Goal: Transaction & Acquisition: Obtain resource

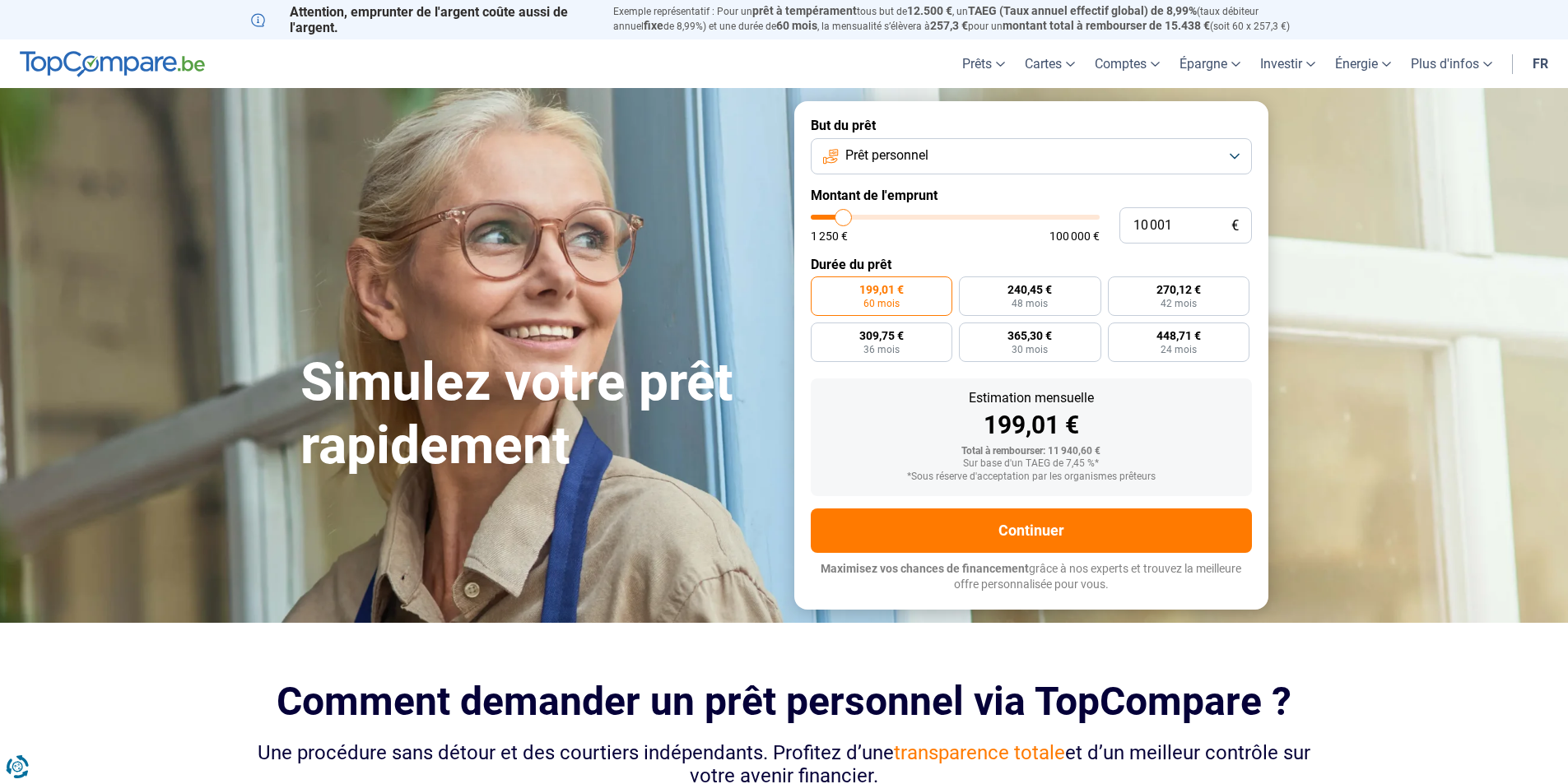
click at [944, 162] on button "Prêt personnel" at bounding box center [1031, 156] width 441 height 36
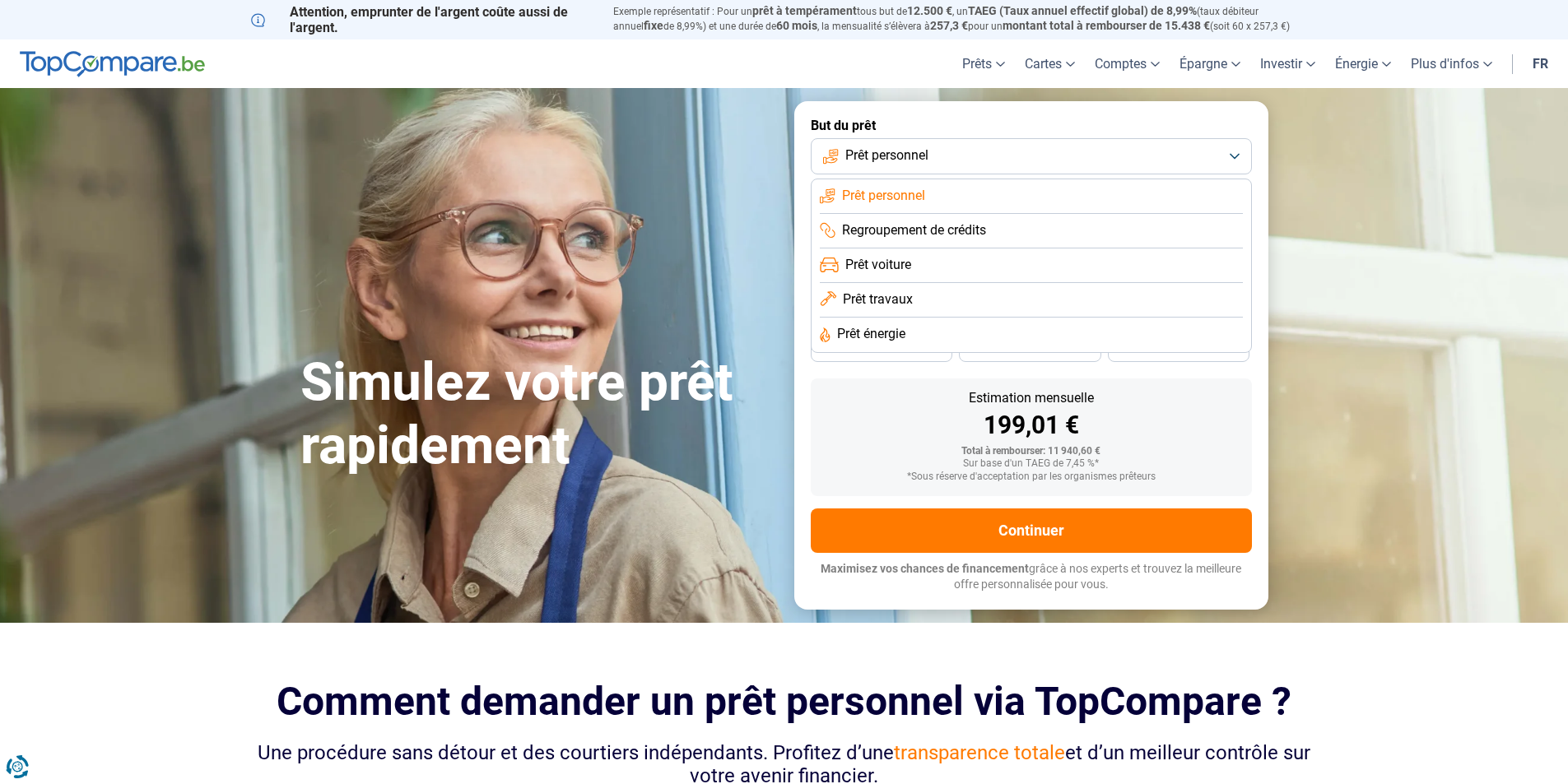
click at [931, 263] on li "Prêt voiture" at bounding box center [1031, 265] width 423 height 35
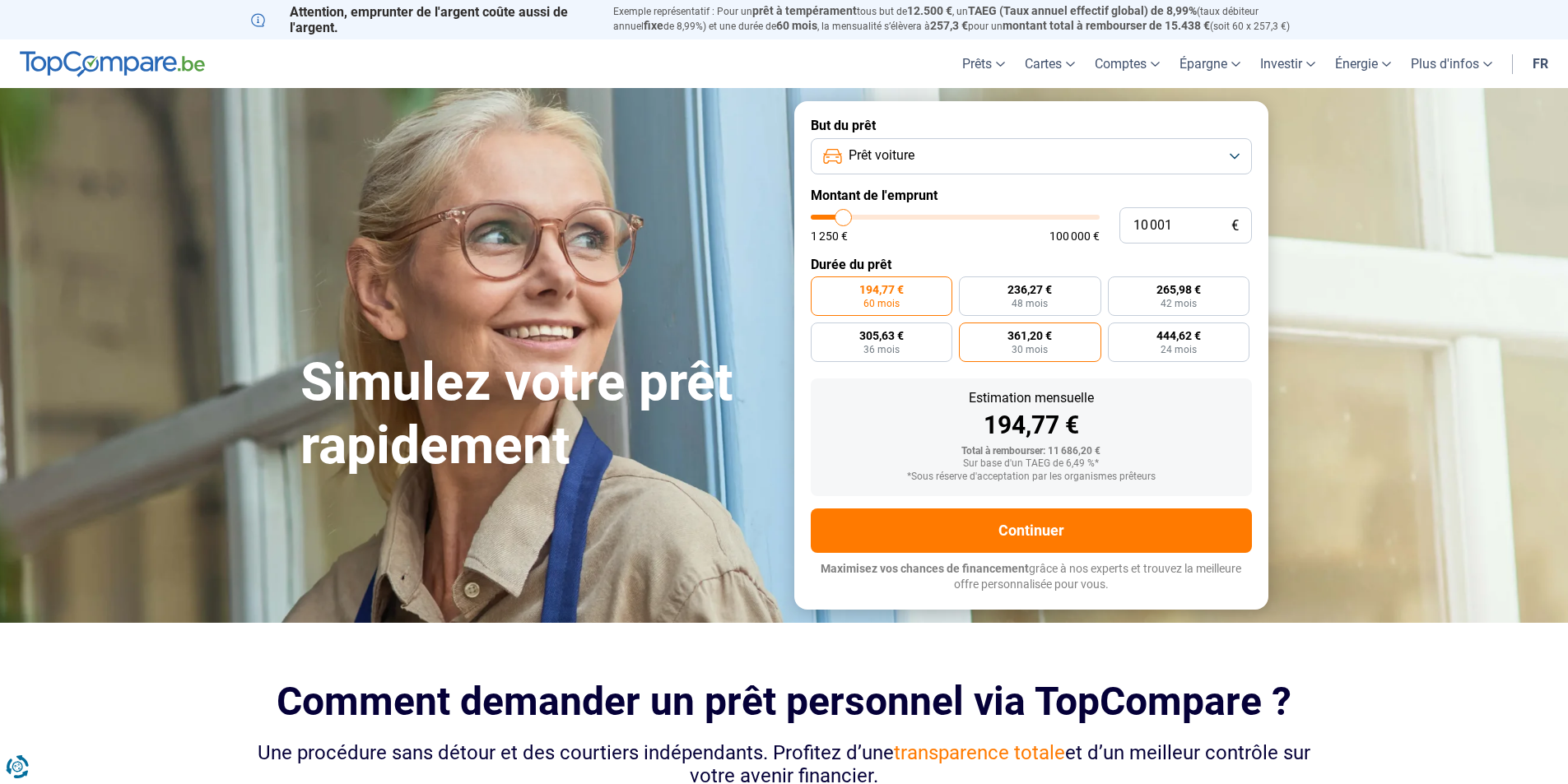
click at [1063, 343] on label "361,20 € 30 mois" at bounding box center [1030, 342] width 142 height 39
click at [970, 333] on input "361,20 € 30 mois" at bounding box center [964, 328] width 11 height 11
radio input "true"
click at [1176, 344] on span "24 mois" at bounding box center [1178, 349] width 36 height 10
click at [1119, 333] on input "444,62 € 24 mois" at bounding box center [1113, 328] width 11 height 11
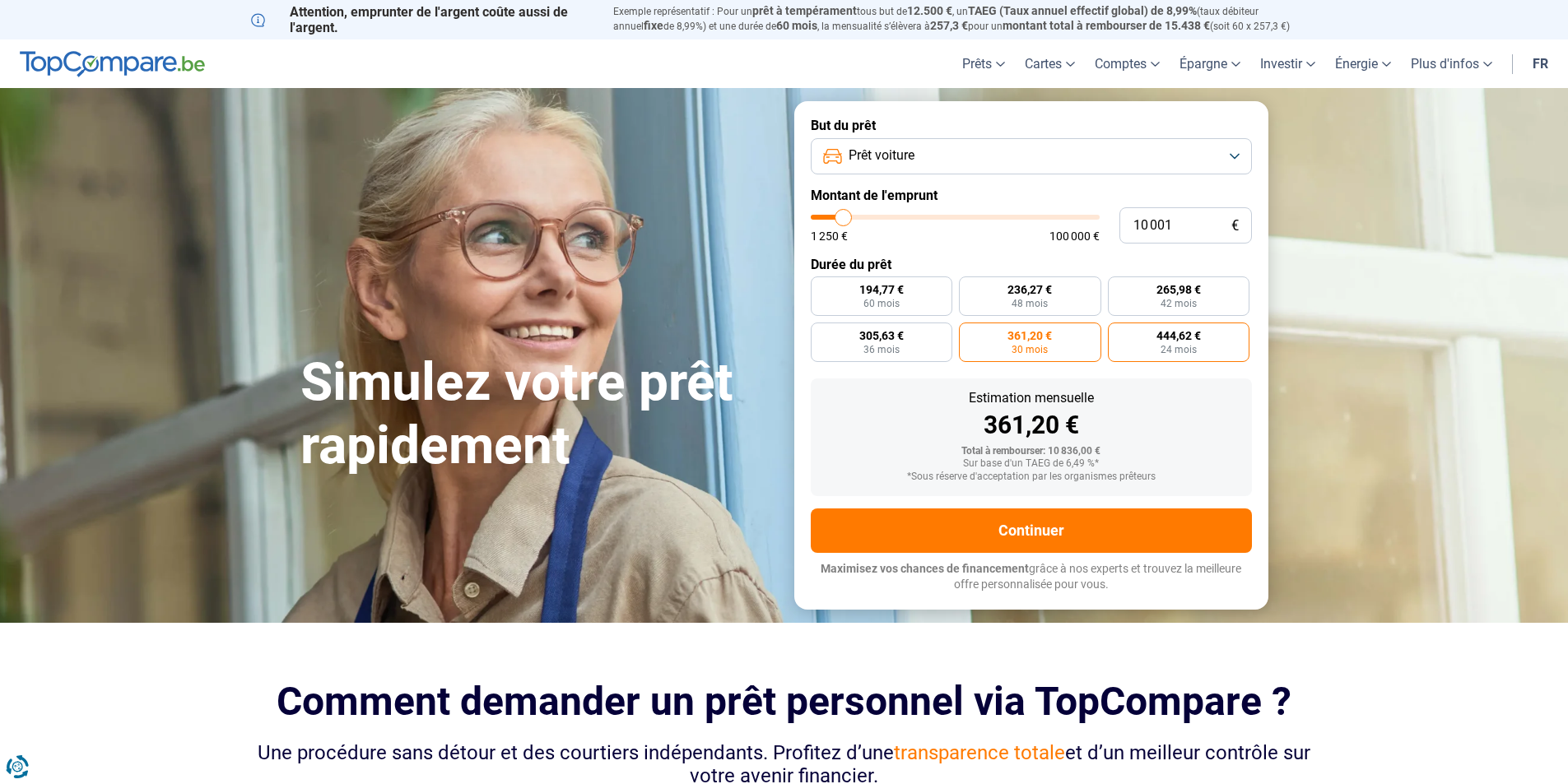
radio input "true"
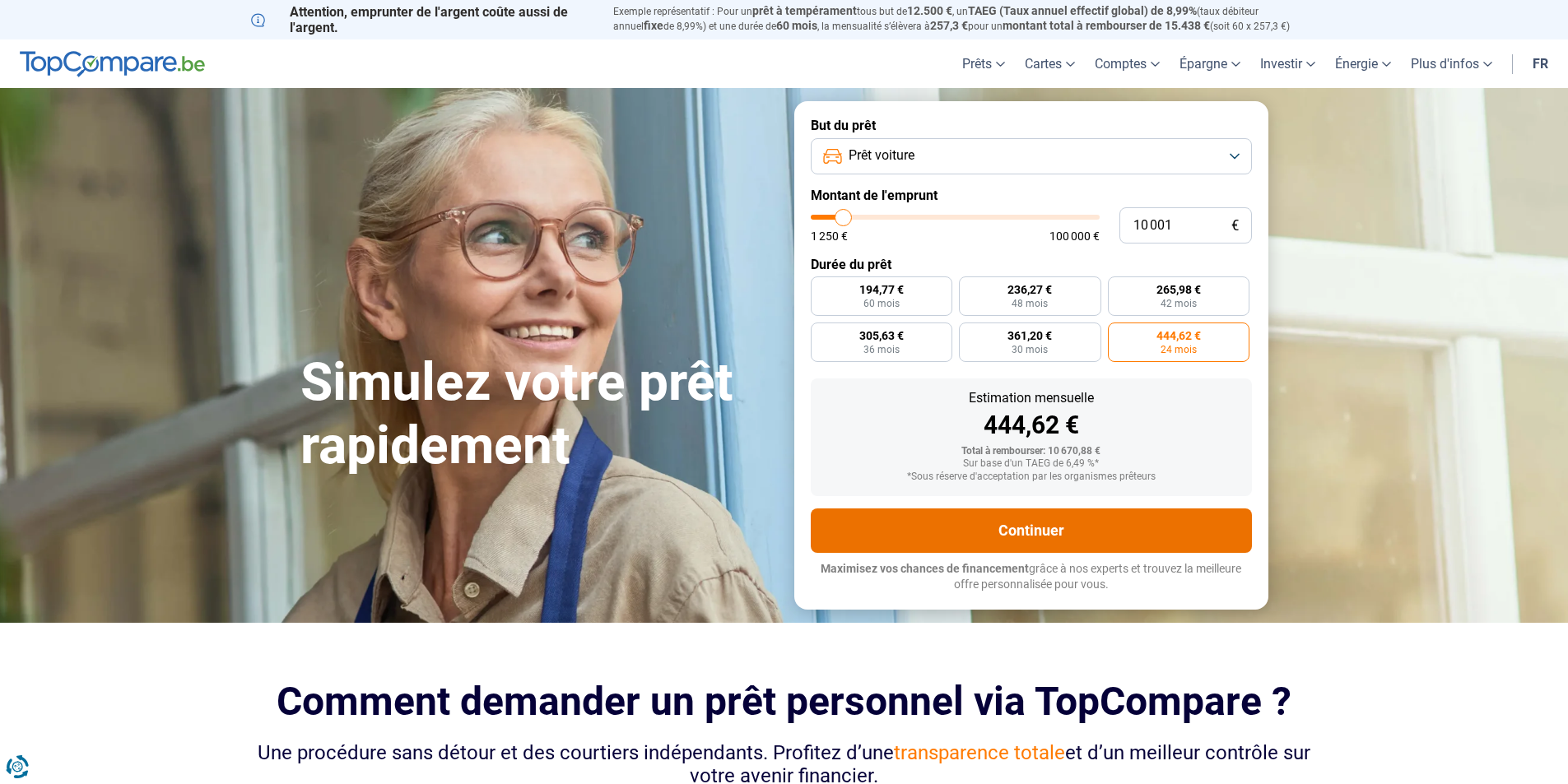
click at [1055, 526] on button "Continuer" at bounding box center [1031, 531] width 441 height 44
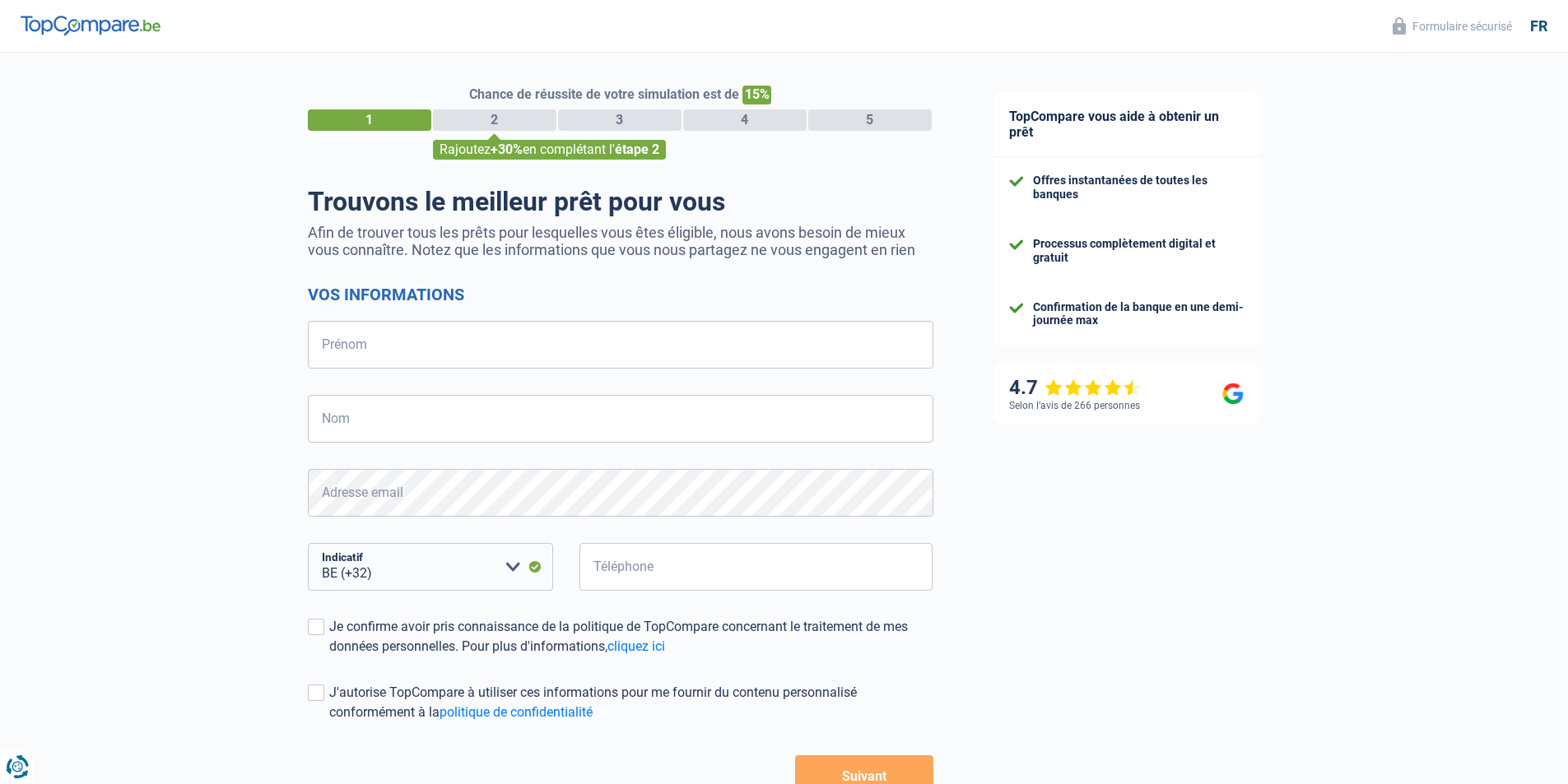
select select "32"
click at [374, 337] on input "Prénom" at bounding box center [621, 344] width 625 height 48
type input "Adrian"
type input "Les"
click at [600, 565] on input "Téléphone" at bounding box center [756, 567] width 354 height 48
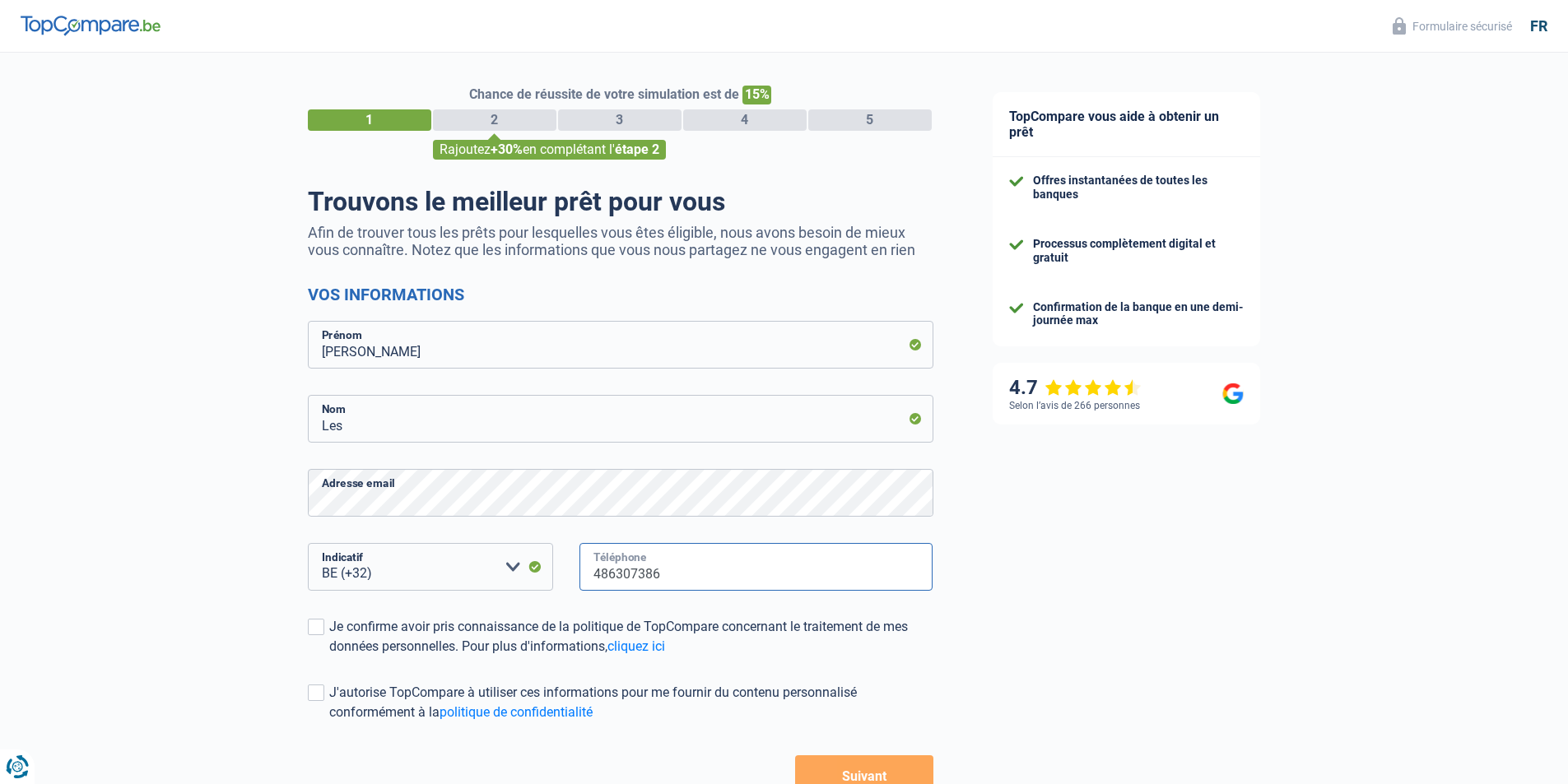
type input "486307386"
click at [1265, 599] on div "TopCompare vous aide à obtenir un prêt Offres instantanées de toutes les banque…" at bounding box center [1265, 473] width 606 height 842
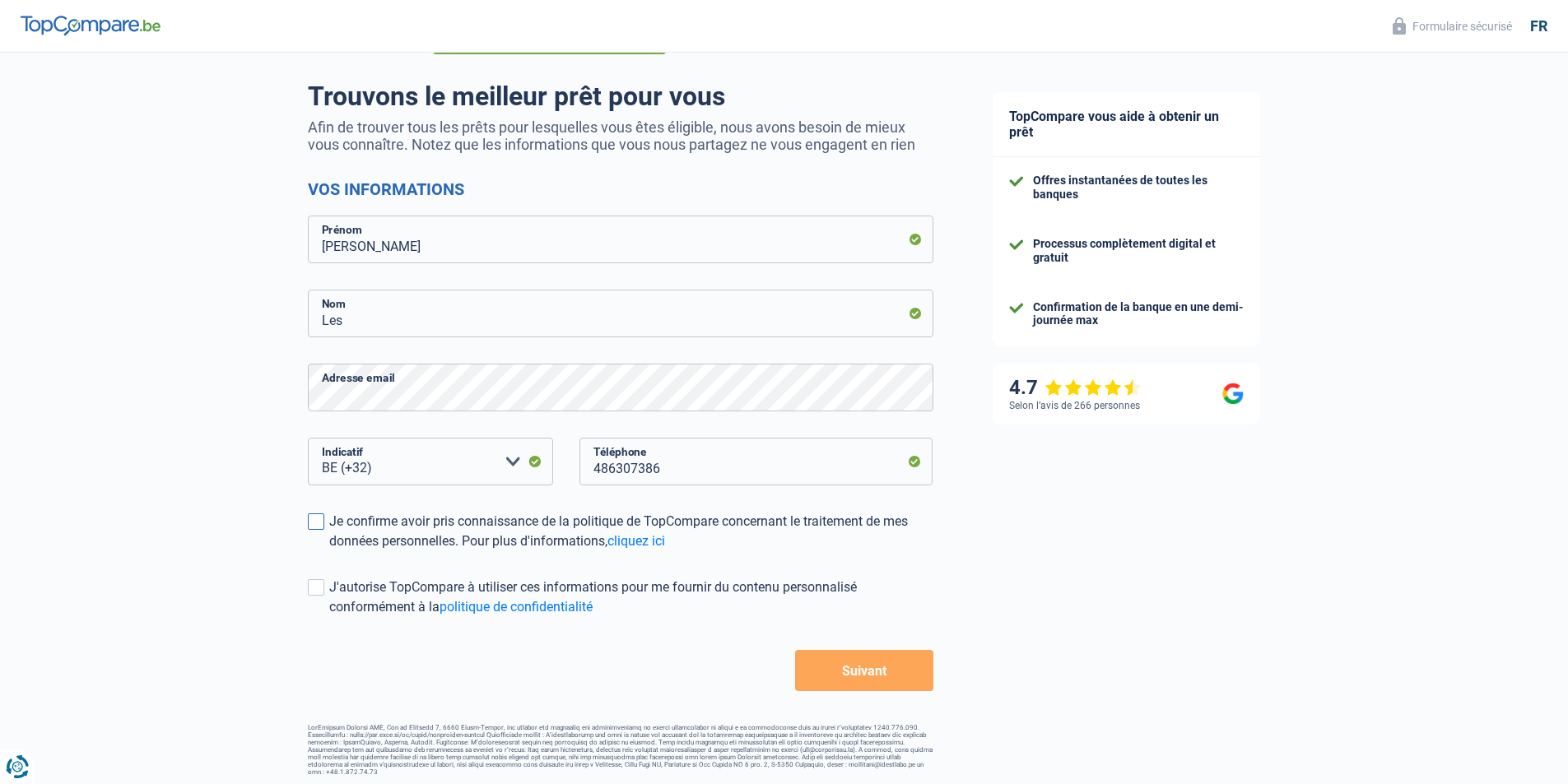
scroll to position [109, 0]
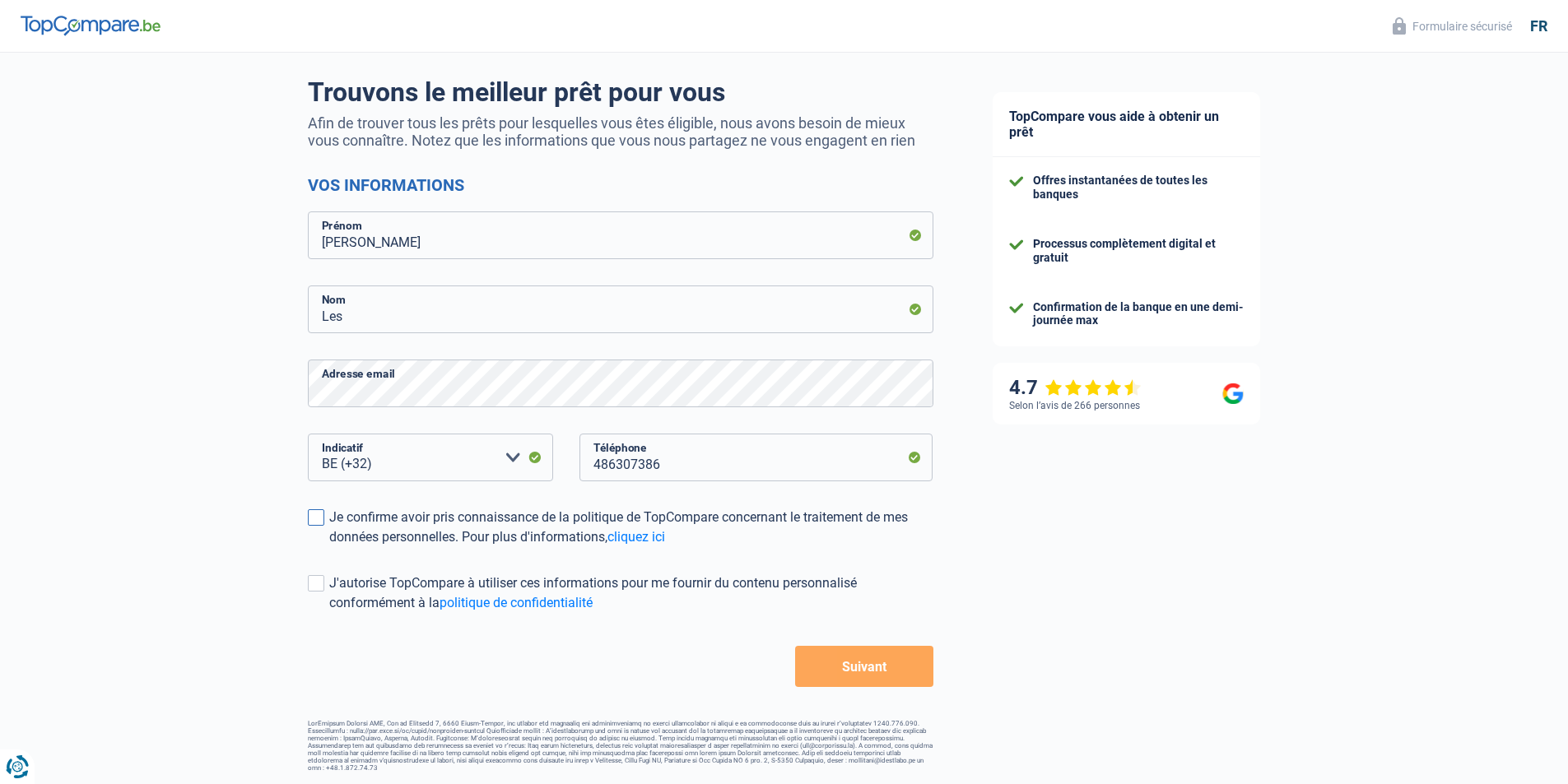
click at [321, 529] on label "Je confirme avoir pris connaissance de la politique de TopCompare concernant le…" at bounding box center [621, 527] width 625 height 39
click at [329, 547] on input "Je confirme avoir pris connaissance de la politique de TopCompare concernant le…" at bounding box center [329, 547] width 0 height 0
click at [300, 594] on div "Chance de réussite de votre simulation est de 15% 1 2 3 4 5 Rajoutez +30% en co…" at bounding box center [481, 358] width 962 height 842
click at [308, 587] on span at bounding box center [316, 583] width 17 height 17
click at [329, 613] on input "J'autorise TopCompare à utiliser ces informations pour me fournir du contenu pe…" at bounding box center [329, 613] width 0 height 0
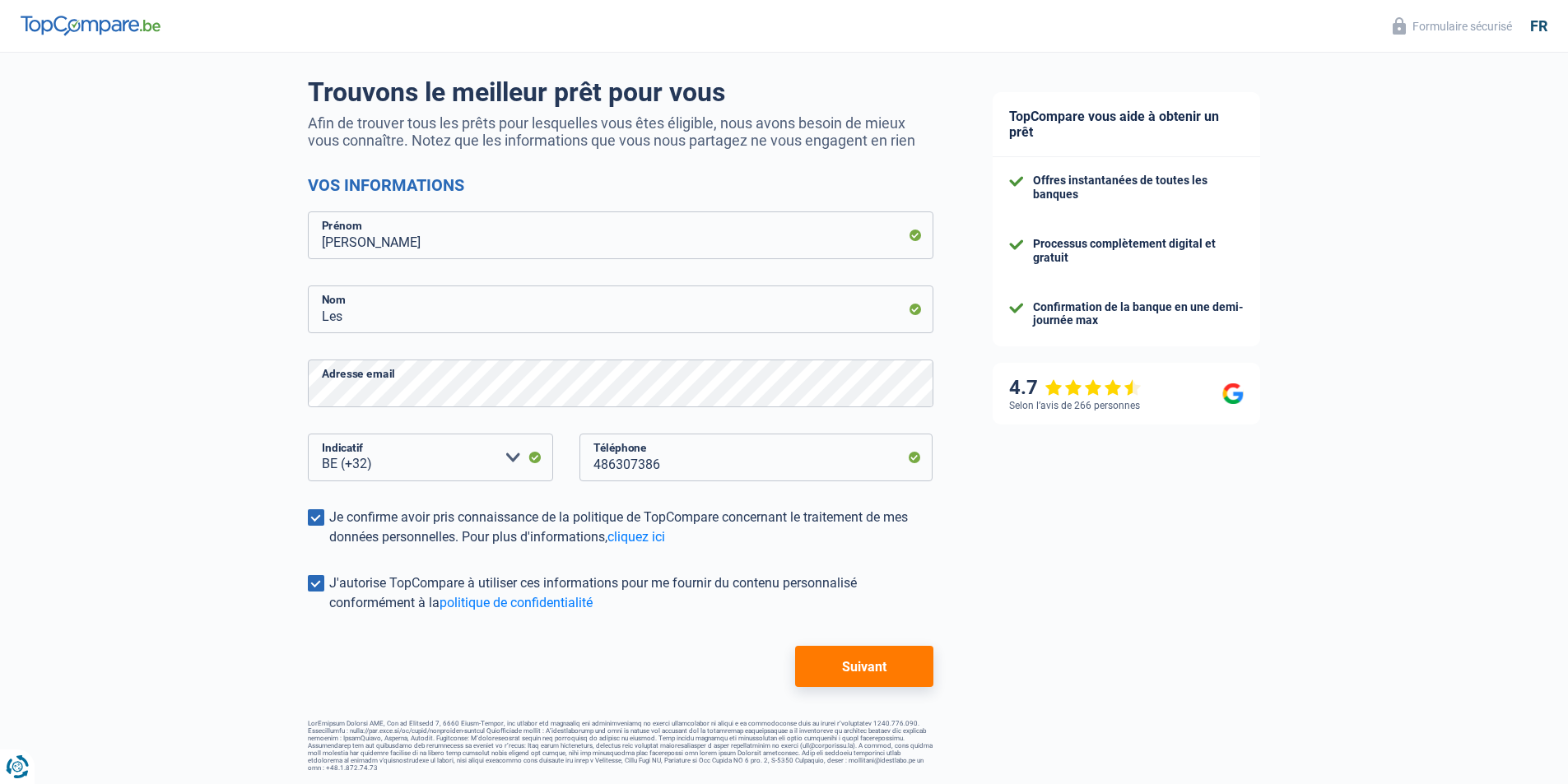
click at [871, 662] on button "Suivant" at bounding box center [863, 667] width 138 height 41
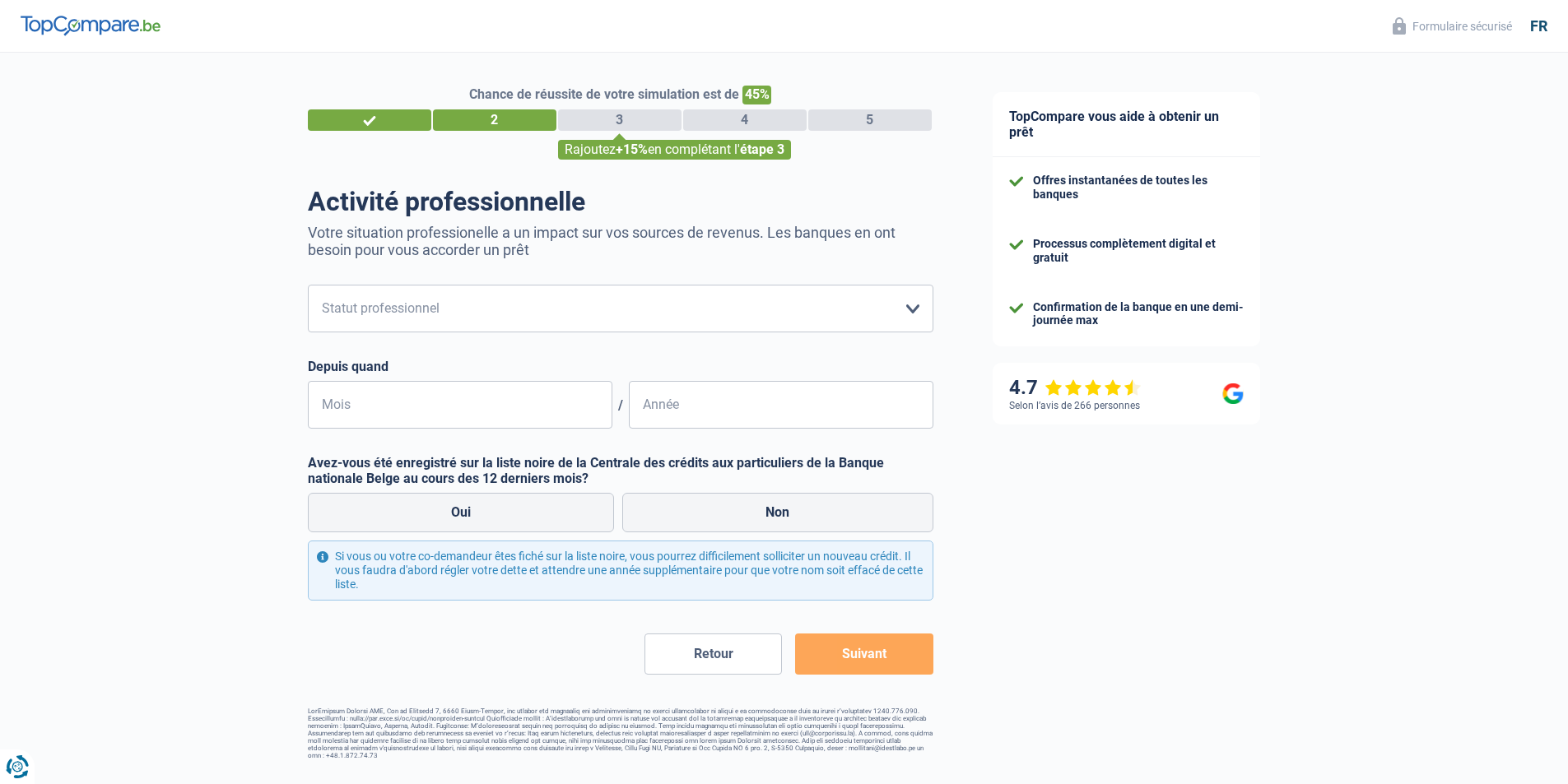
click at [440, 337] on form "Ouvrier Employé privé Employé public Invalide Indépendant Pensionné Chômeur Mut…" at bounding box center [621, 479] width 625 height 389
click at [442, 316] on select "Ouvrier Employé privé Employé public Invalide Indépendant Pensionné Chômeur Mut…" at bounding box center [621, 309] width 625 height 48
select select "privateEmployee"
click at [308, 287] on select "Ouvrier Employé privé Employé public Invalide Indépendant Pensionné Chômeur Mut…" at bounding box center [621, 309] width 625 height 48
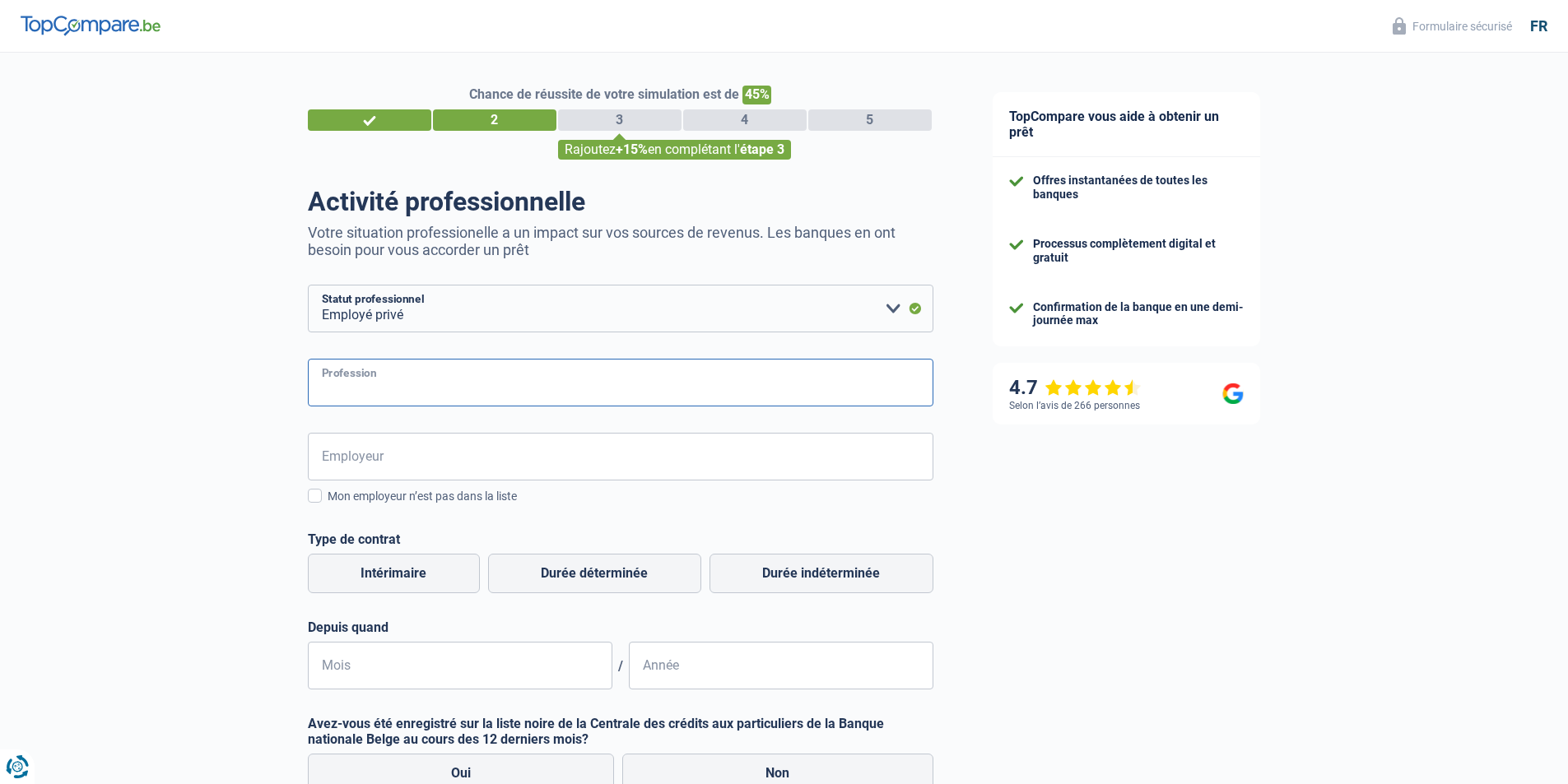
click at [400, 400] on input "Profession" at bounding box center [621, 383] width 625 height 48
type input "Chaufagiste"
click at [405, 444] on input "Employeur" at bounding box center [621, 457] width 625 height 48
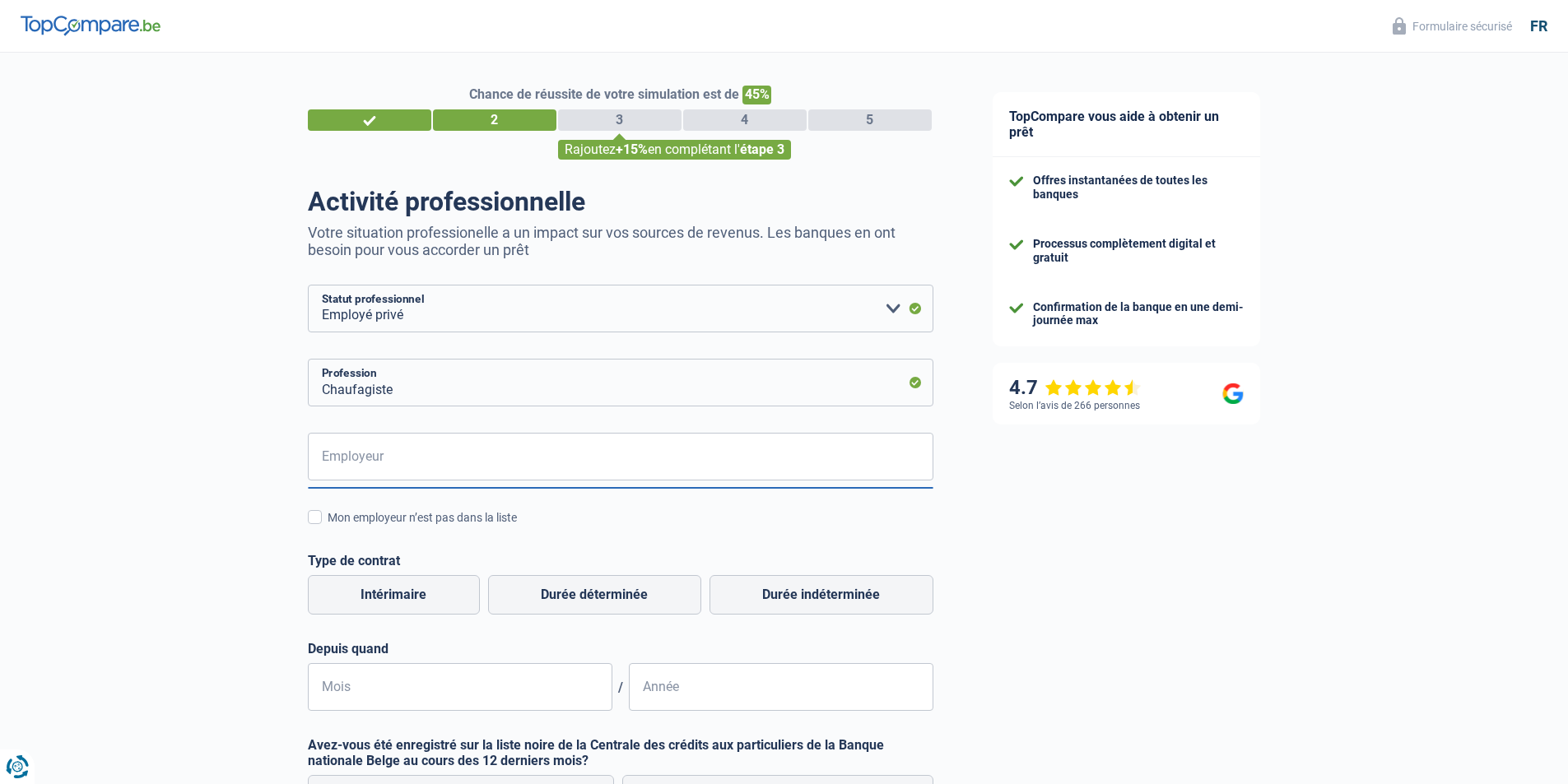
click at [226, 514] on div "Chance de réussite de votre simulation est de 45% 1 2 3 4 5 Rajoutez +15% en co…" at bounding box center [481, 547] width 962 height 1002
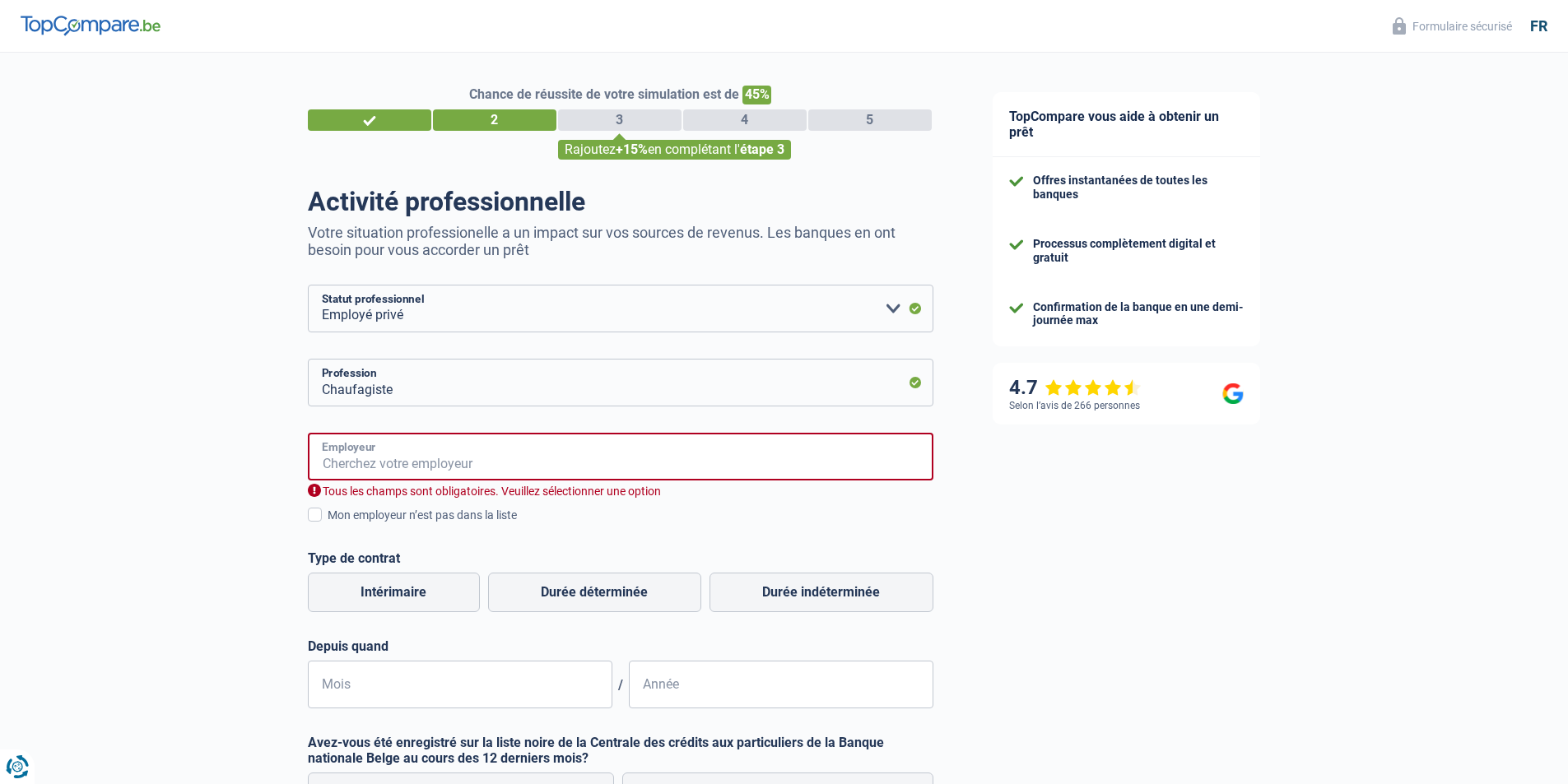
click at [408, 477] on input "Employeur" at bounding box center [621, 457] width 625 height 48
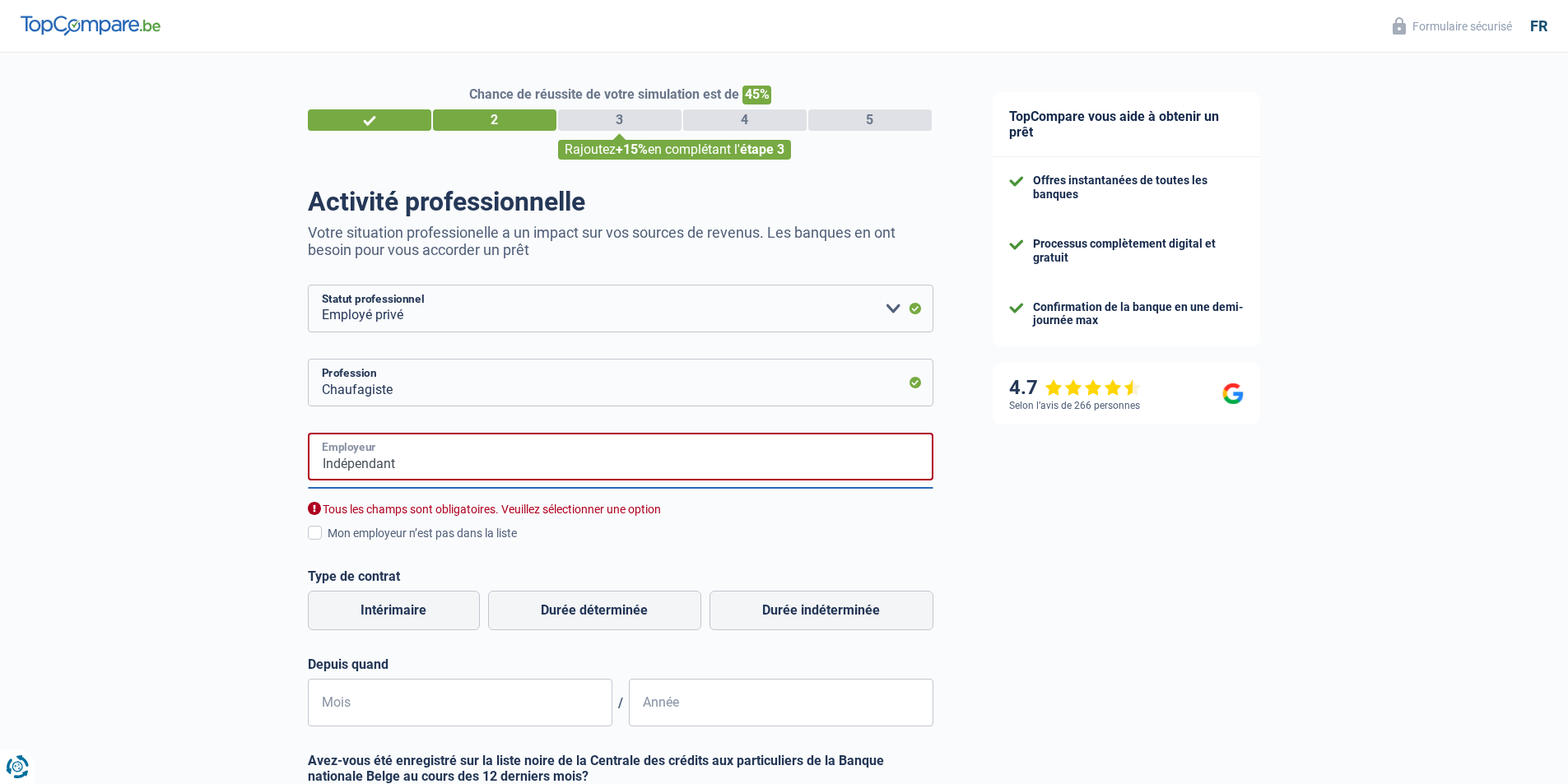
type input "Indépendant"
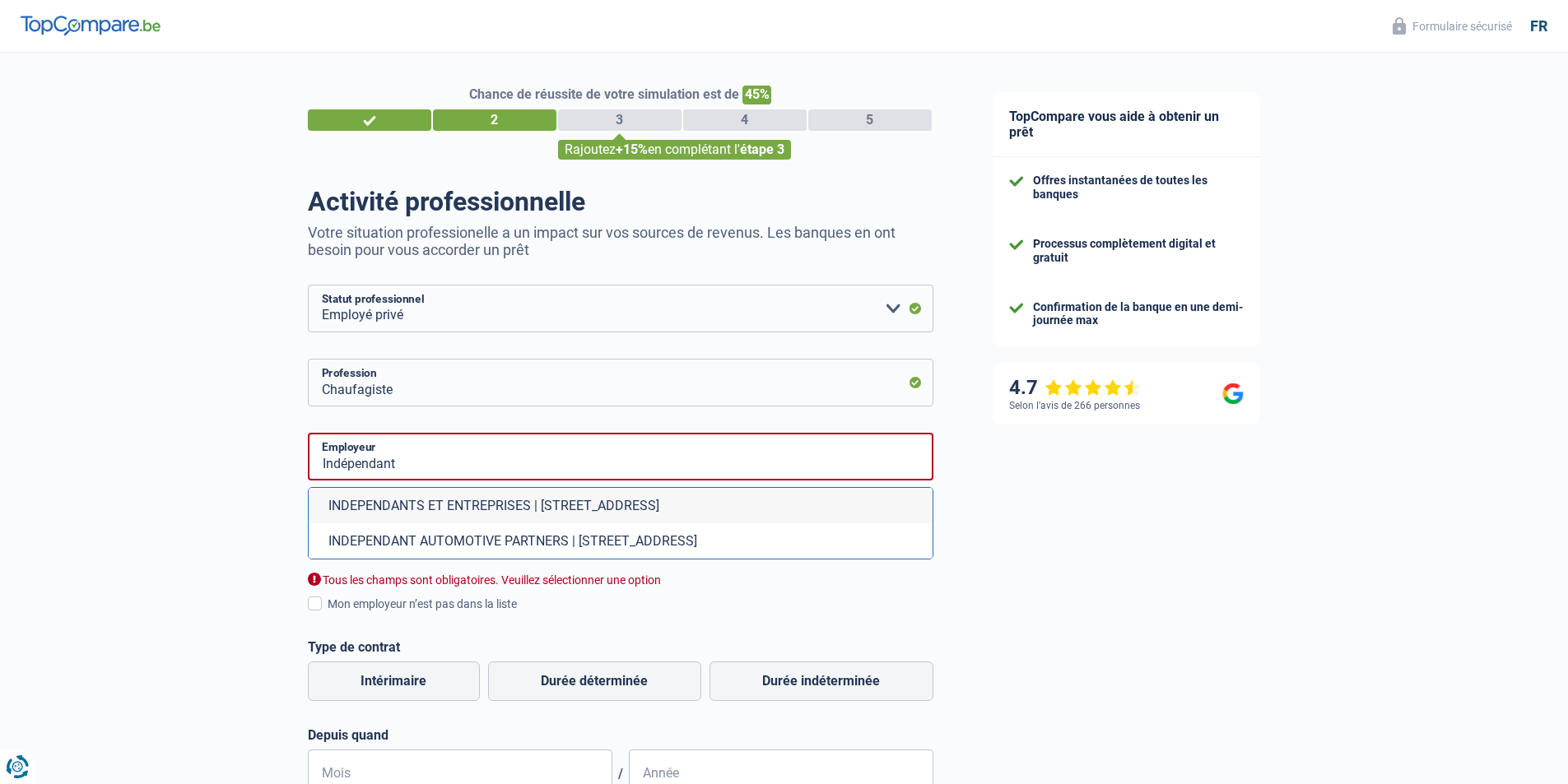
click at [170, 481] on div "Chance de réussite de votre simulation est de 45% 1 2 3 4 5 Rajoutez +15% en co…" at bounding box center [481, 590] width 962 height 1089
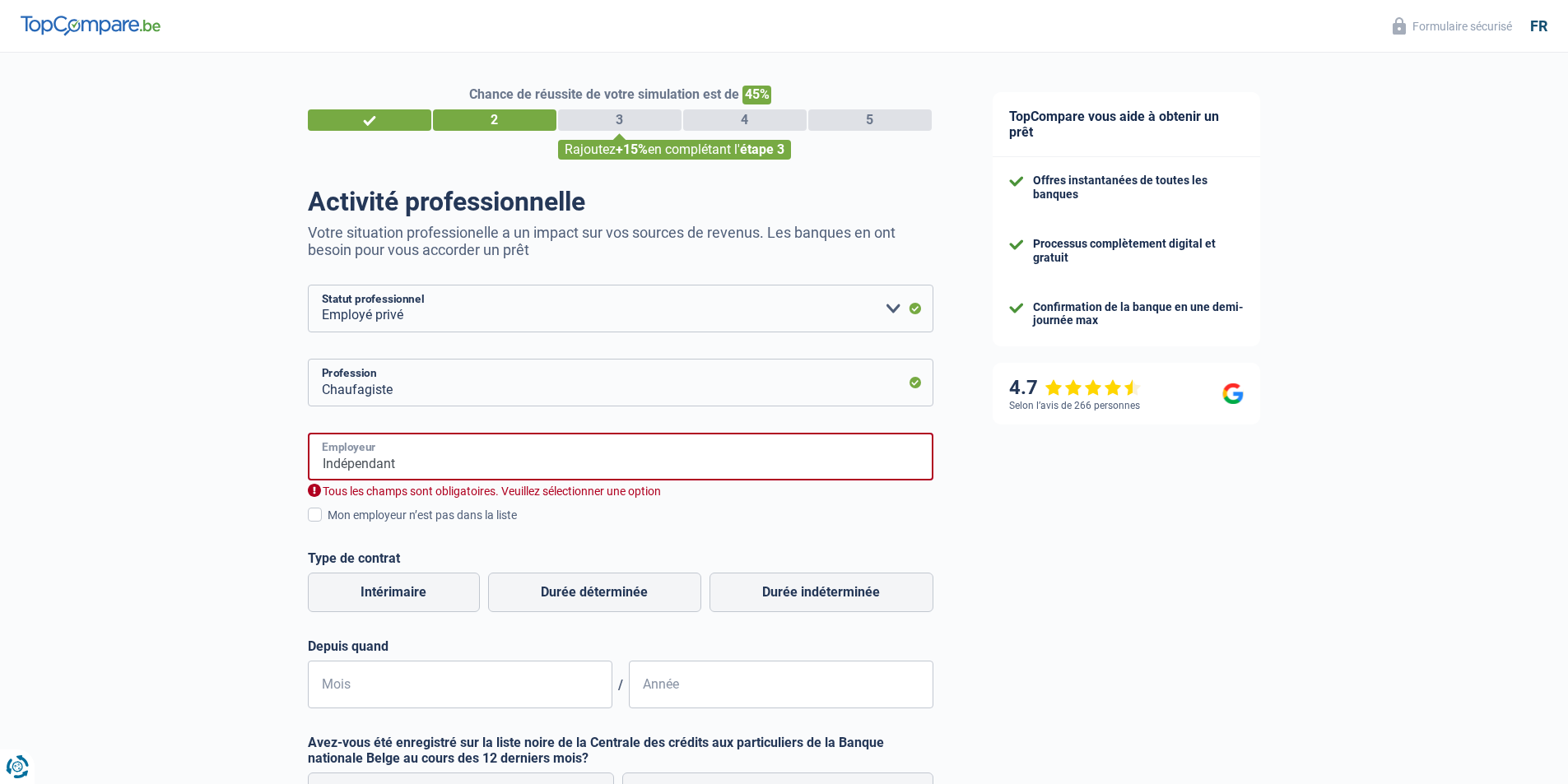
click at [440, 479] on input "Indépendant" at bounding box center [621, 457] width 625 height 48
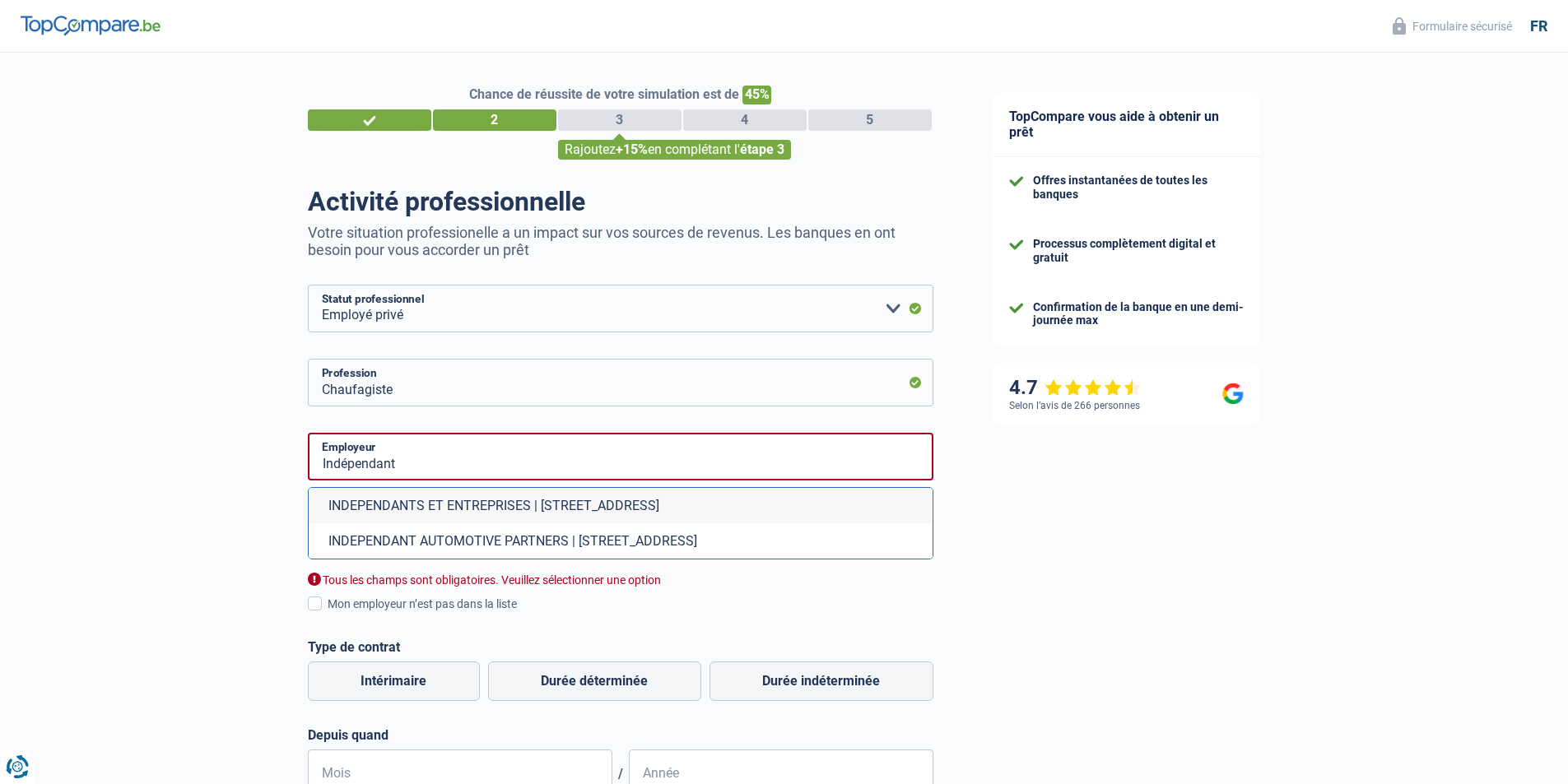
click at [198, 483] on div "Chance de réussite de votre simulation est de 45% 1 2 3 4 5 Rajoutez +15% en co…" at bounding box center [481, 590] width 962 height 1089
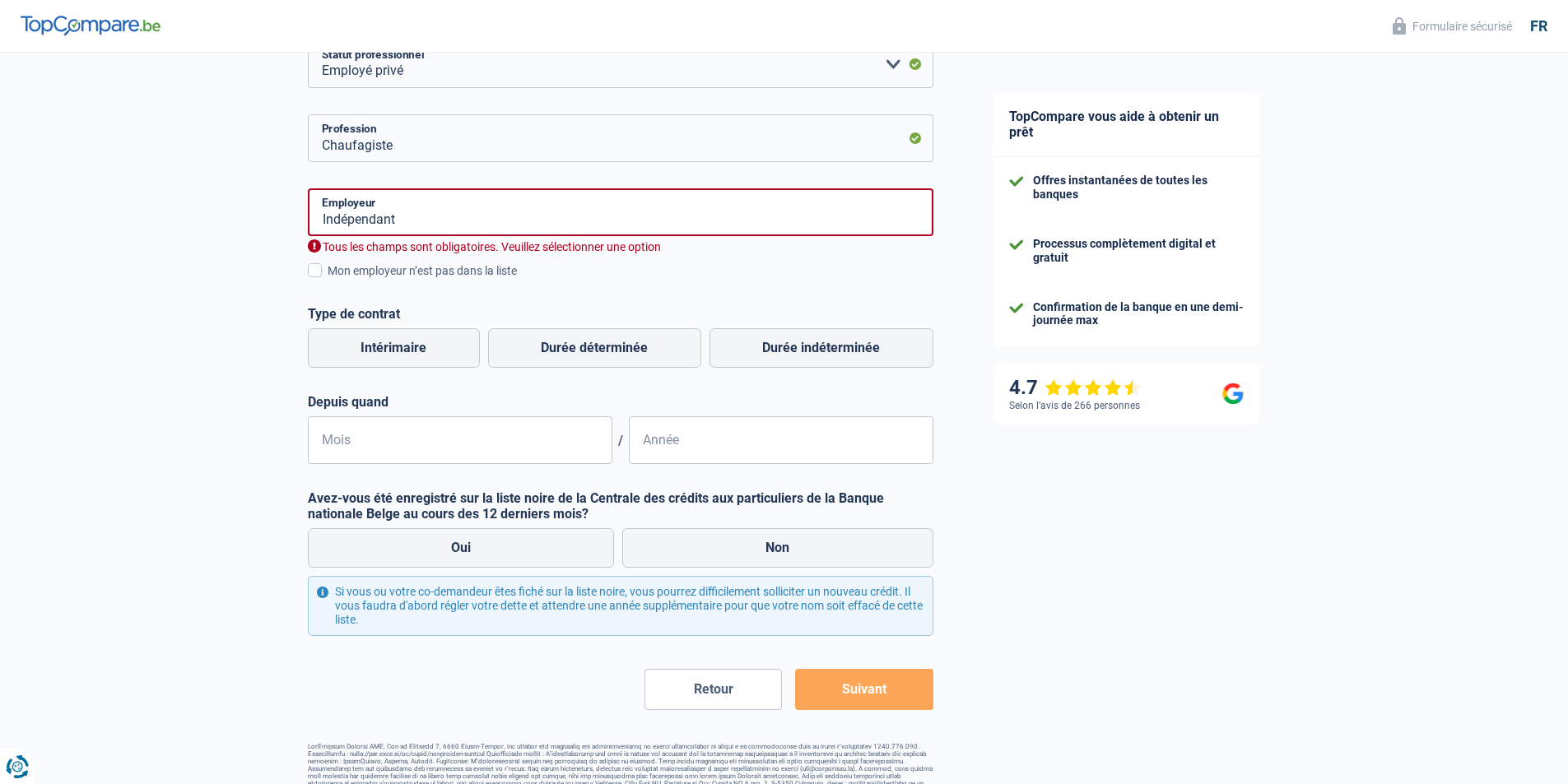
scroll to position [247, 0]
click at [260, 478] on div "Chance de réussite de votre simulation est de 45% 1 2 3 4 5 Rajoutez +15% en co…" at bounding box center [481, 299] width 962 height 1000
click at [825, 354] on label "Durée indéterminée" at bounding box center [821, 345] width 224 height 39
click at [825, 354] on input "Durée indéterminée" at bounding box center [821, 345] width 224 height 39
radio input "true"
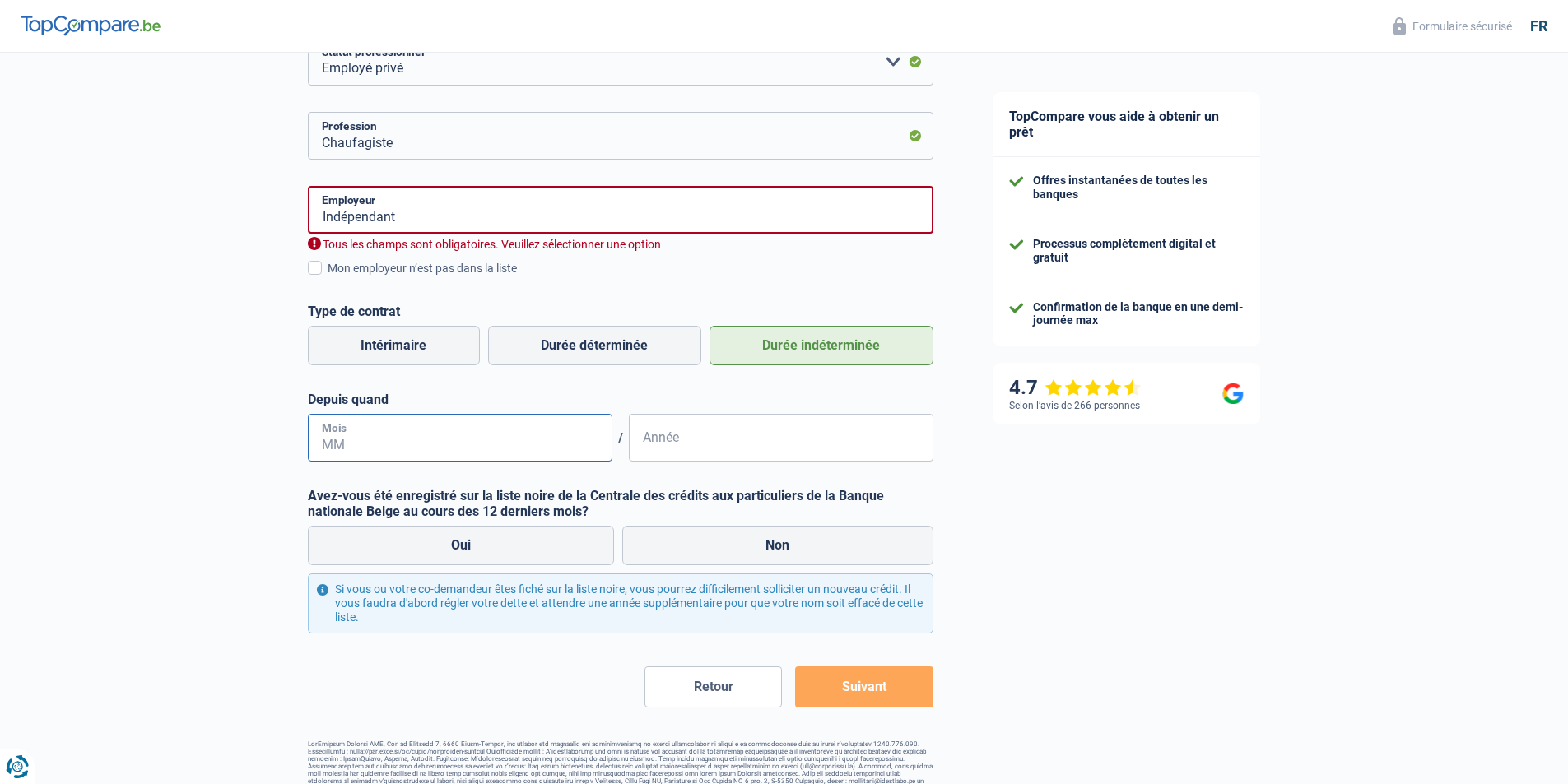
click at [408, 444] on input "Mois" at bounding box center [460, 438] width 305 height 48
type input "2"
click at [407, 444] on input "01" at bounding box center [460, 438] width 305 height 48
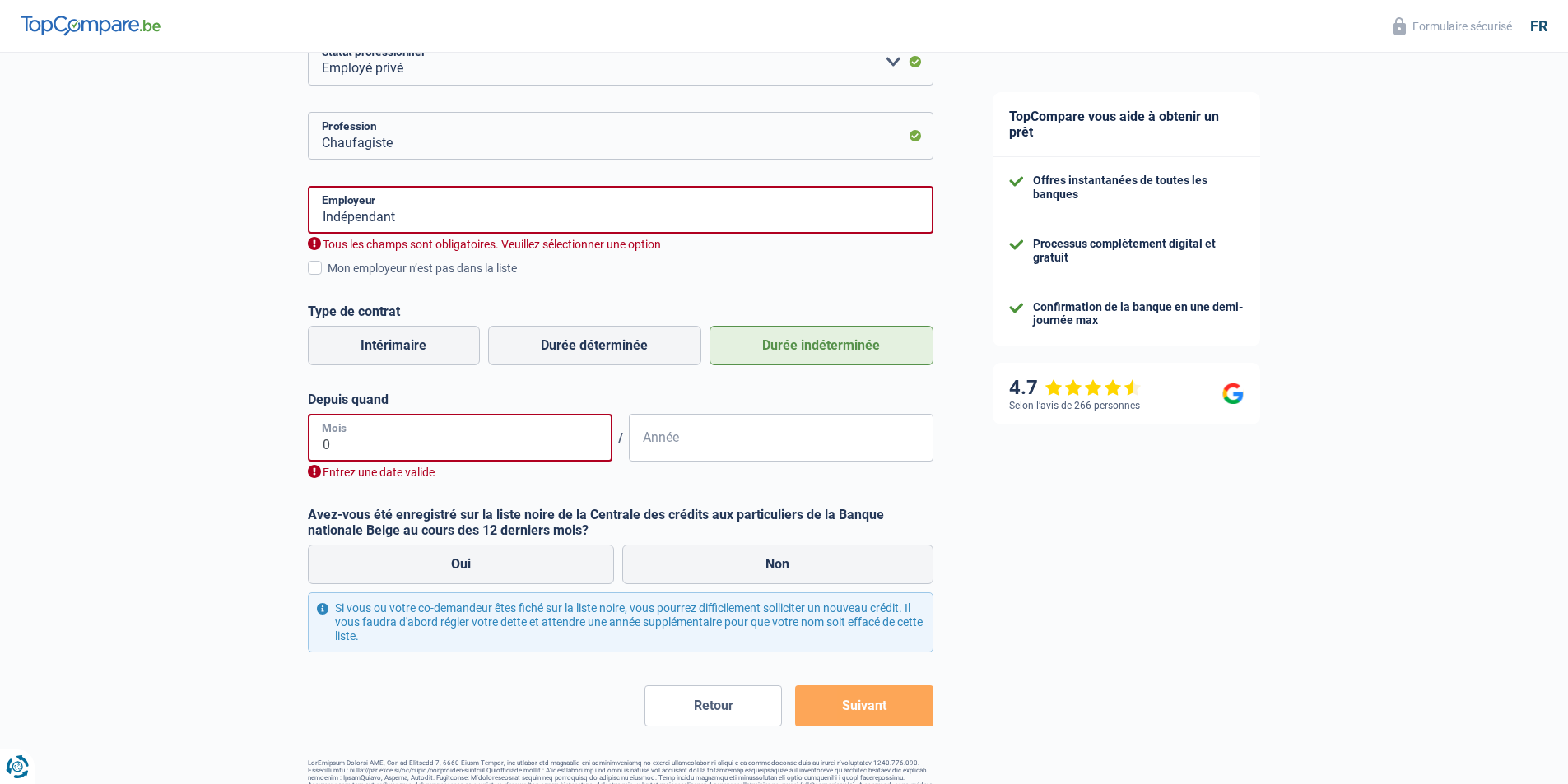
type input "09"
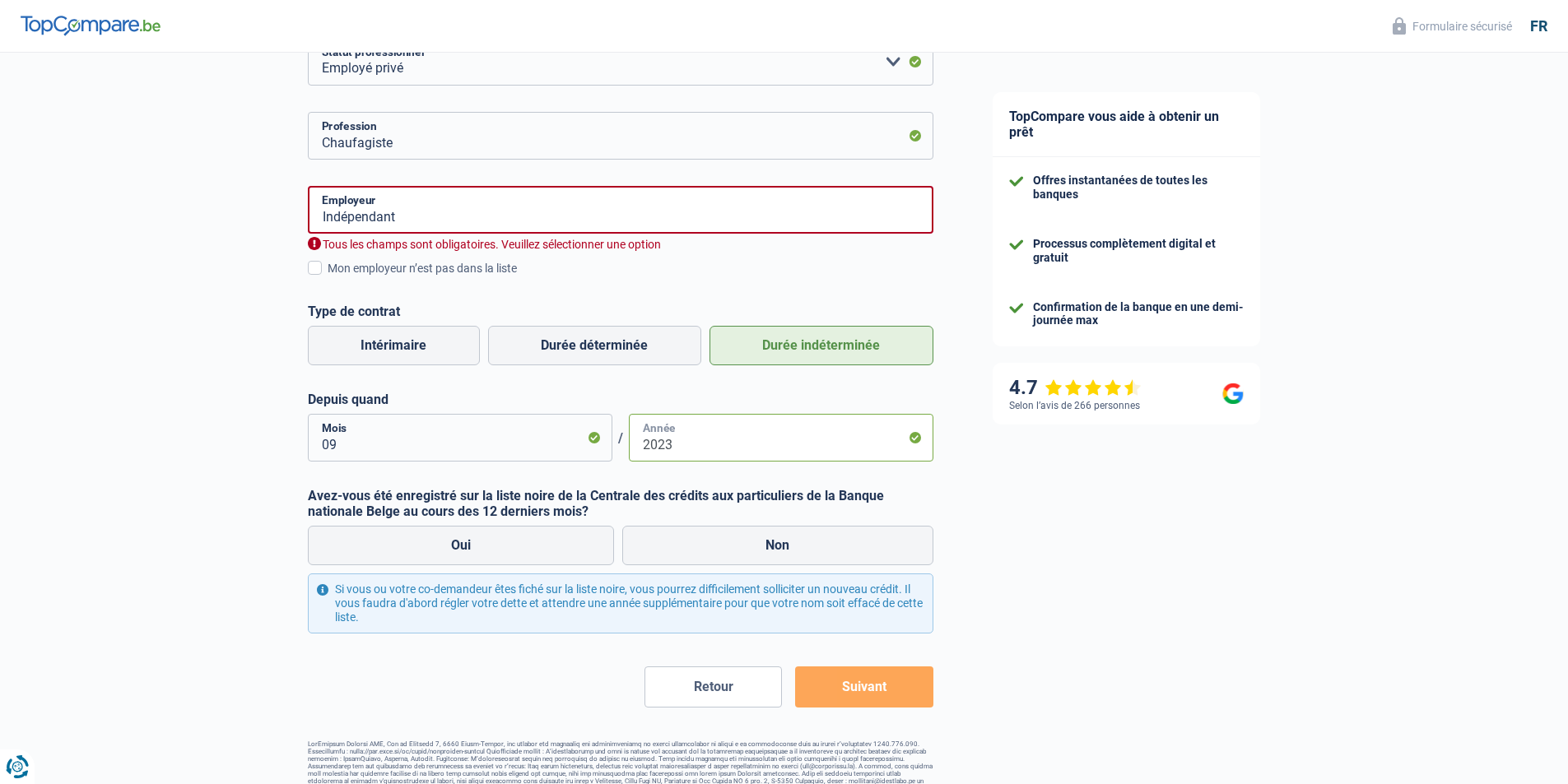
type input "2023"
click at [131, 511] on div "Chance de réussite de votre simulation est de 45% 1 2 3 4 5 Rajoutez +15% en co…" at bounding box center [481, 299] width 962 height 1000
click at [697, 550] on label "Non" at bounding box center [778, 545] width 311 height 39
click at [697, 550] on input "Non" at bounding box center [778, 545] width 311 height 39
radio input "true"
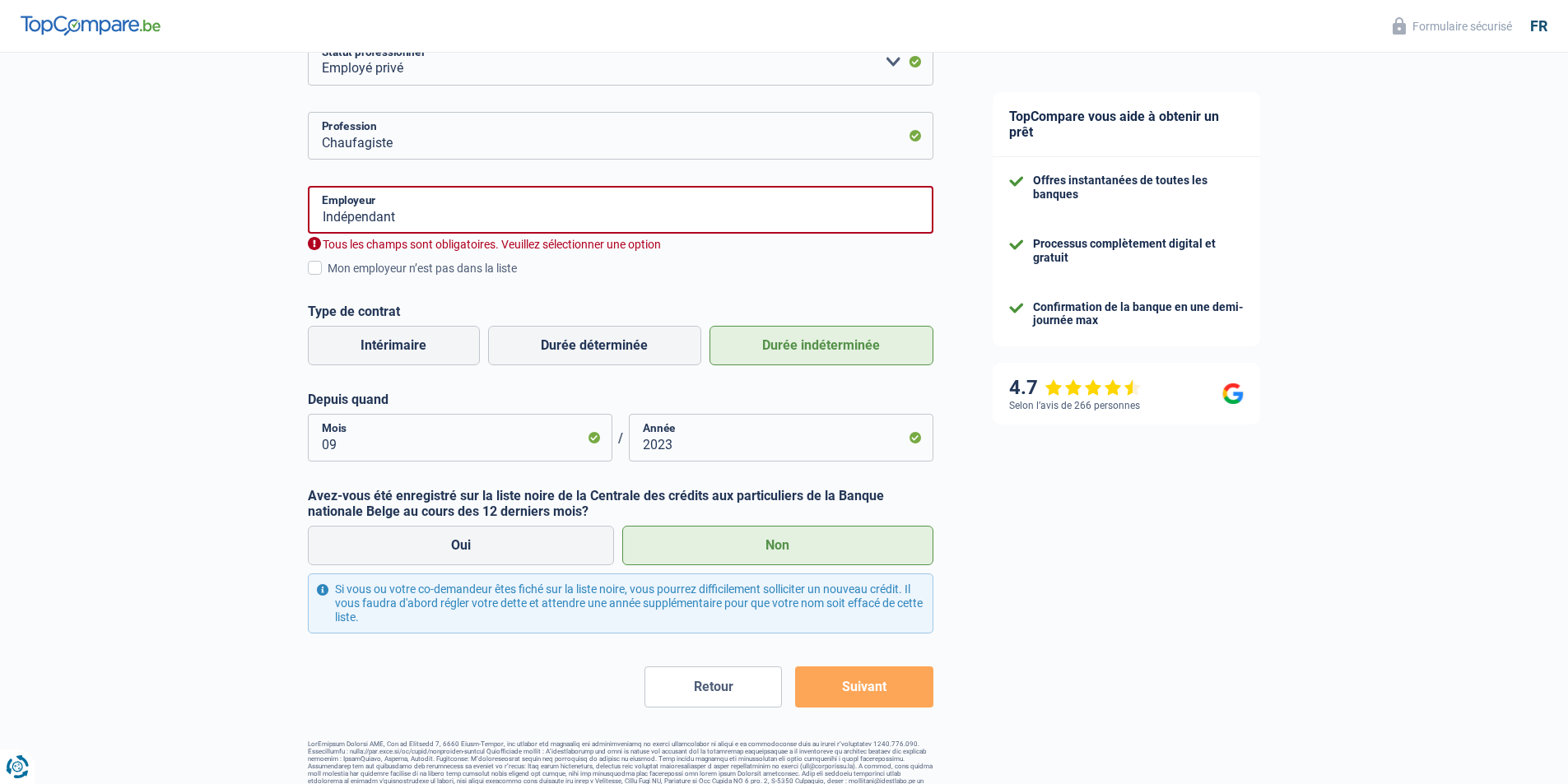
click at [824, 683] on button "Suivant" at bounding box center [863, 687] width 138 height 41
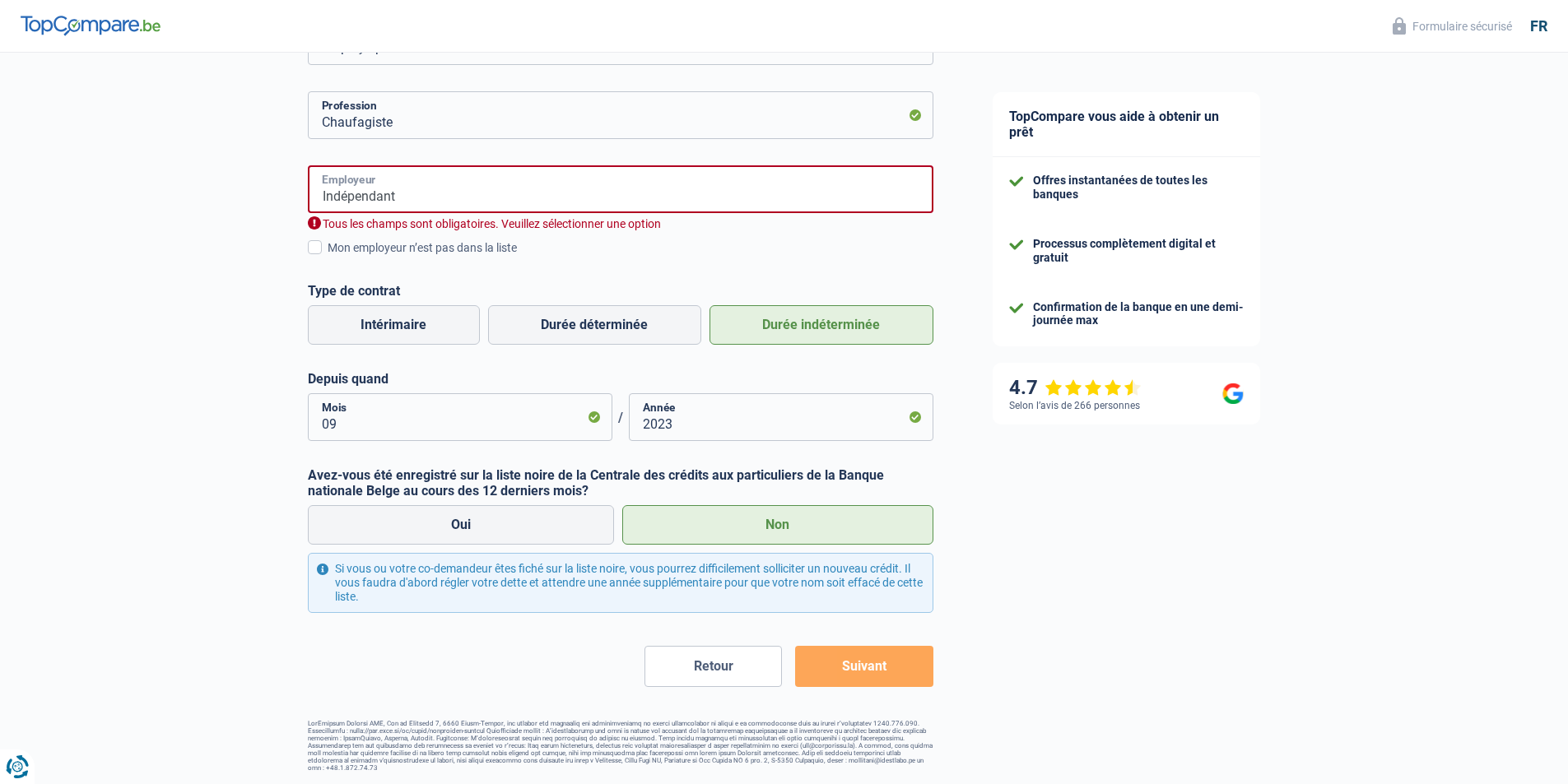
click at [432, 184] on input "Indépendant" at bounding box center [621, 189] width 625 height 48
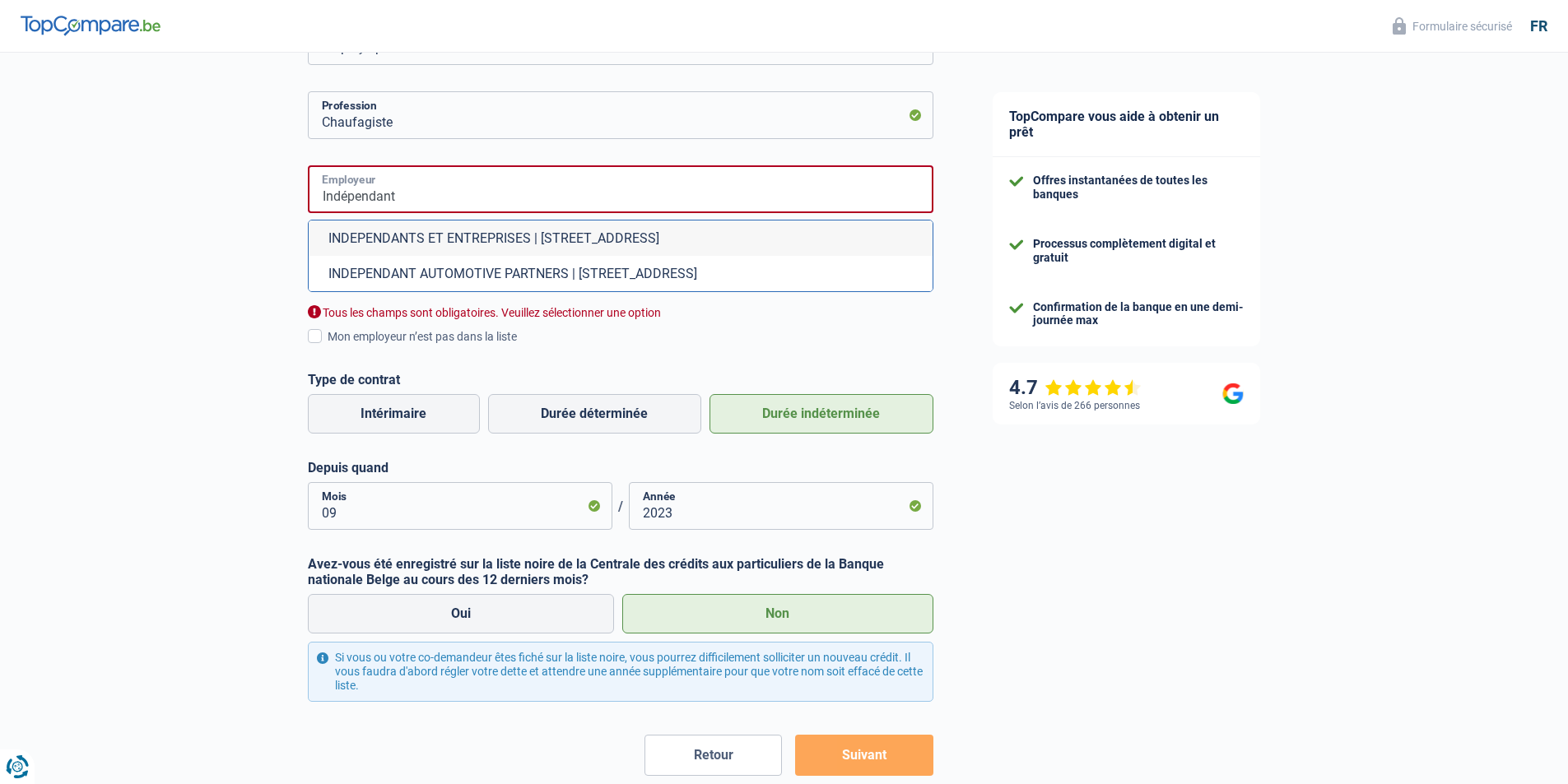
drag, startPoint x: 433, startPoint y: 197, endPoint x: 212, endPoint y: 205, distance: 221.1
click at [212, 205] on div "Chance de réussite de votre simulation est de 45% 1 2 3 4 5 Rajoutez +15% en co…" at bounding box center [481, 323] width 962 height 1089
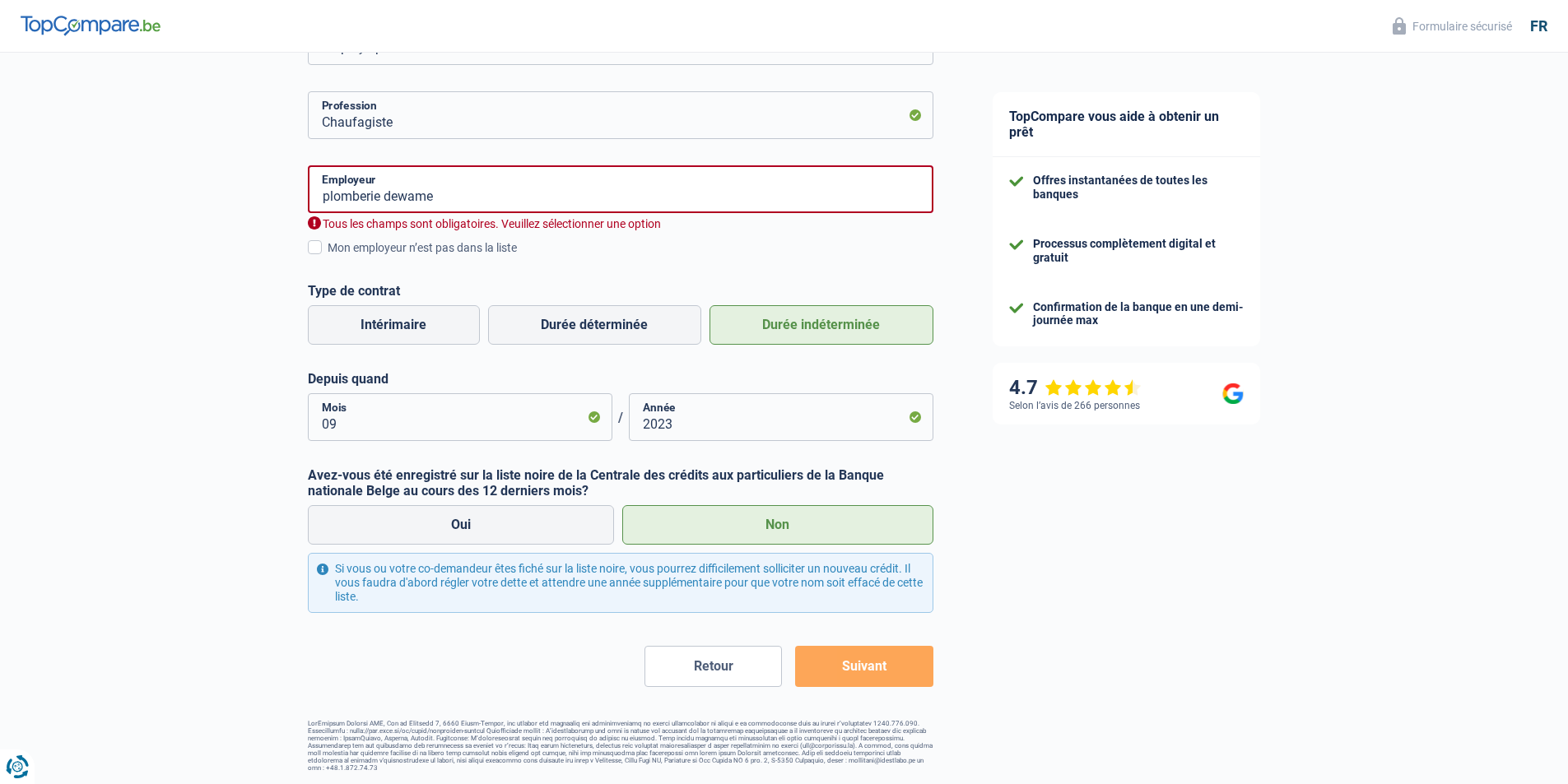
click at [226, 231] on div "Chance de réussite de votre simulation est de 45% 1 2 3 4 5 Rajoutez +15% en co…" at bounding box center [481, 279] width 962 height 1000
click at [514, 203] on input "plomberie dewame" at bounding box center [621, 189] width 625 height 48
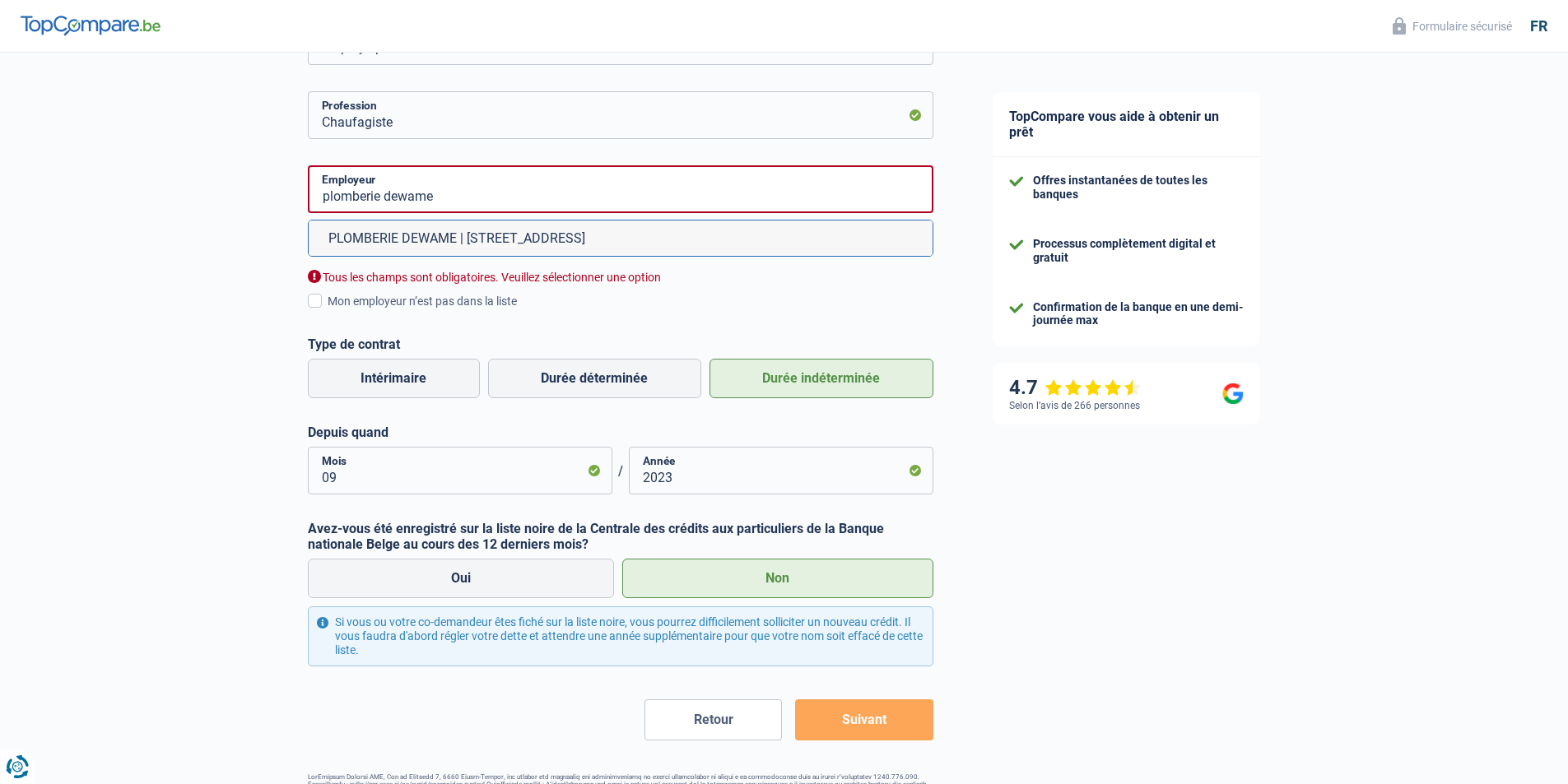
click at [532, 222] on ul "PLOMBERIE DEWAME | Boulevard Industriel, 127 | 1070 - Anderlecht" at bounding box center [621, 238] width 625 height 37
click at [534, 231] on li "PLOMBERIE DEWAME | Boulevard Industriel, 127 | 1070 - Anderlecht" at bounding box center [621, 238] width 624 height 36
type input "PLOMBERIE DEWAME | Boulevard Industriel, 127 | 1070 - Anderlecht"
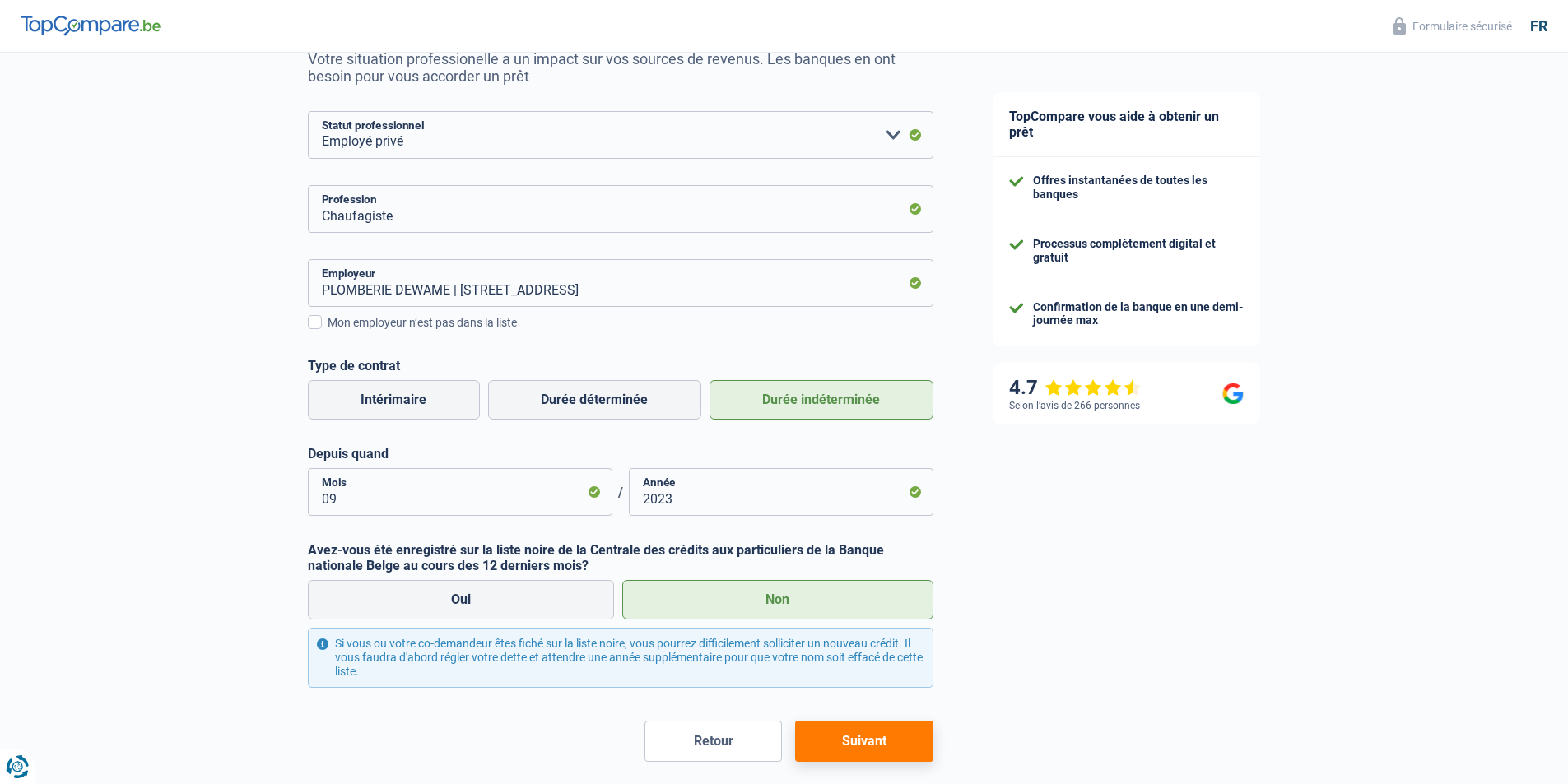
scroll to position [249, 0]
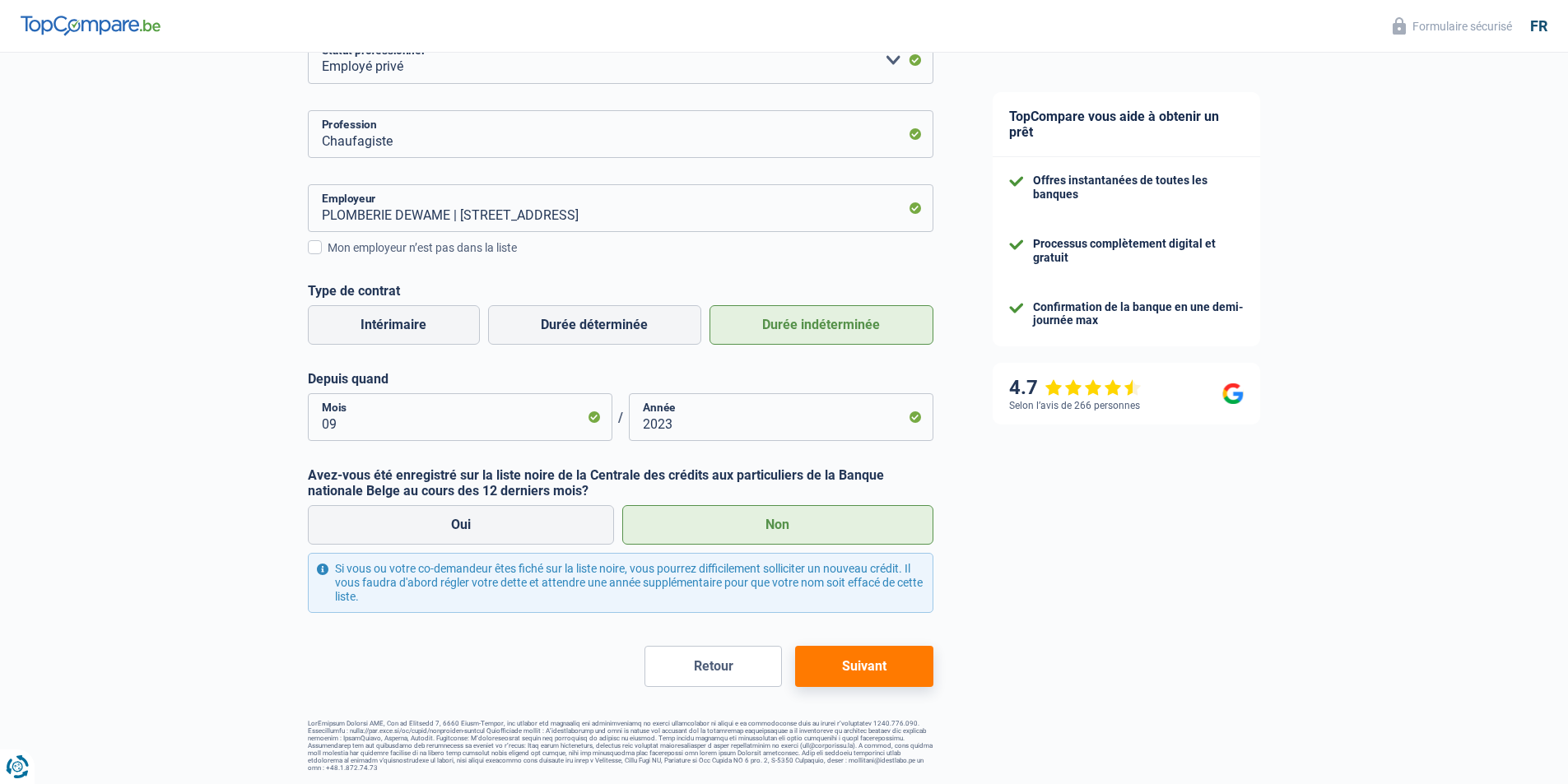
click at [859, 691] on div "Chance de réussite de votre simulation est de 45% 1 2 3 4 5 Rajoutez +15% en co…" at bounding box center [621, 304] width 625 height 935
click at [859, 682] on button "Suivant" at bounding box center [863, 667] width 138 height 41
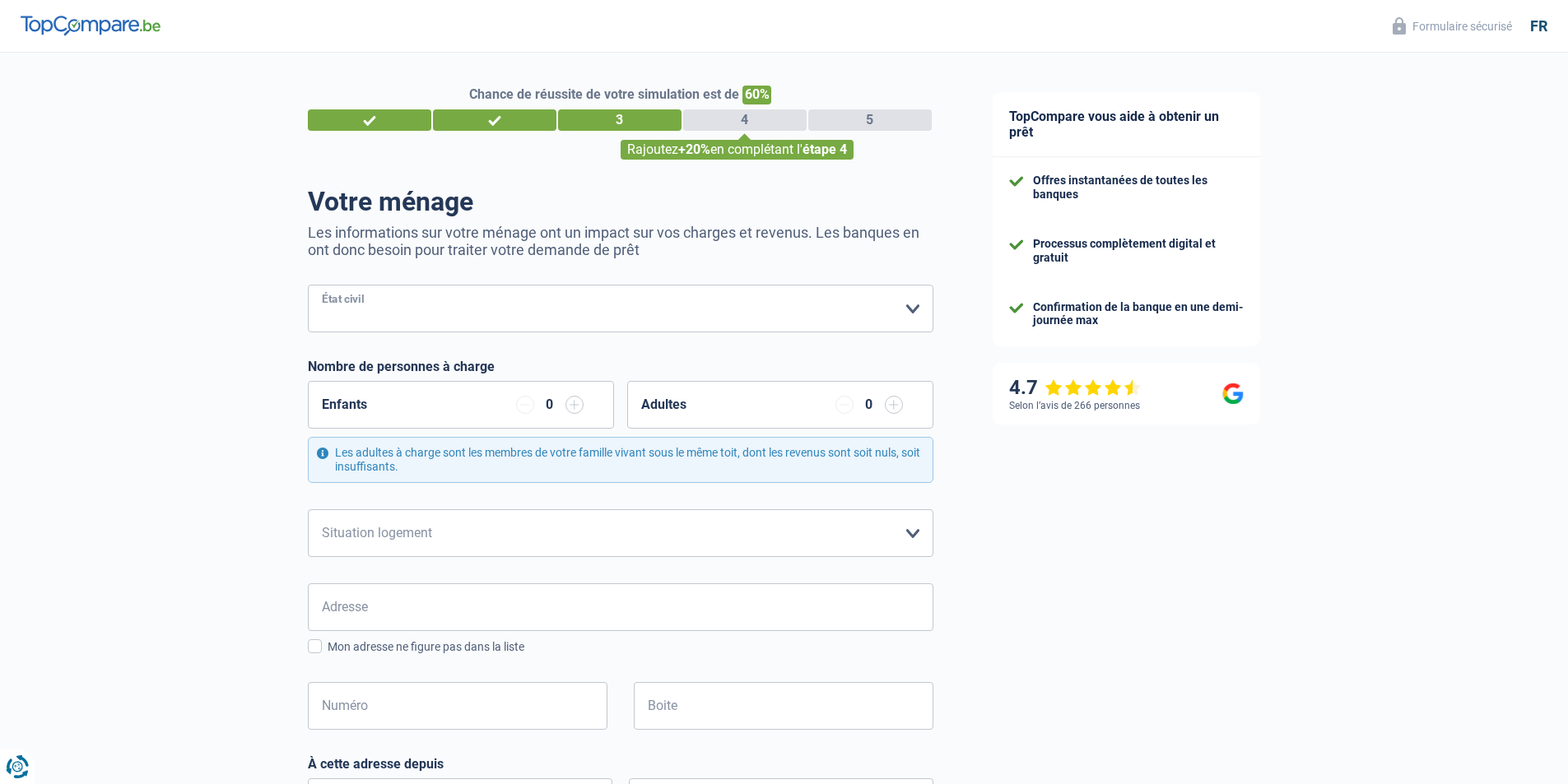
click at [401, 328] on select "Célibataire Marié(e) Cohabitant(e) légal(e) Divorcé(e) Veuf(ve) Séparé (de fait…" at bounding box center [621, 309] width 625 height 48
select select "single"
click at [308, 287] on select "Célibataire Marié(e) Cohabitant(e) légal(e) Divorcé(e) Veuf(ve) Séparé (de fait…" at bounding box center [621, 309] width 625 height 48
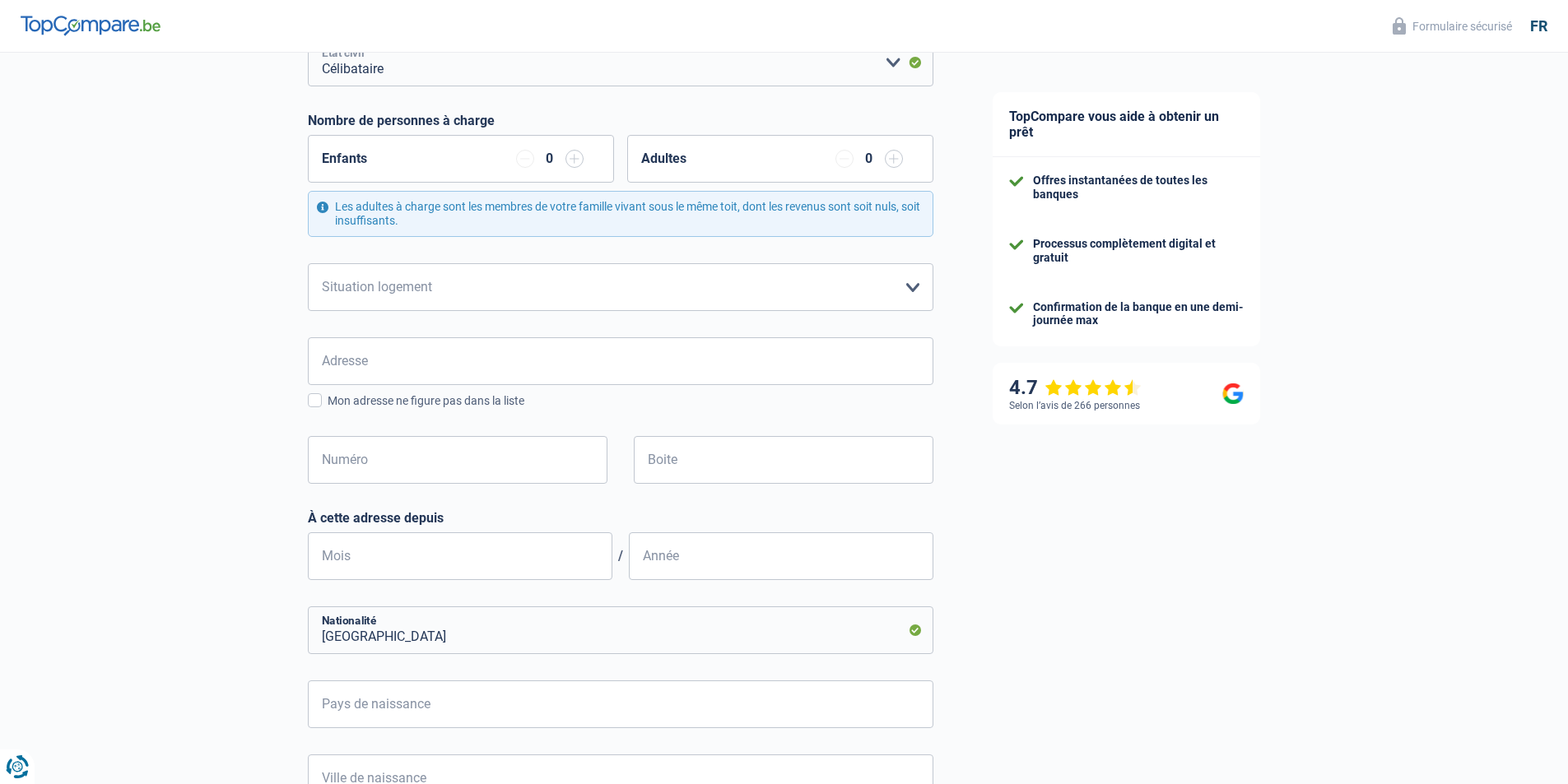
scroll to position [247, 0]
click at [433, 289] on select "Locataire Propriétaire avec prêt hypothécaire Propriétaire sans prêt hypothécai…" at bounding box center [621, 287] width 625 height 48
select select "ownerWithMortgage"
click at [308, 264] on select "Locataire Propriétaire avec prêt hypothécaire Propriétaire sans prêt hypothécai…" at bounding box center [621, 287] width 625 height 48
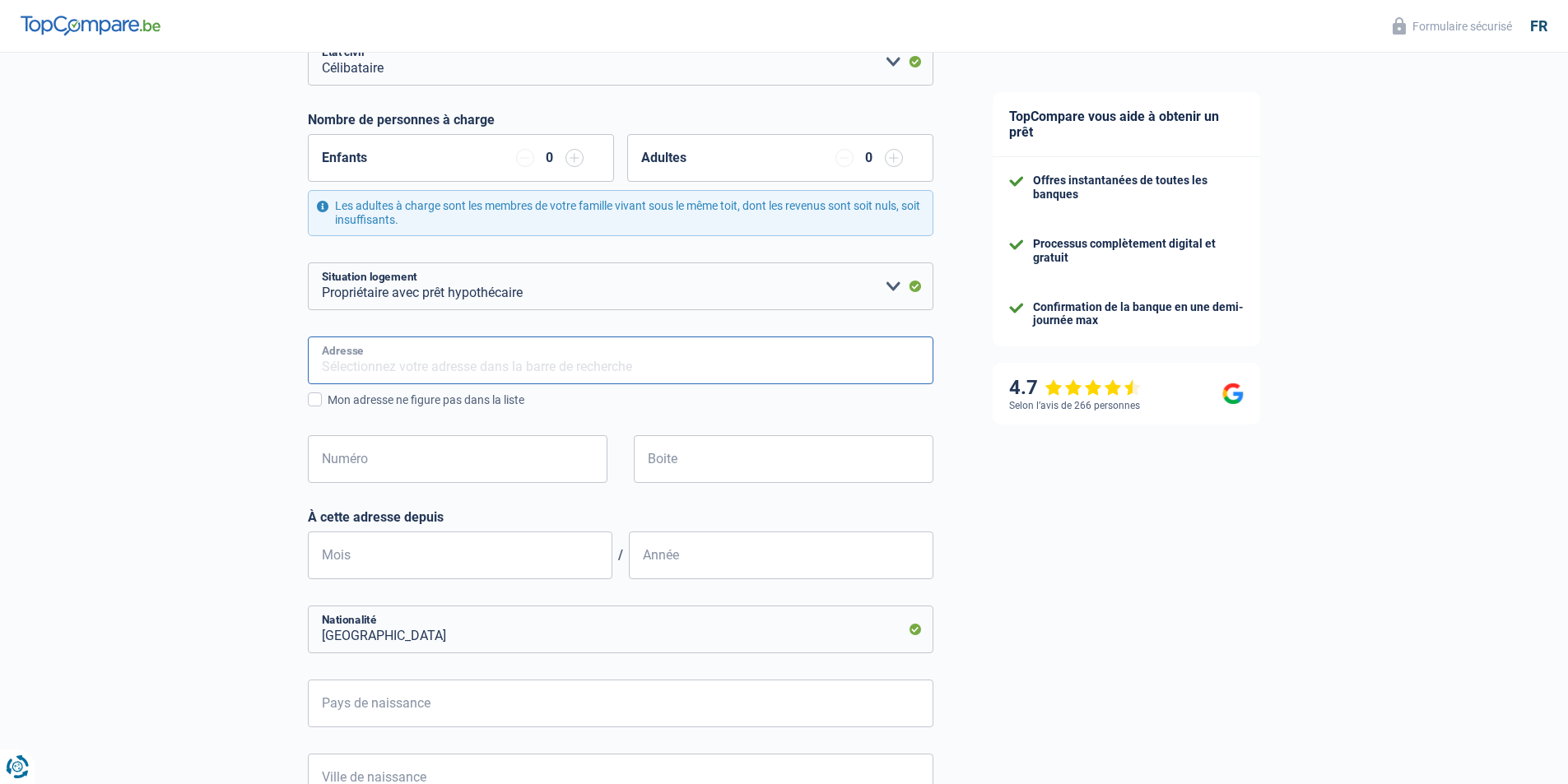
click at [444, 361] on input "Adresse" at bounding box center [621, 360] width 625 height 48
type input "Georges Hensmansstraat, 1600, Sint-Pieters-Leeuw, BE"
click at [472, 368] on input "Georges Hensmansstraat, 1600, Sint-Pieters-Leeuw, BE" at bounding box center [621, 360] width 625 height 48
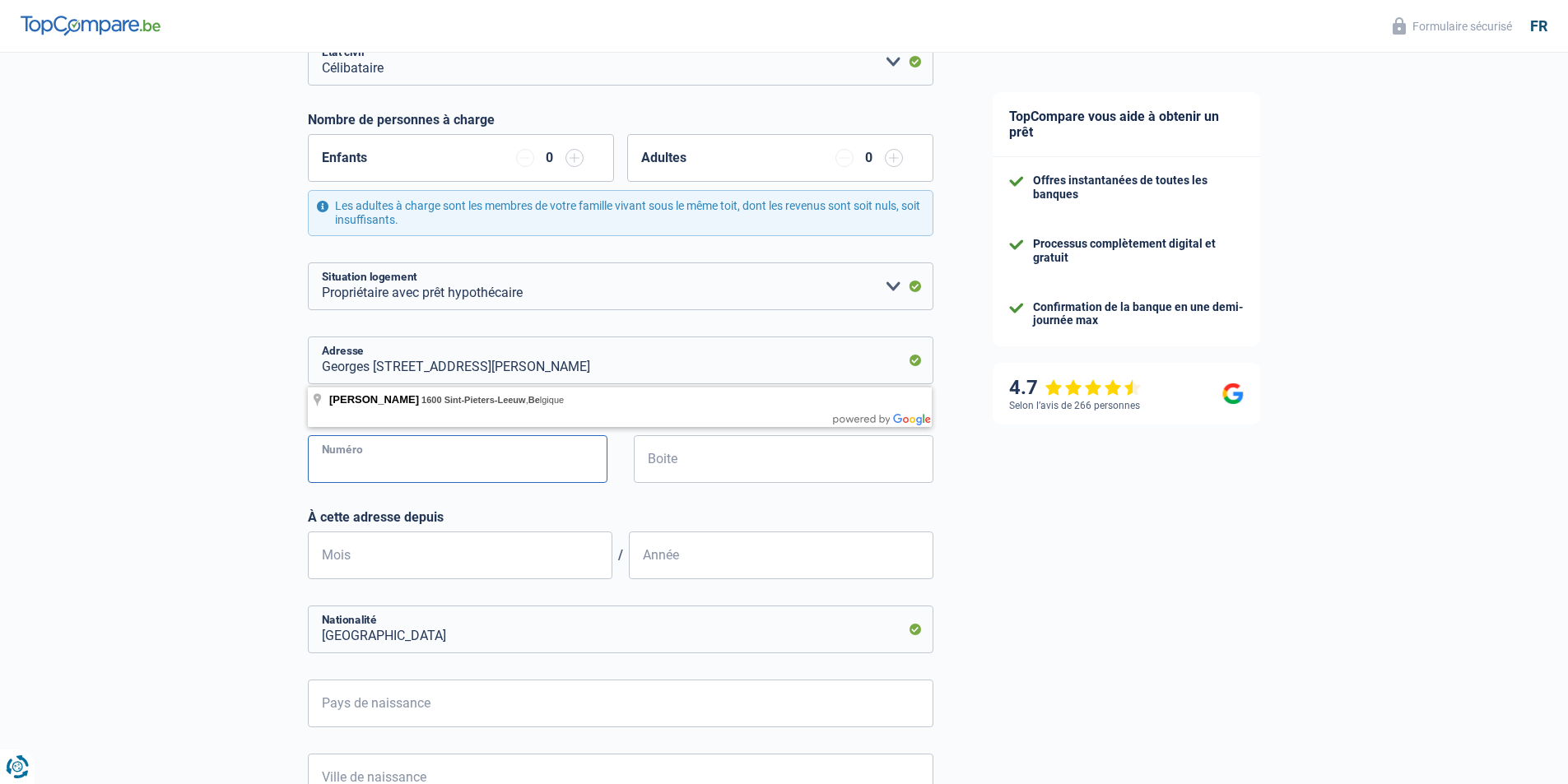
click at [421, 447] on input "Numéro" at bounding box center [457, 459] width 299 height 48
type input "73"
click at [249, 482] on div "Chance de réussite de votre simulation est de 60% 1 2 3 4 5 Rajoutez +20% en co…" at bounding box center [481, 420] width 962 height 1242
click at [433, 569] on input "Mois" at bounding box center [460, 556] width 305 height 48
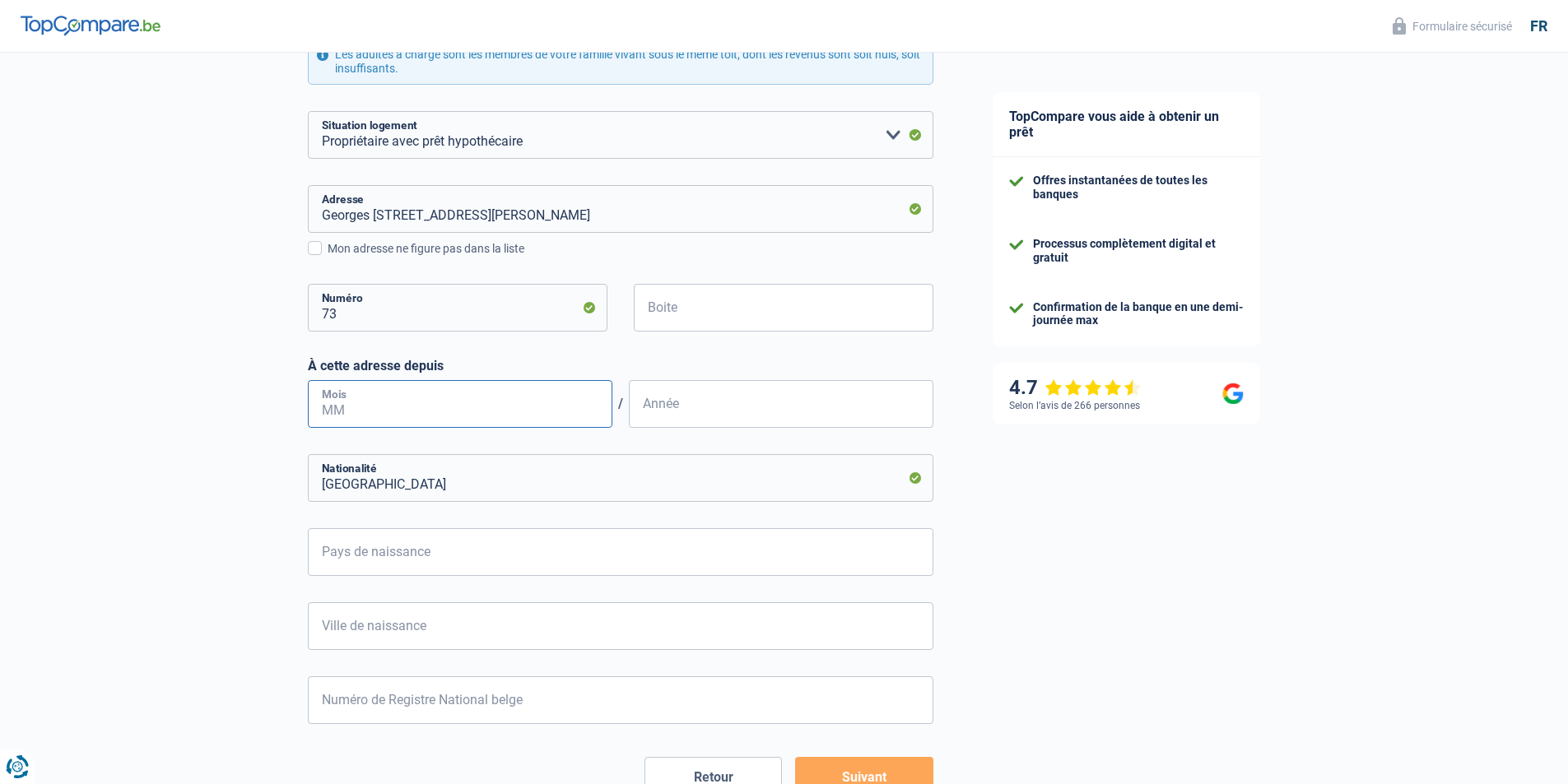
scroll to position [411, 0]
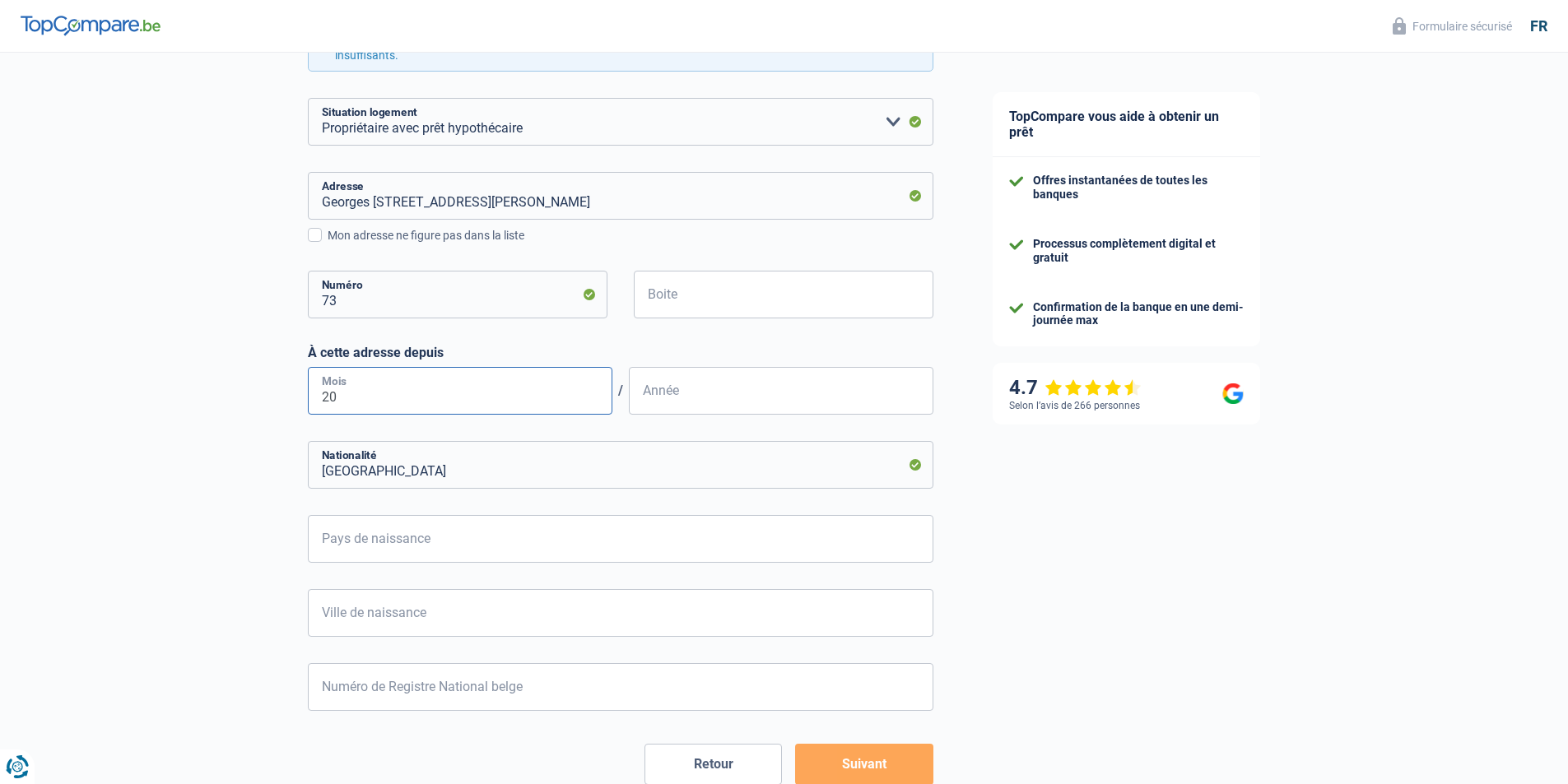
type input "2"
type input "01"
type input "2021"
click at [220, 364] on div "Chance de réussite de votre simulation est de 60% 1 2 3 4 5 Rajoutez +20% en co…" at bounding box center [481, 255] width 962 height 1242
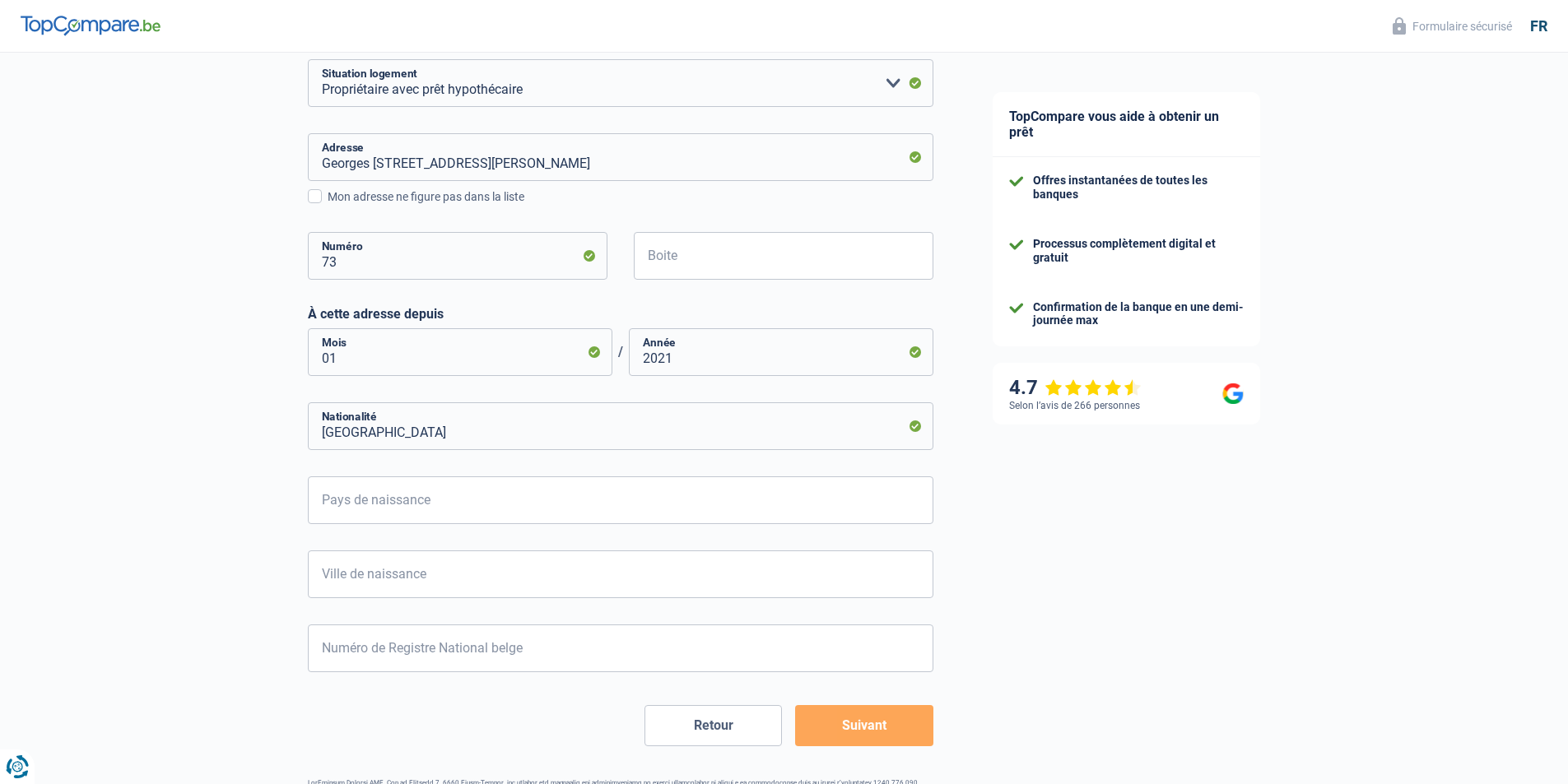
scroll to position [510, 0]
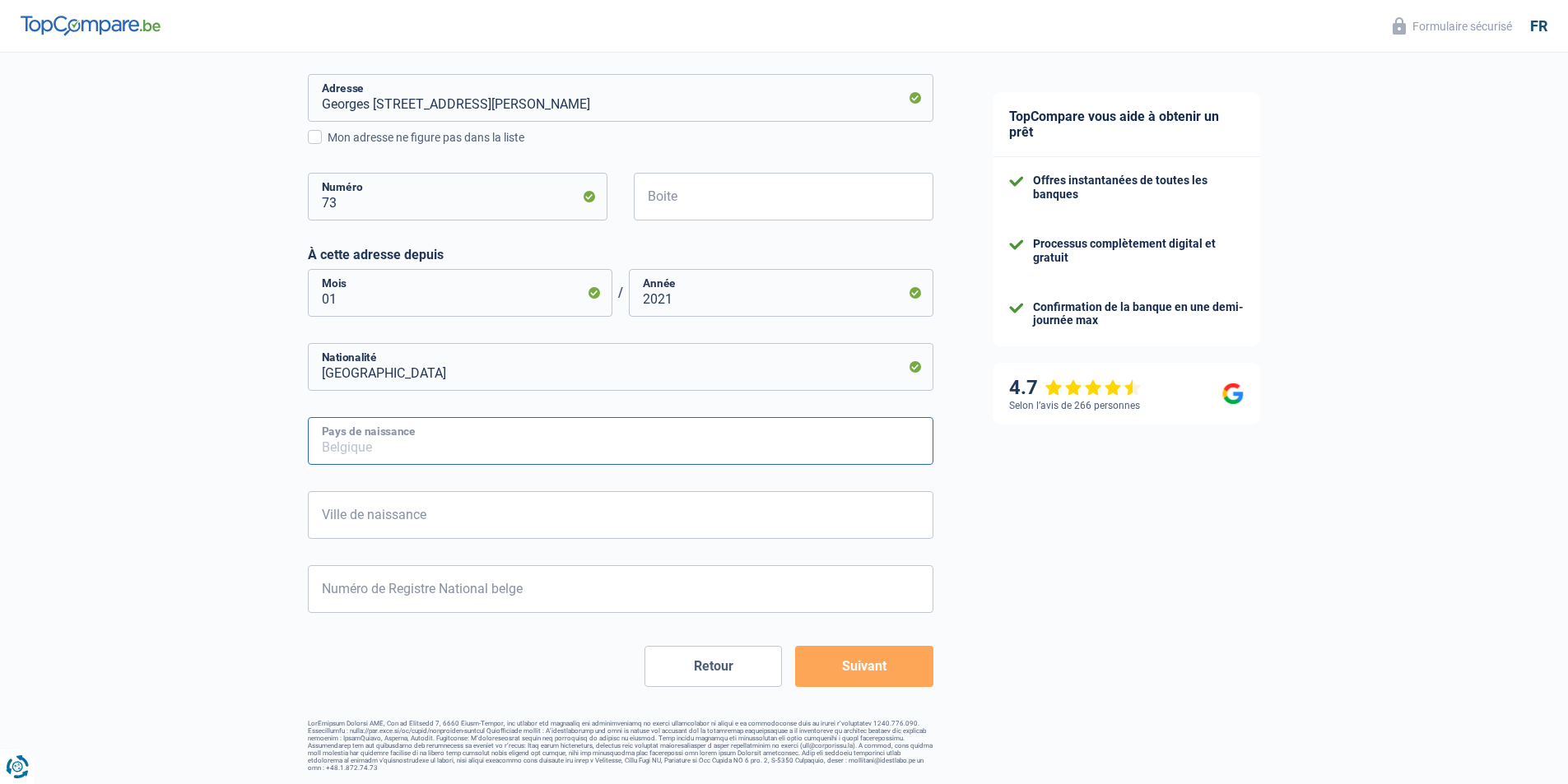
click at [483, 430] on input "Pays de naissance" at bounding box center [621, 441] width 625 height 48
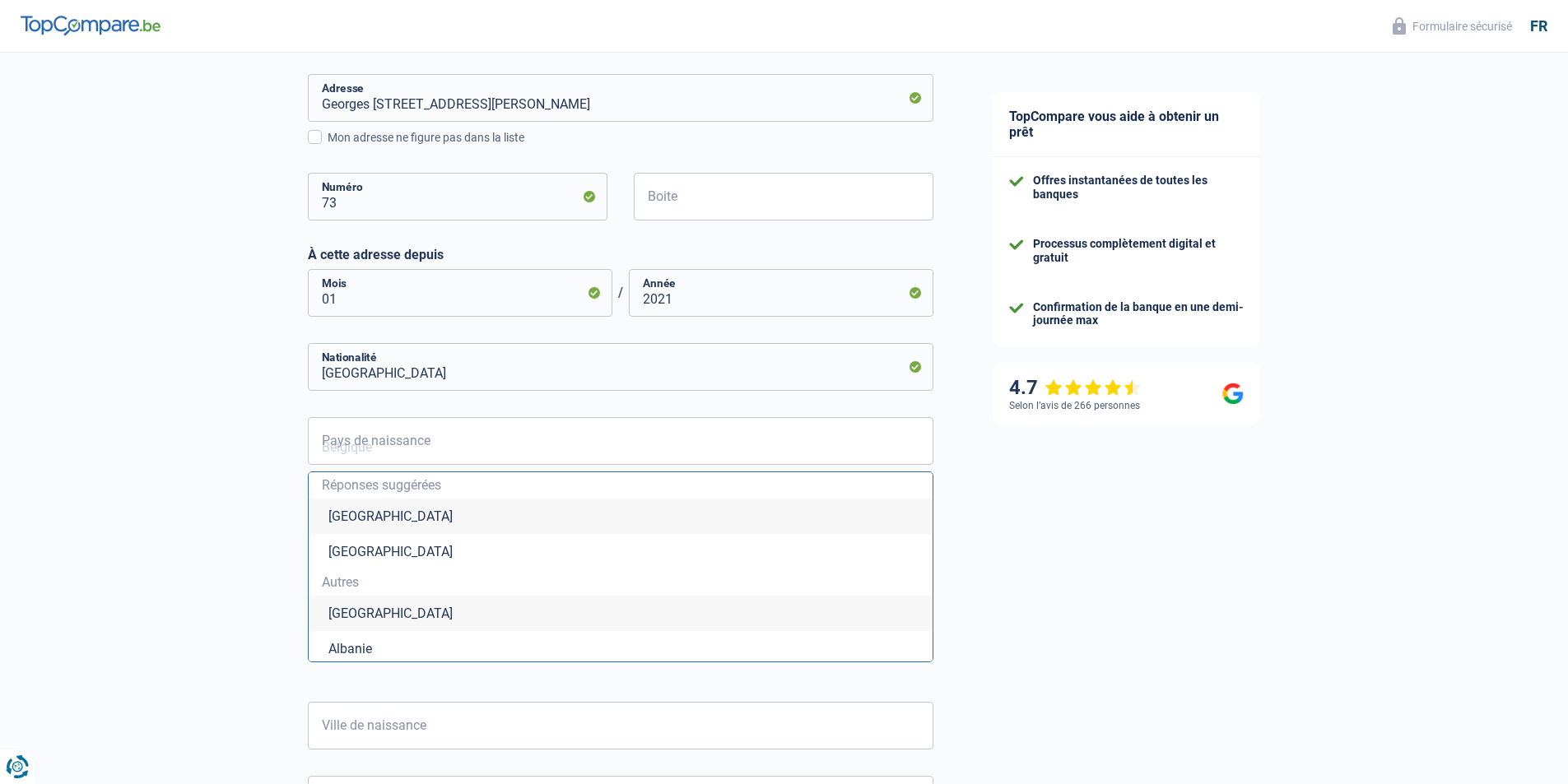
click at [153, 438] on div "Chance de réussite de votre simulation est de 60% 1 2 3 4 5 Rajoutez +20% en co…" at bounding box center [481, 263] width 962 height 1453
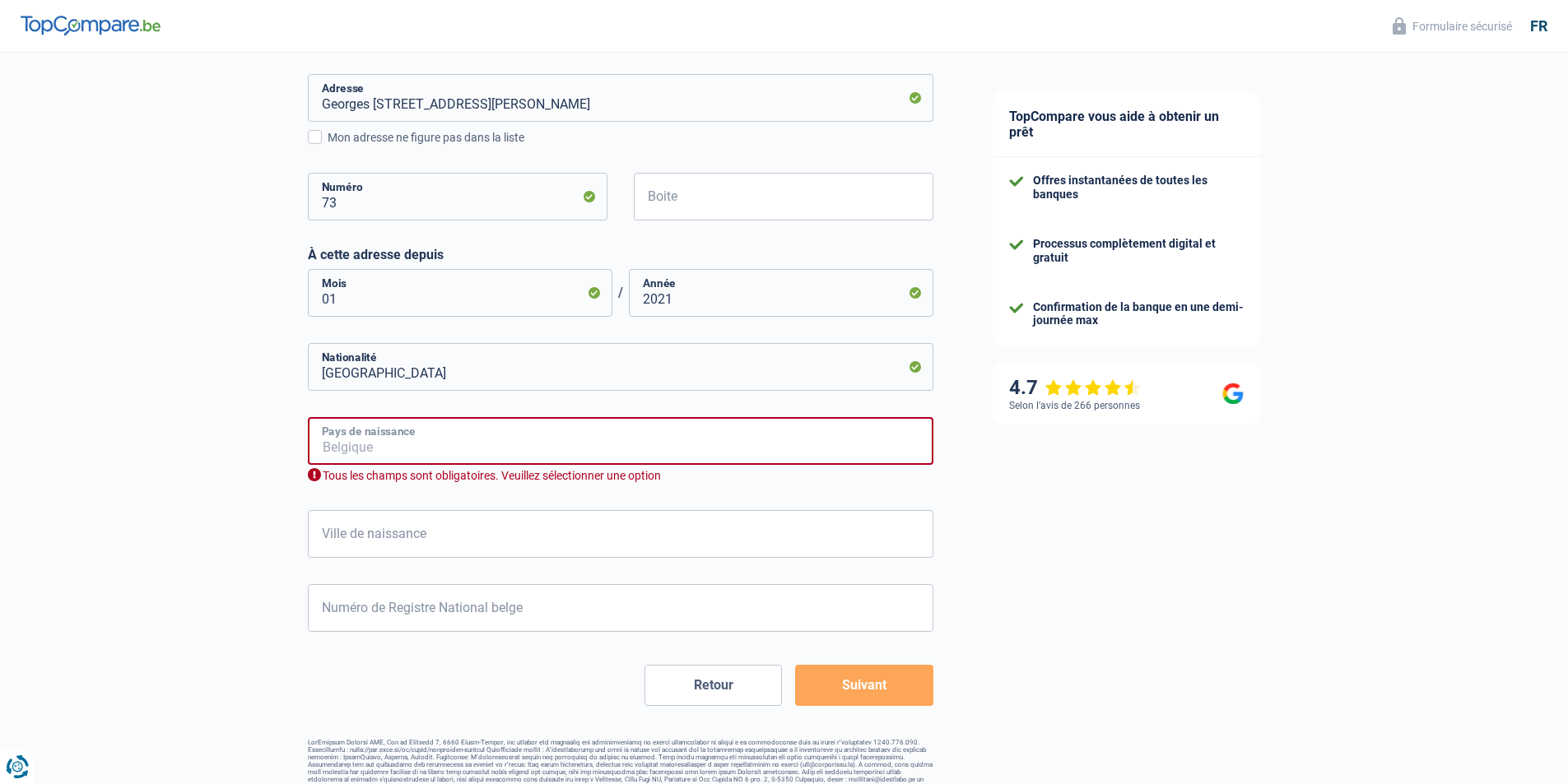
click at [361, 434] on input "Pays de naissance" at bounding box center [621, 441] width 625 height 48
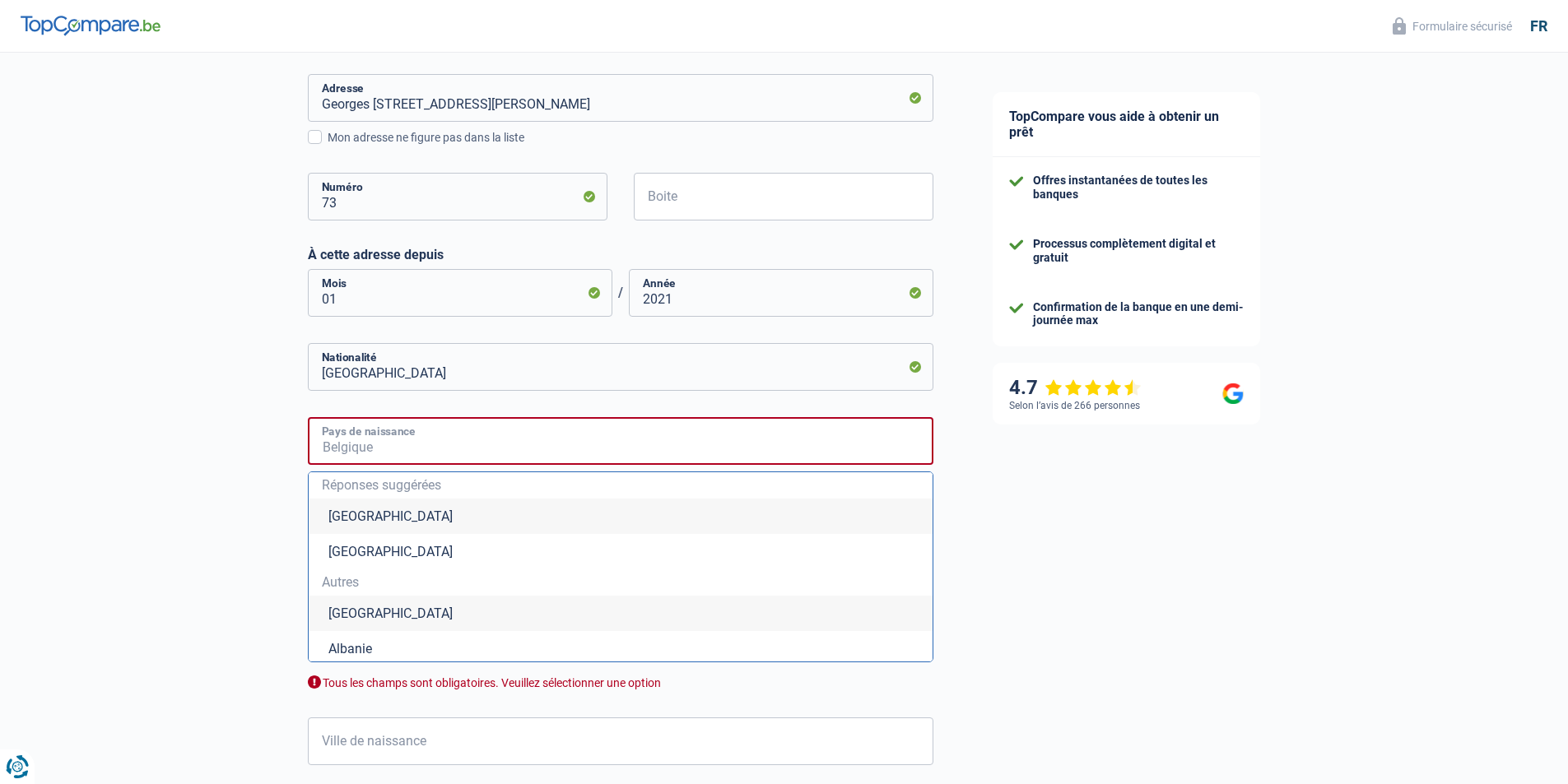
type input "r"
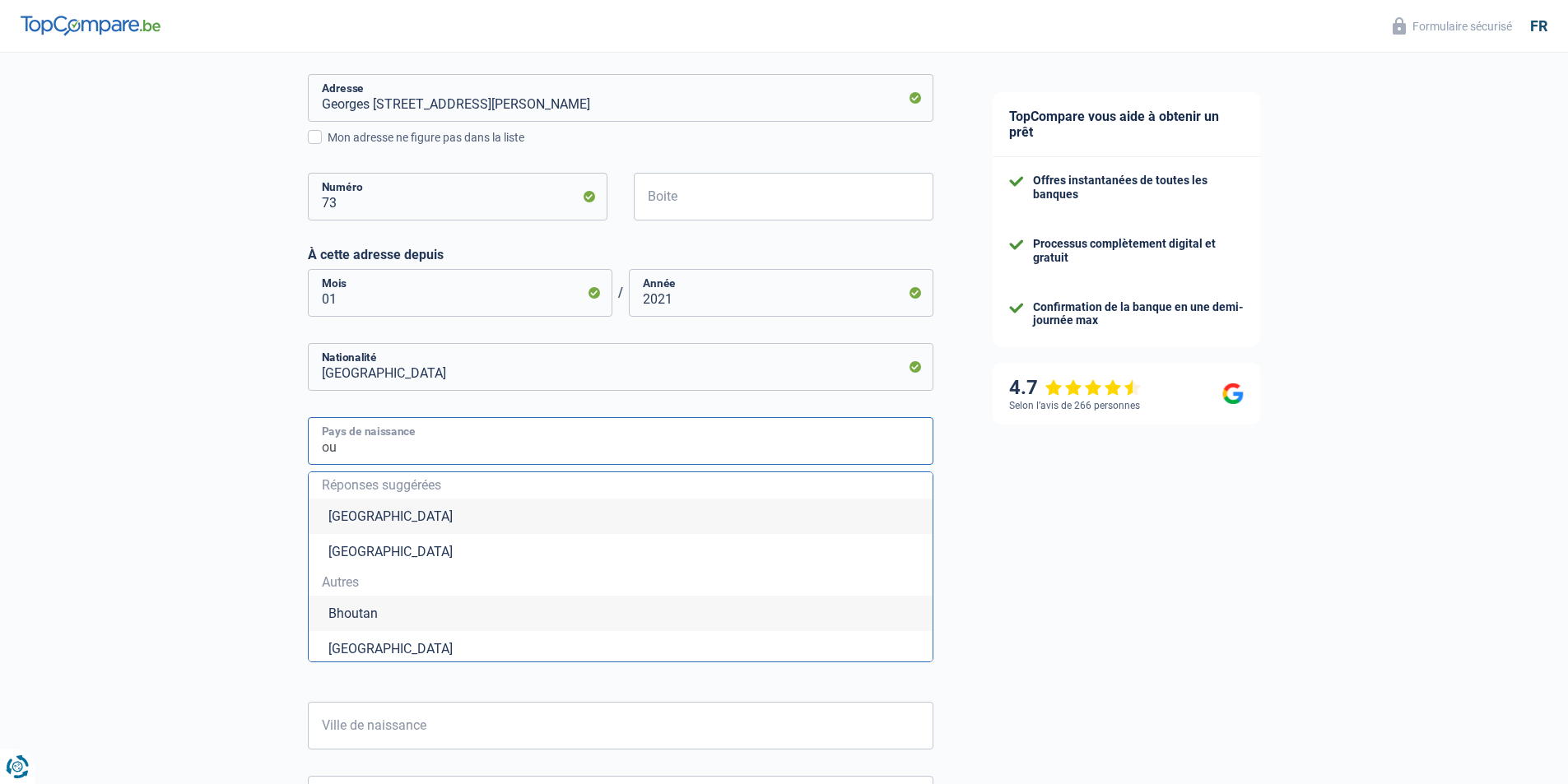
type input "o"
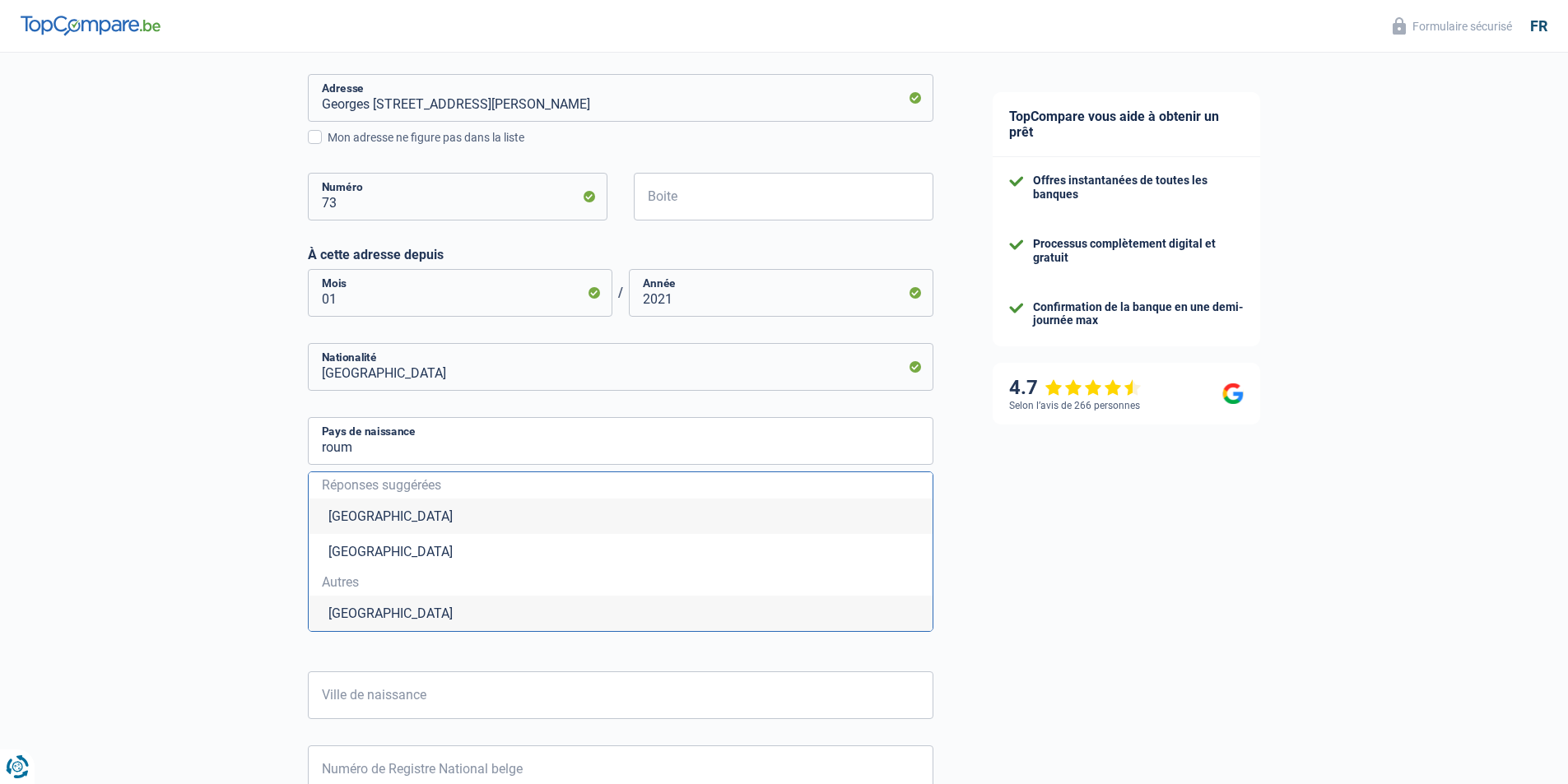
click at [384, 630] on li "Roumanie" at bounding box center [621, 614] width 624 height 36
type input "Roumanie"
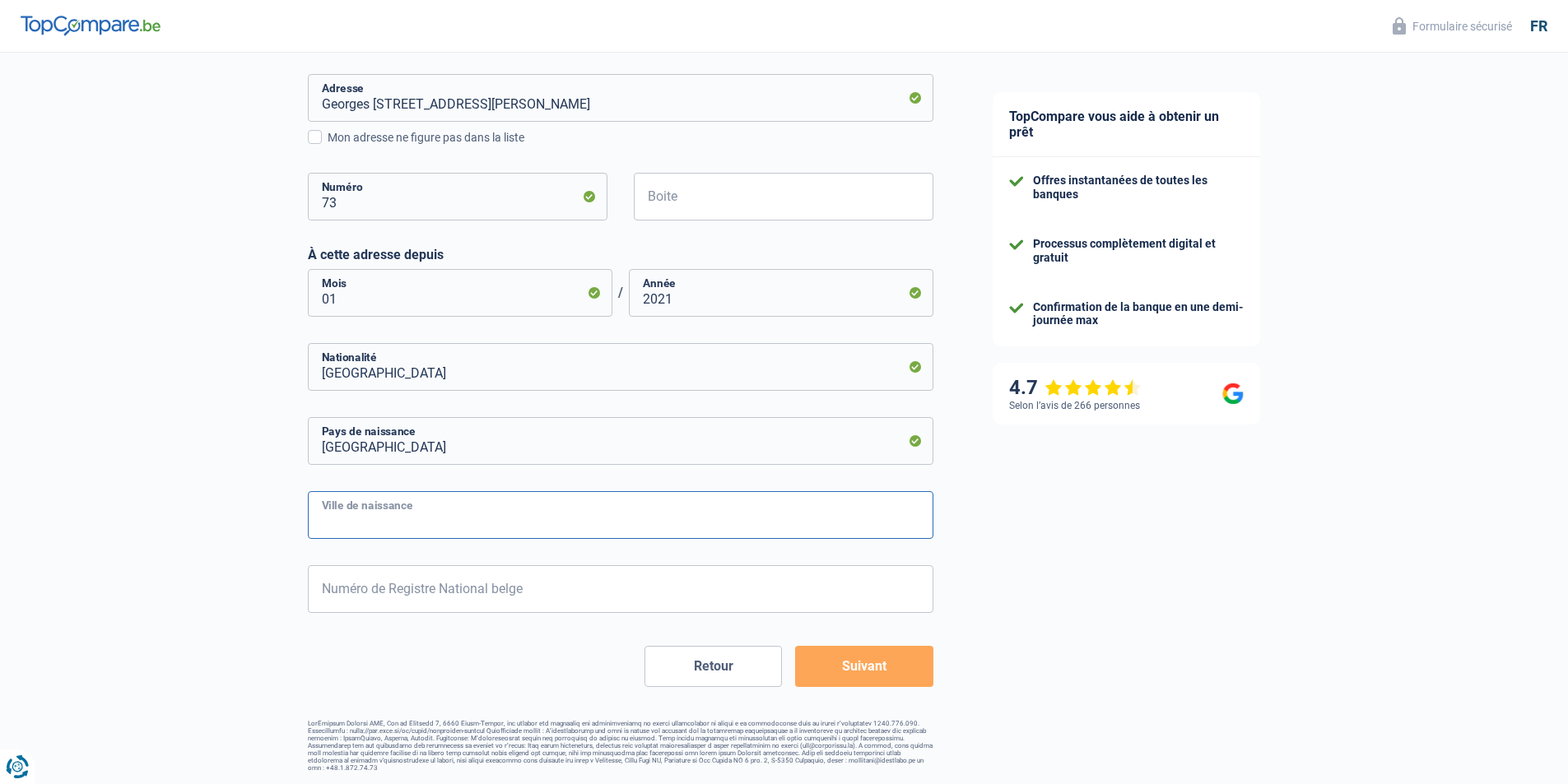
click at [415, 529] on input "Ville de naissance" at bounding box center [621, 515] width 625 height 48
type input "Negresti Oas"
click at [417, 592] on input "Numéro de Registre National belge" at bounding box center [621, 590] width 625 height 48
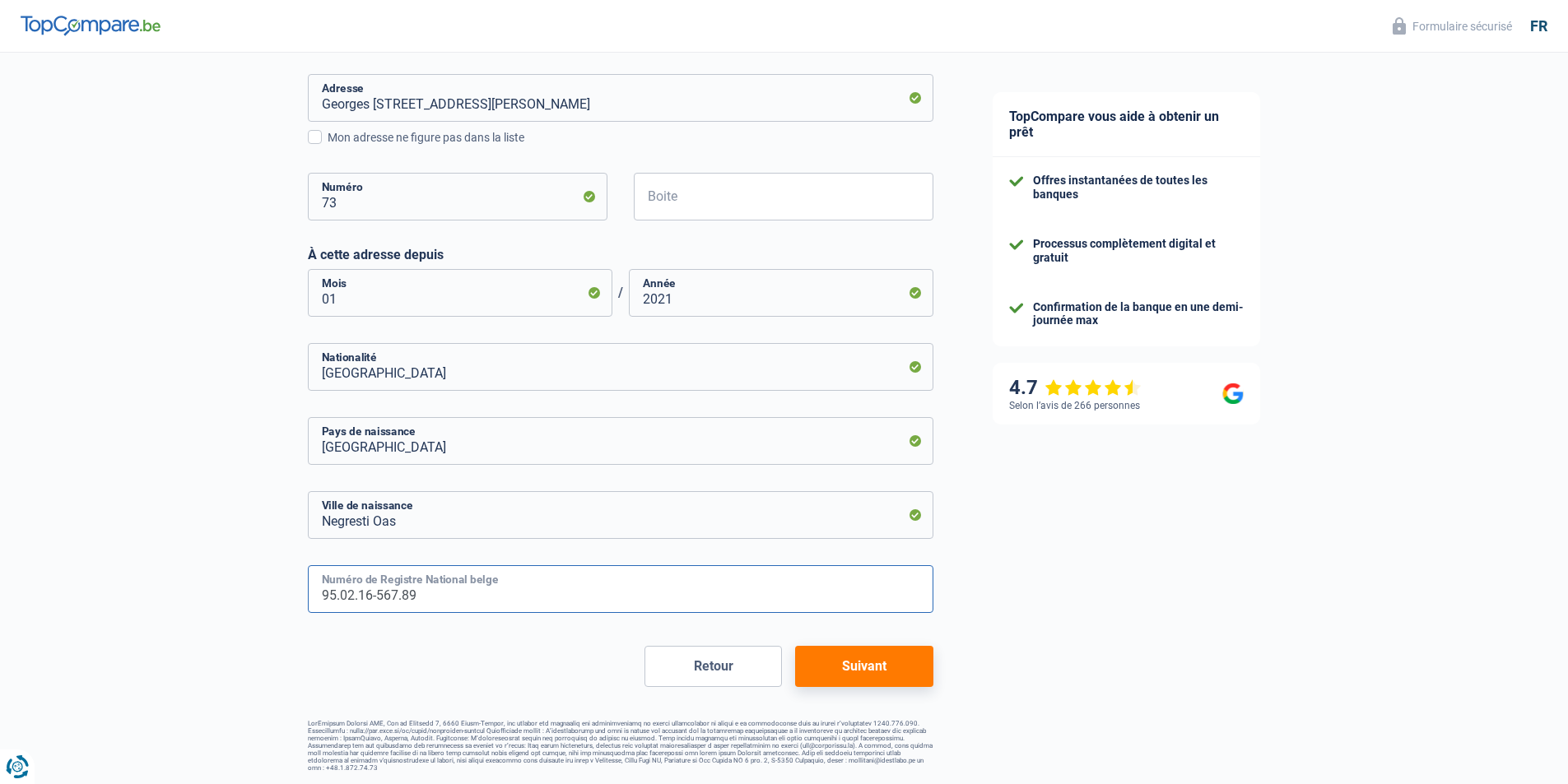
type input "95.02.16-567.89"
click at [911, 666] on button "Suivant" at bounding box center [863, 667] width 138 height 41
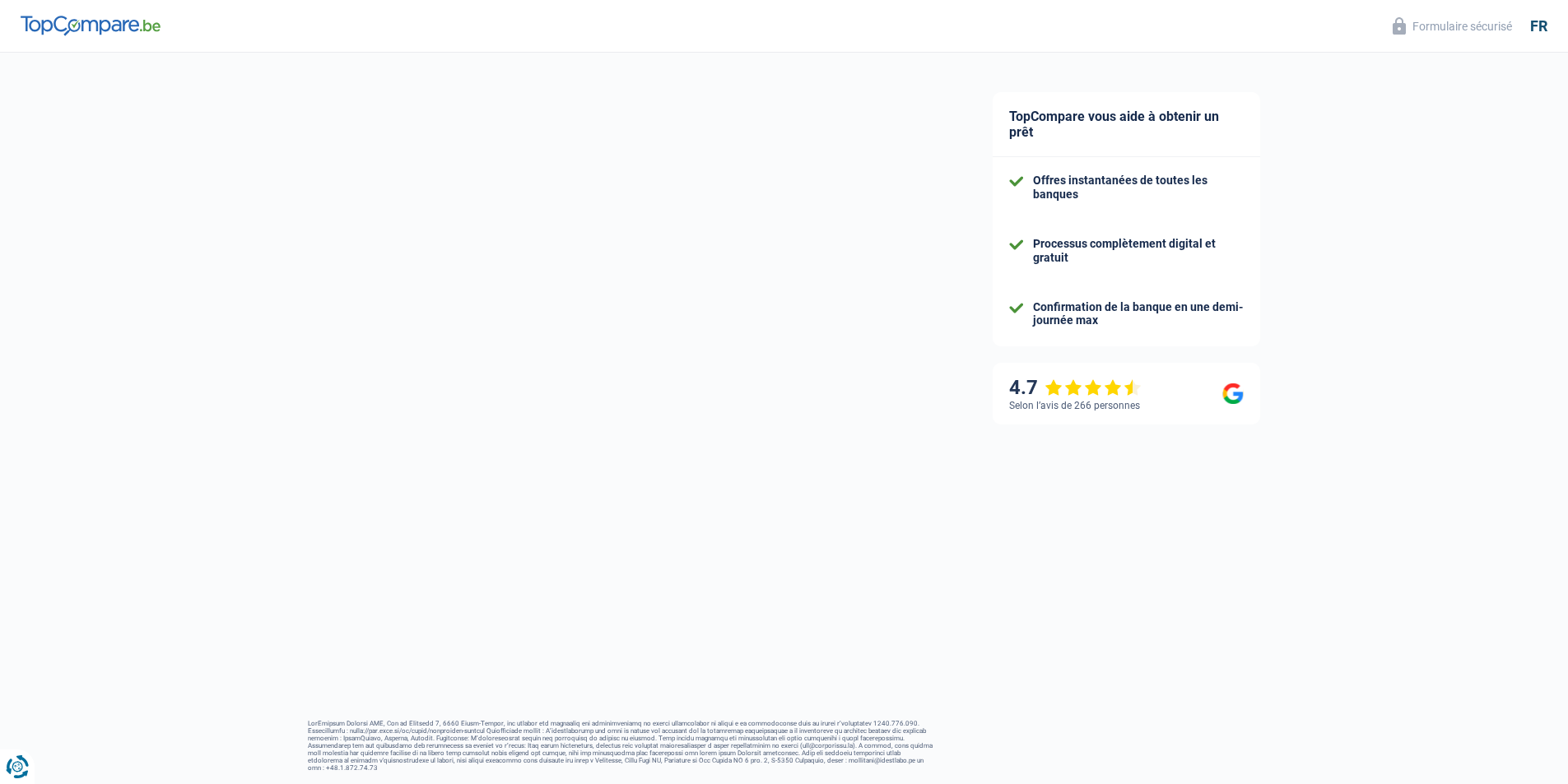
select select "netSalary"
select select "mealVouchers"
select select "mortgage"
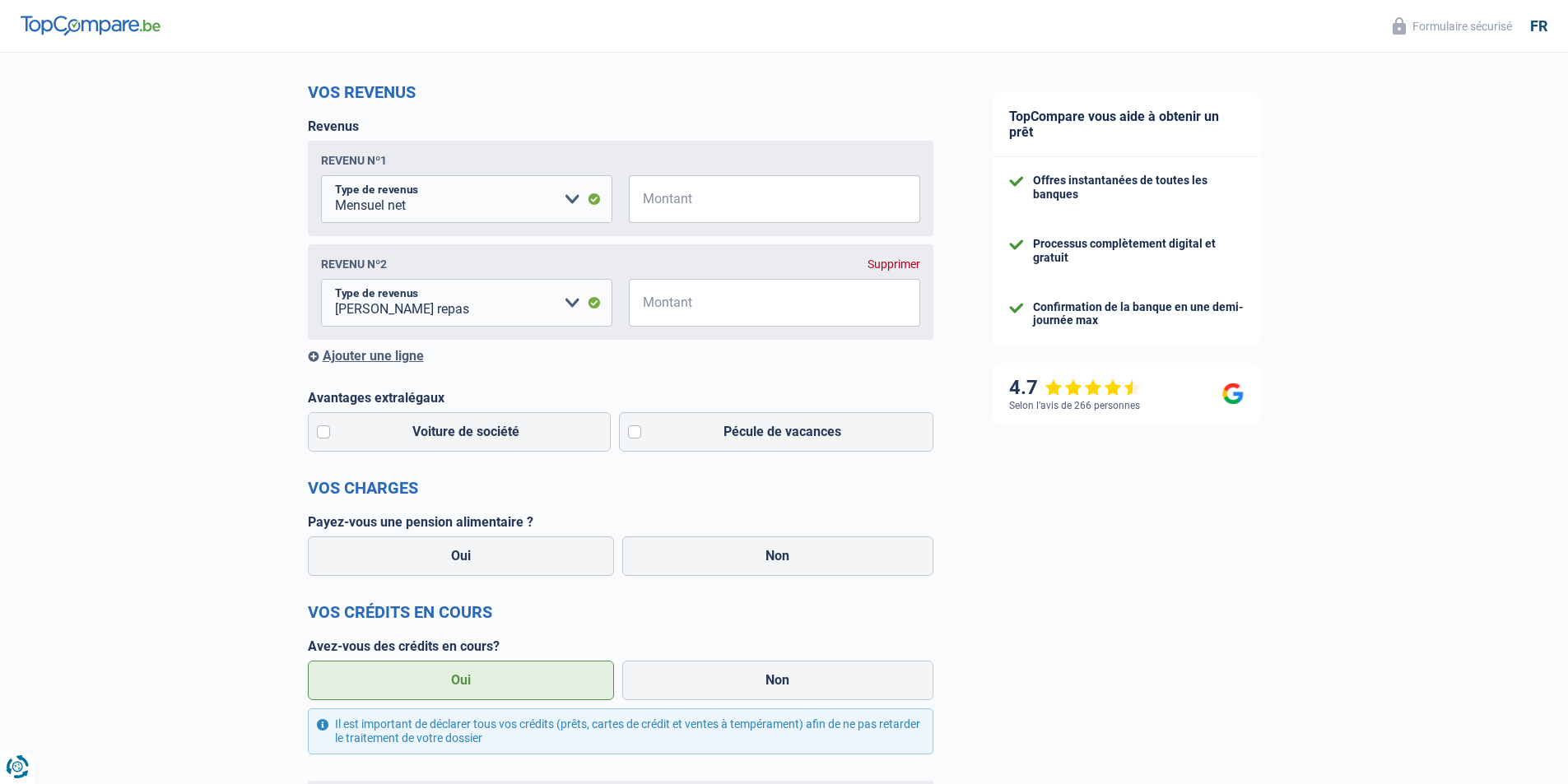
scroll to position [164, 0]
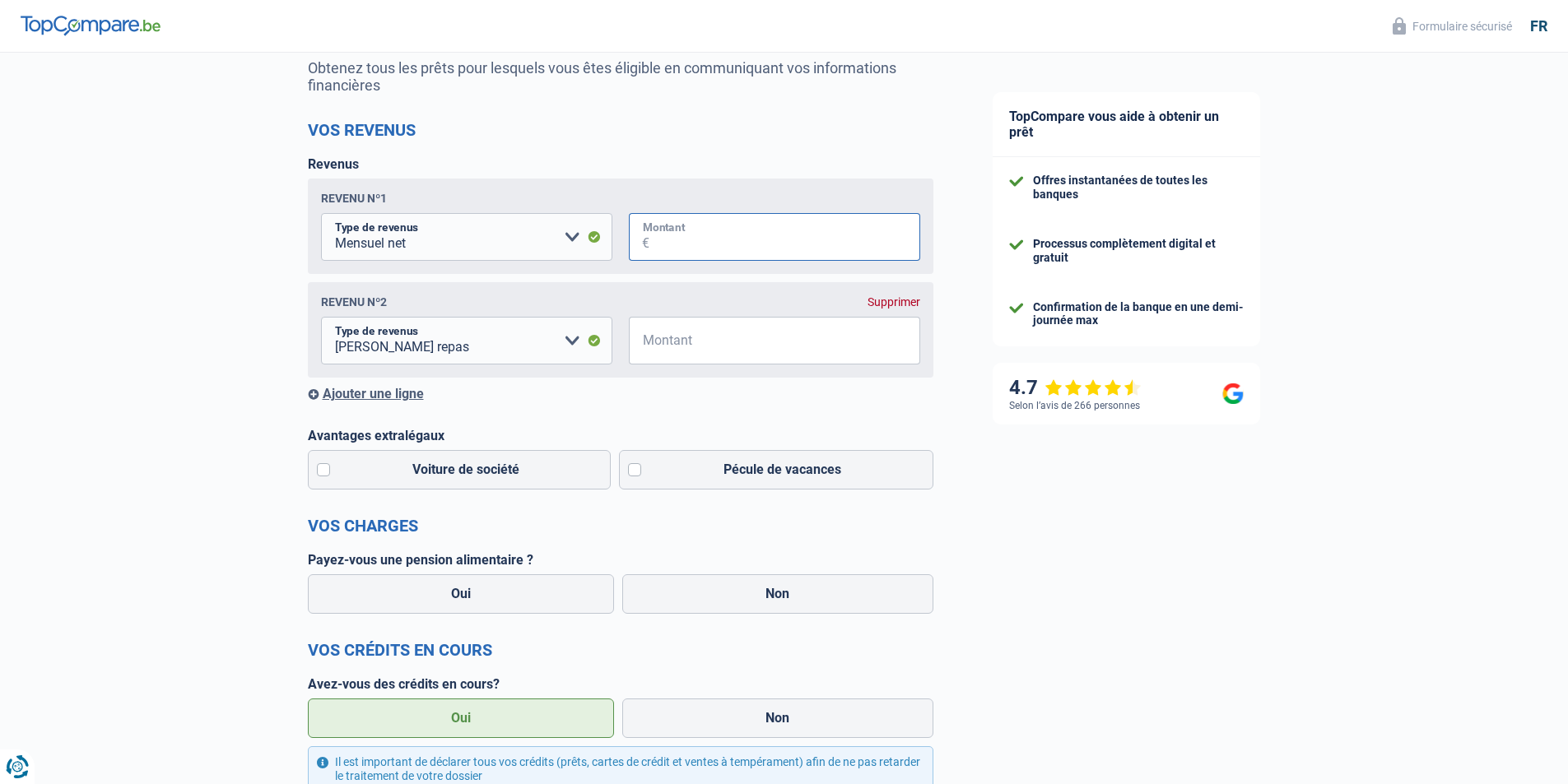
click at [765, 239] on input "Montant" at bounding box center [784, 237] width 271 height 48
click at [459, 341] on select "Allocation d'handicap Allocations chômage Allocations familiales Chèques repas …" at bounding box center [466, 341] width 291 height 48
click at [525, 347] on select "Allocation d'handicap Allocations chômage Allocations familiales Chèques repas …" at bounding box center [466, 341] width 291 height 48
drag, startPoint x: 525, startPoint y: 347, endPoint x: 628, endPoint y: 374, distance: 106.5
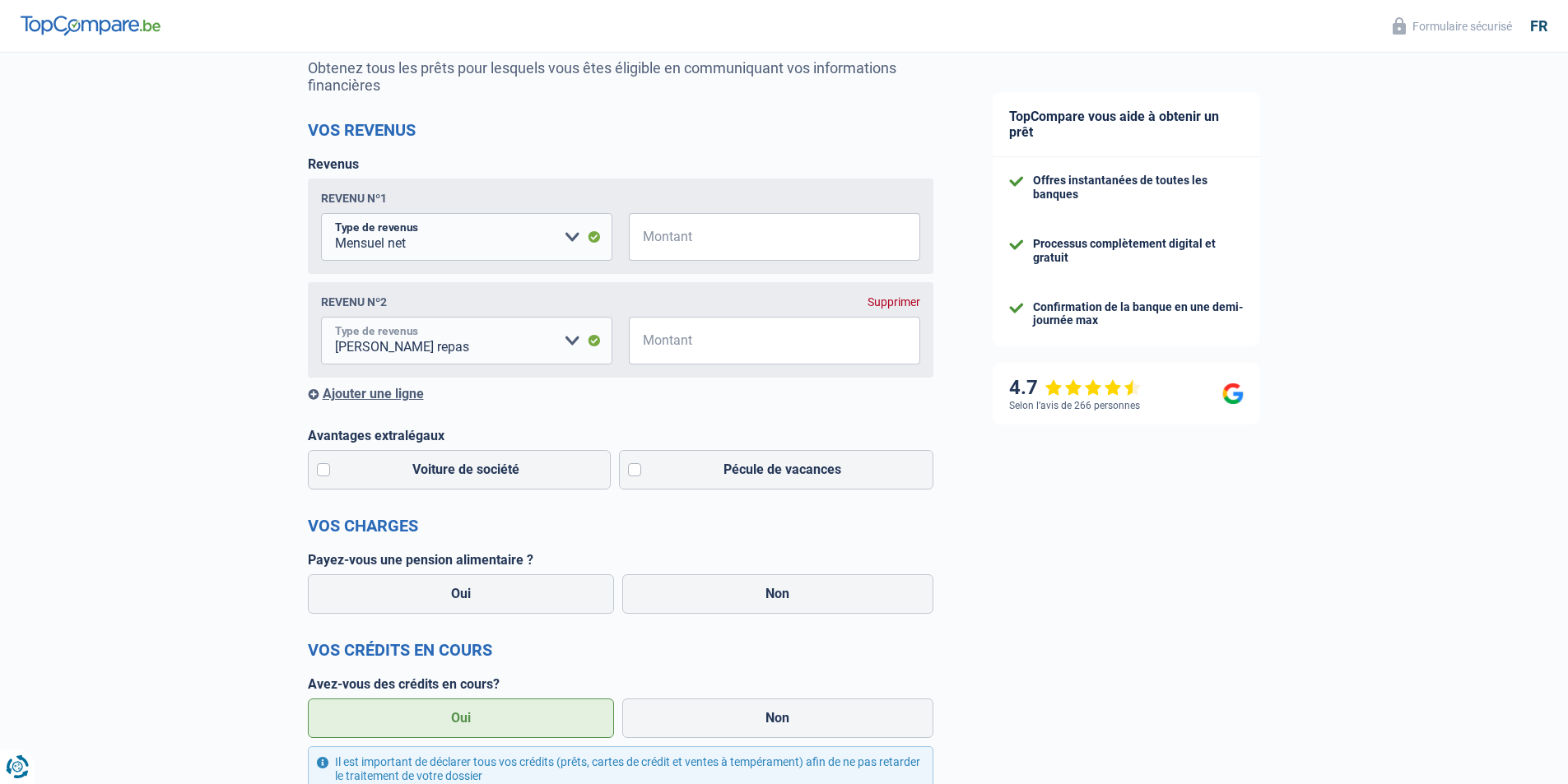
click at [525, 347] on select "Allocation d'handicap Allocations chômage Allocations familiales Chèques repas …" at bounding box center [466, 341] width 291 height 48
click at [755, 362] on input "Montant" at bounding box center [784, 341] width 271 height 48
type input "0"
click at [1113, 387] on div "4.7" at bounding box center [1074, 388] width 132 height 24
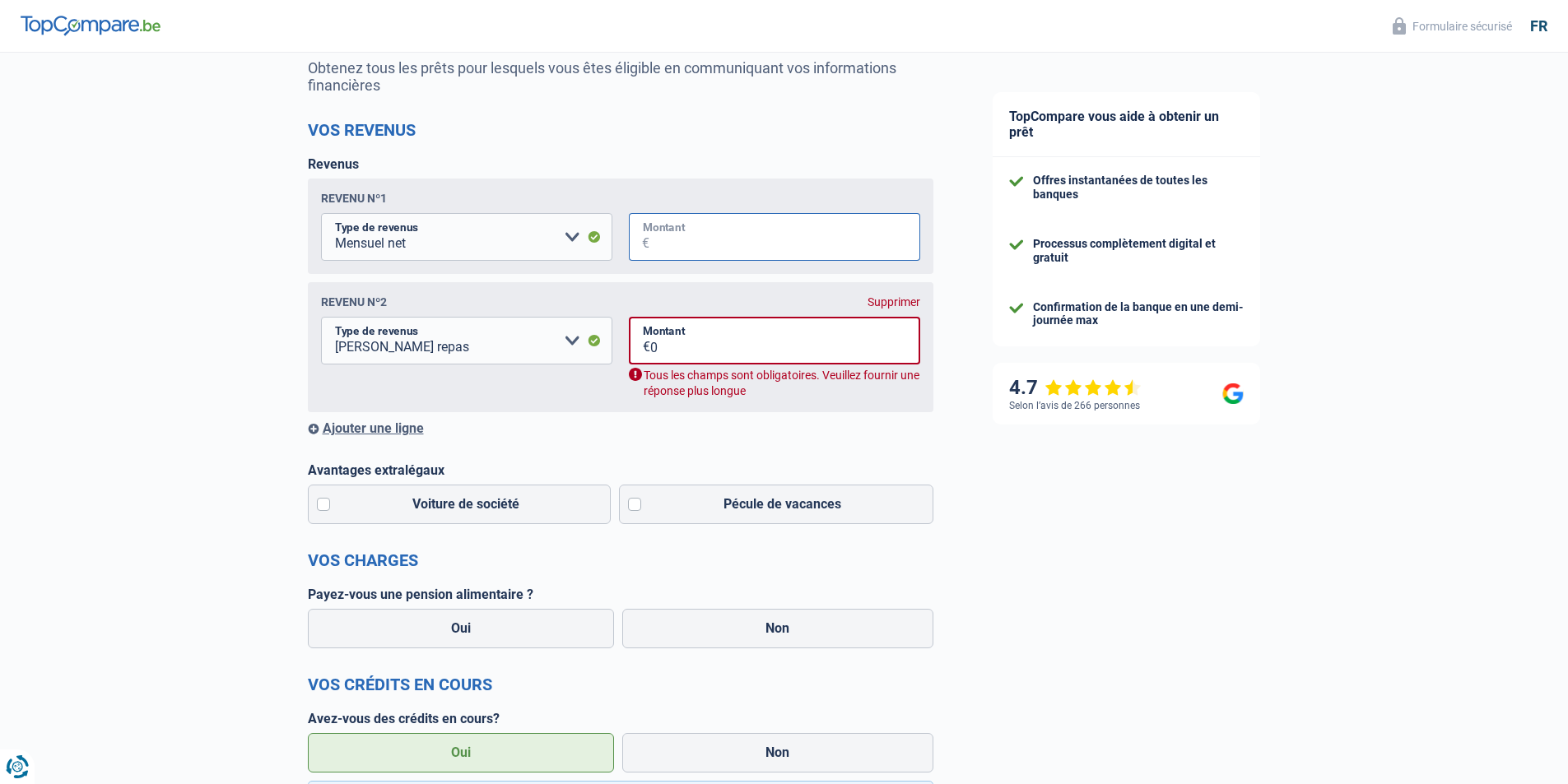
click at [701, 248] on input "Montant" at bounding box center [784, 237] width 271 height 48
type input "2.200"
click at [295, 260] on div "Chance de réussite de votre simulation est de 80% 1 2 3 4 5 Rajoutez +10% en co…" at bounding box center [481, 724] width 962 height 1684
click at [800, 354] on input "0" at bounding box center [785, 341] width 270 height 48
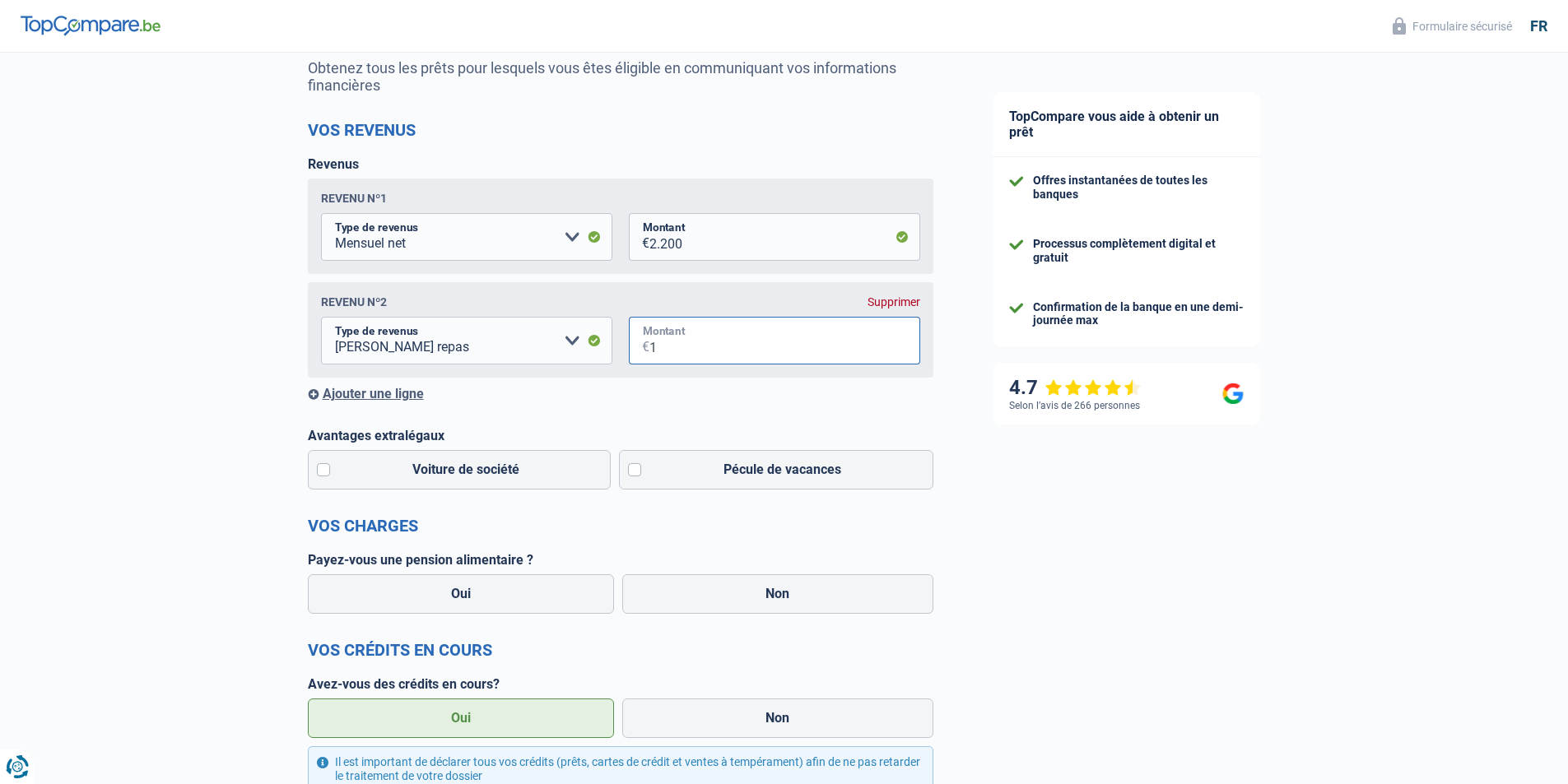
type input "1"
click at [1152, 703] on div "TopCompare vous aide à obtenir un prêt Offres instantanées de toutes les banque…" at bounding box center [1265, 713] width 606 height 1650
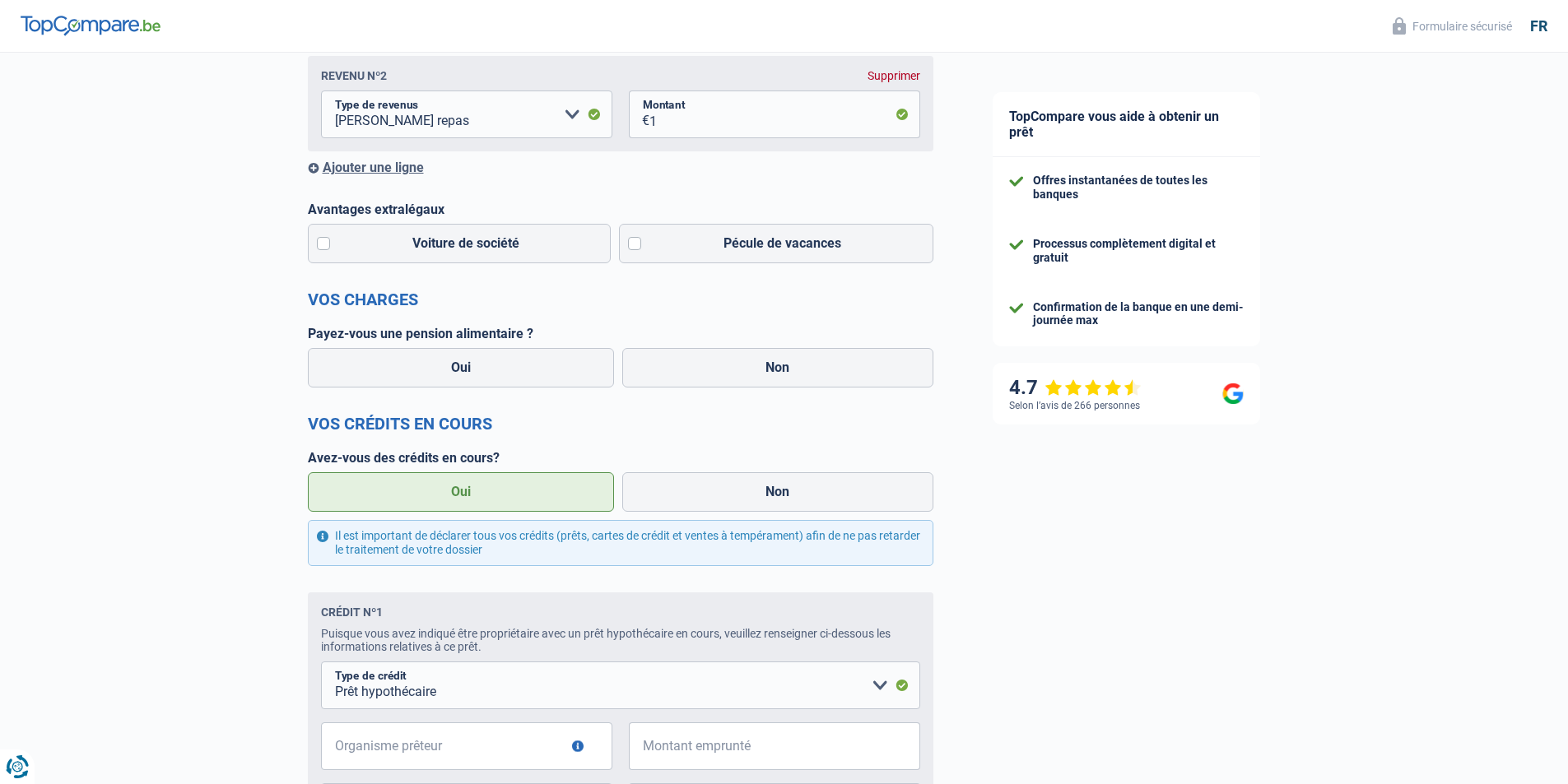
scroll to position [411, 0]
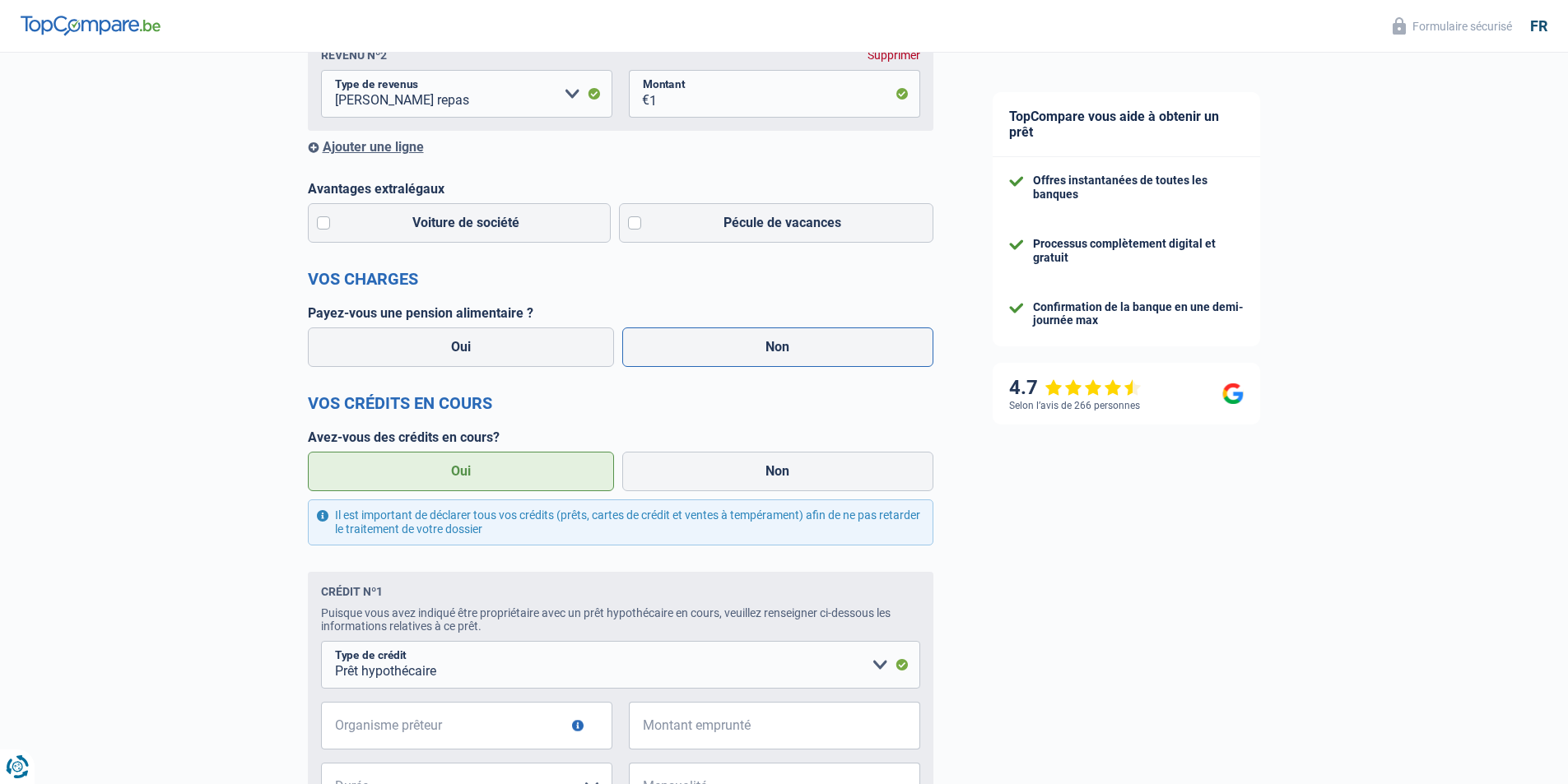
click at [845, 336] on label "Non" at bounding box center [778, 347] width 311 height 39
click at [845, 336] on input "Non" at bounding box center [778, 347] width 311 height 39
radio input "true"
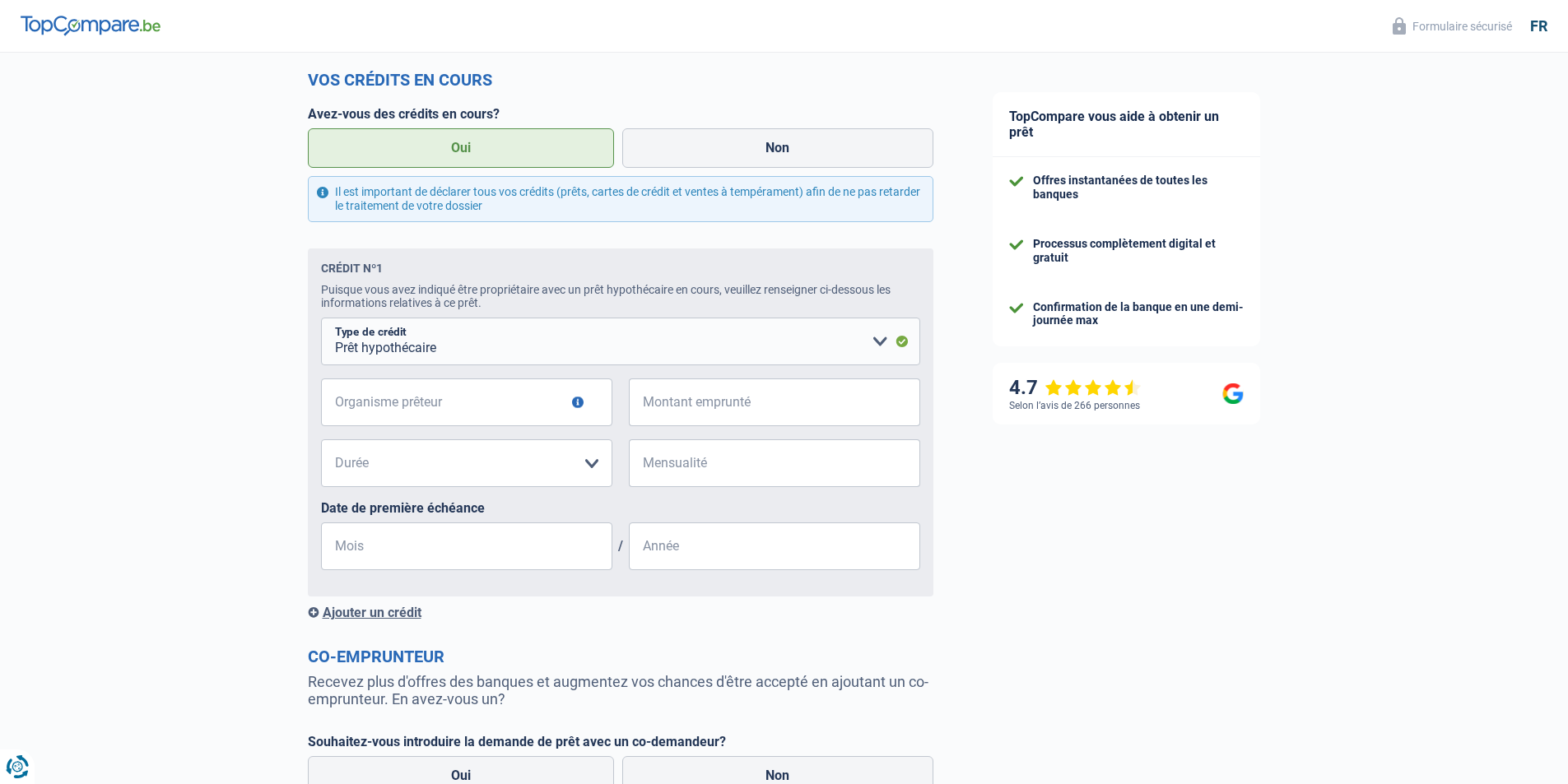
scroll to position [740, 0]
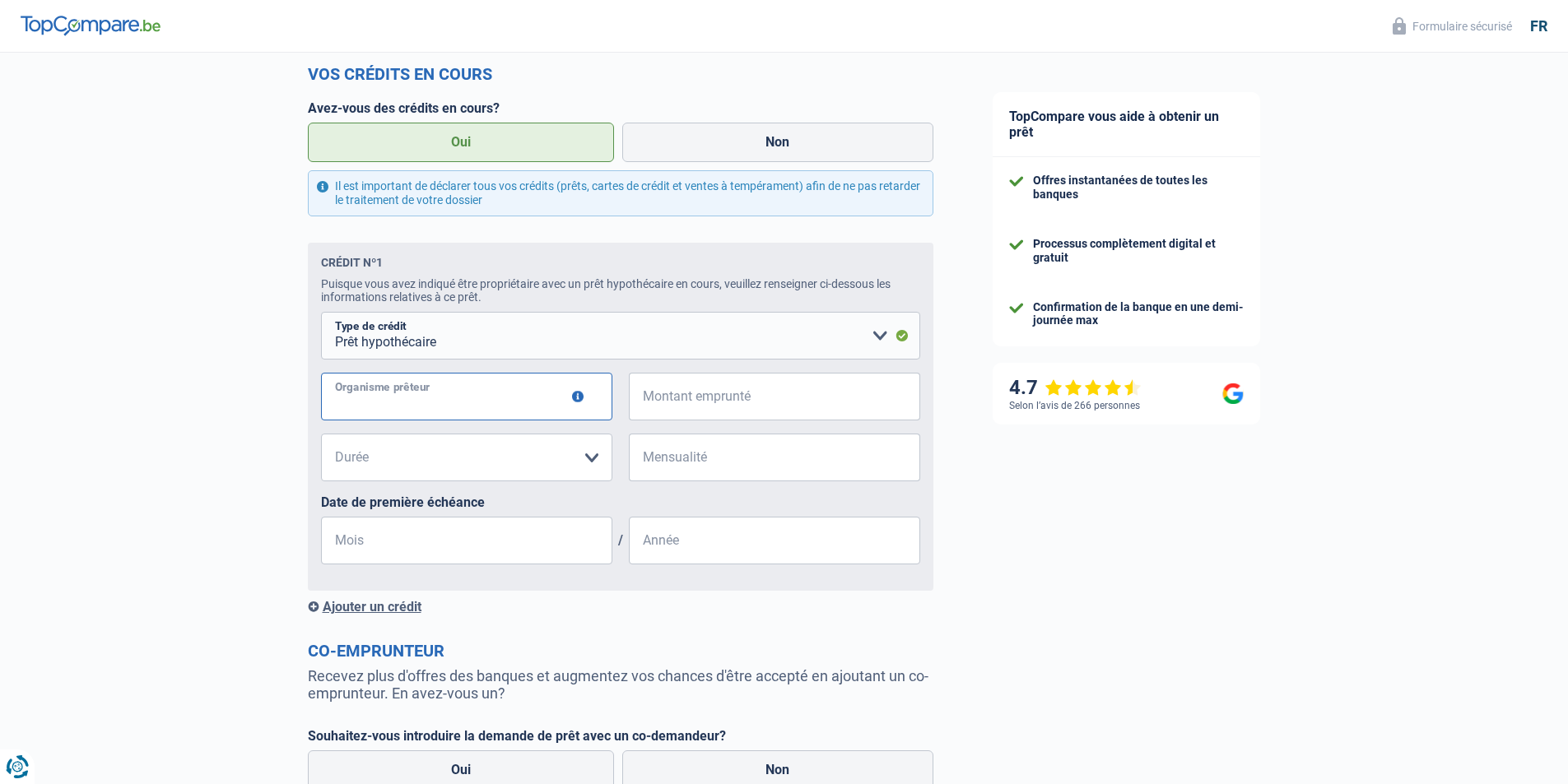
click at [441, 410] on input "Organisme prêteur" at bounding box center [466, 397] width 291 height 48
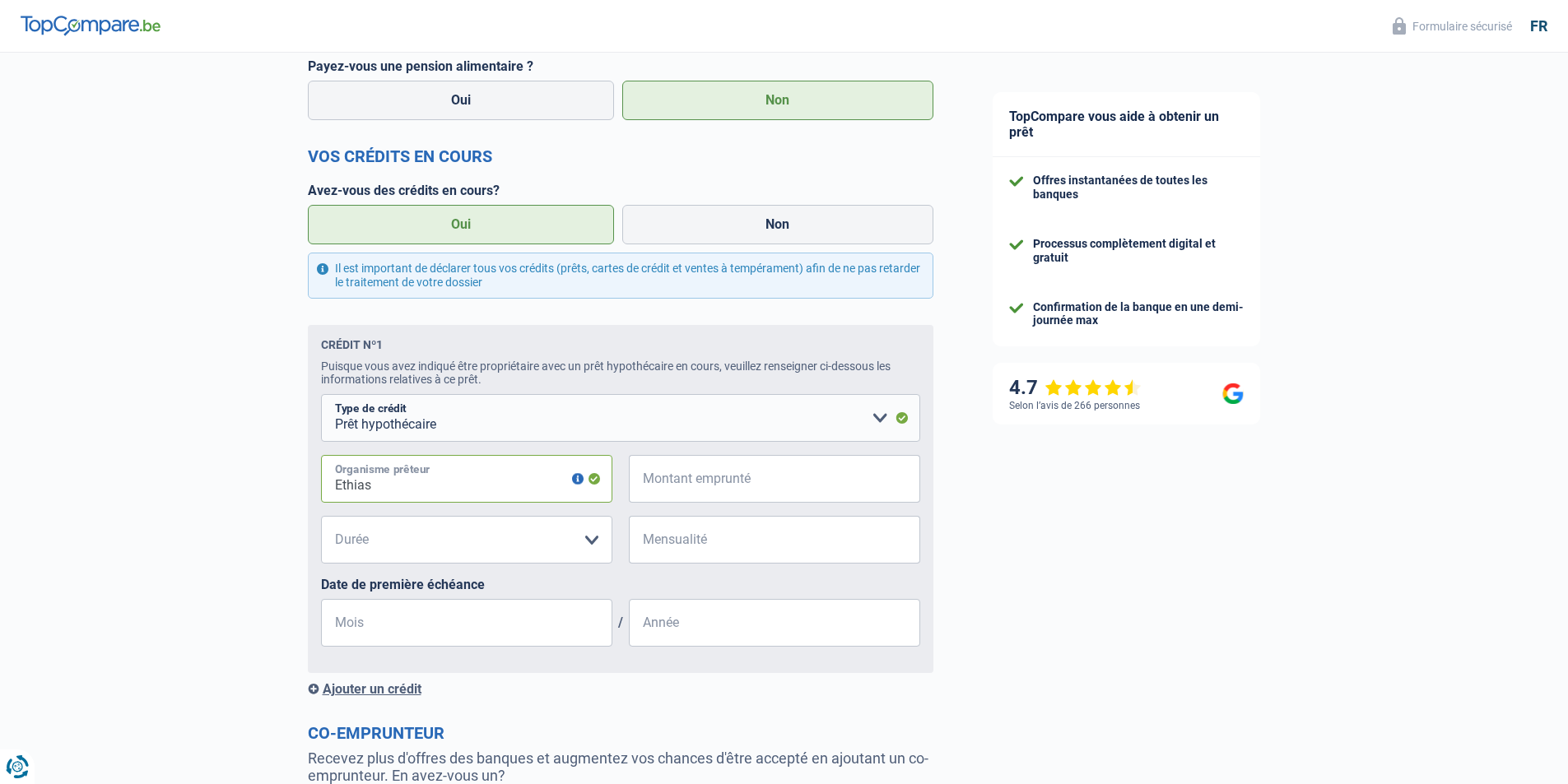
type input "Ethias"
click at [766, 469] on input "Montant emprunté" at bounding box center [784, 479] width 271 height 48
type input "185.000"
click at [749, 528] on input "Mensualité" at bounding box center [784, 540] width 271 height 48
type input "900"
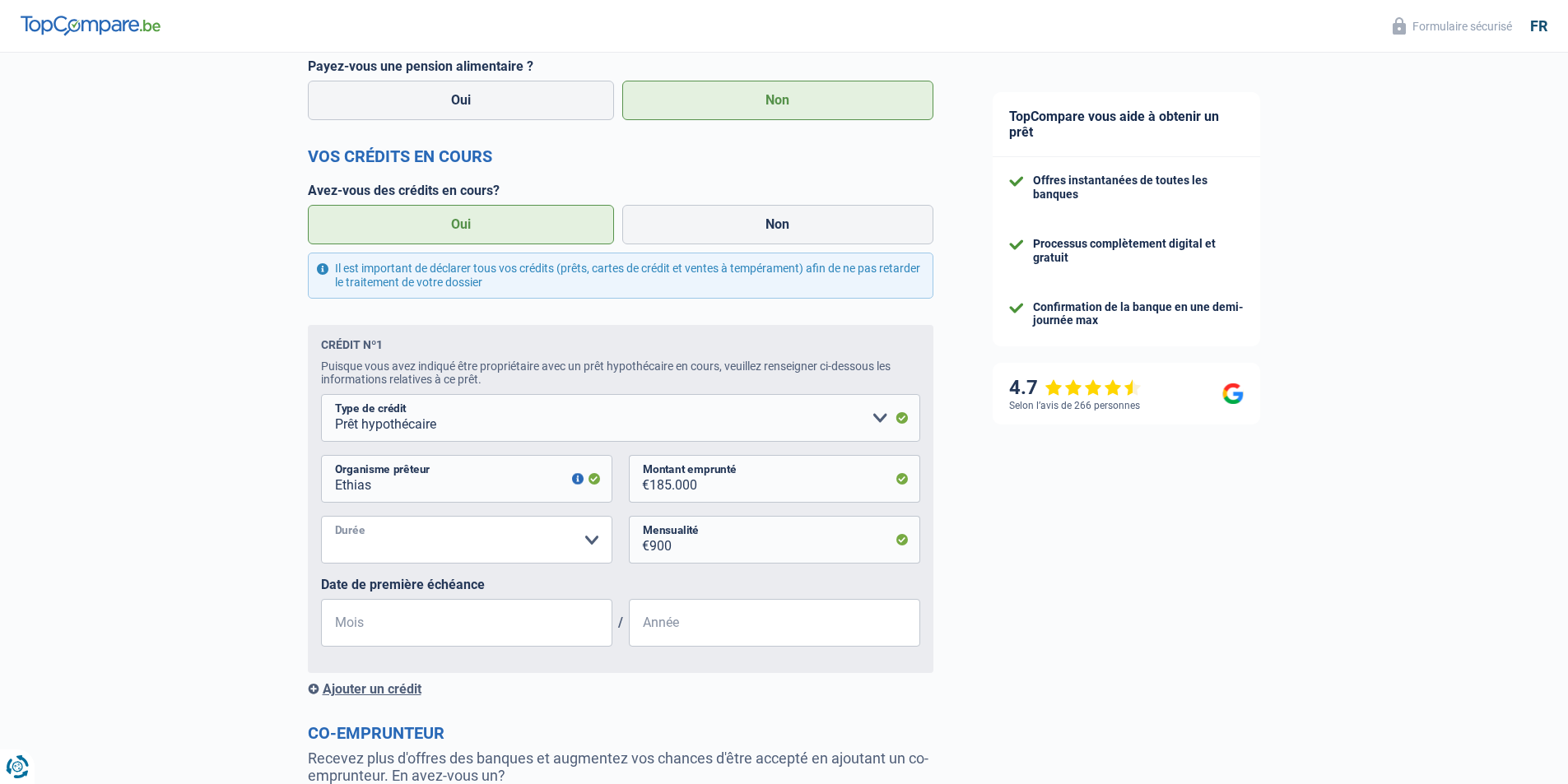
click at [364, 559] on select "120 mois 180 mois 240 mois 300 mois 360 mois 420 mois Veuillez sélectionner une…" at bounding box center [466, 540] width 291 height 48
select select "300"
click at [321, 521] on select "120 mois 180 mois 240 mois 300 mois 360 mois 420 mois Veuillez sélectionner une…" at bounding box center [466, 540] width 291 height 48
click at [95, 616] on div "Chance de réussite de votre simulation est de 80% 1 2 3 4 5 Rajoutez +10% en co…" at bounding box center [481, 212] width 962 height 1650
click at [487, 641] on input "Mois" at bounding box center [466, 623] width 291 height 48
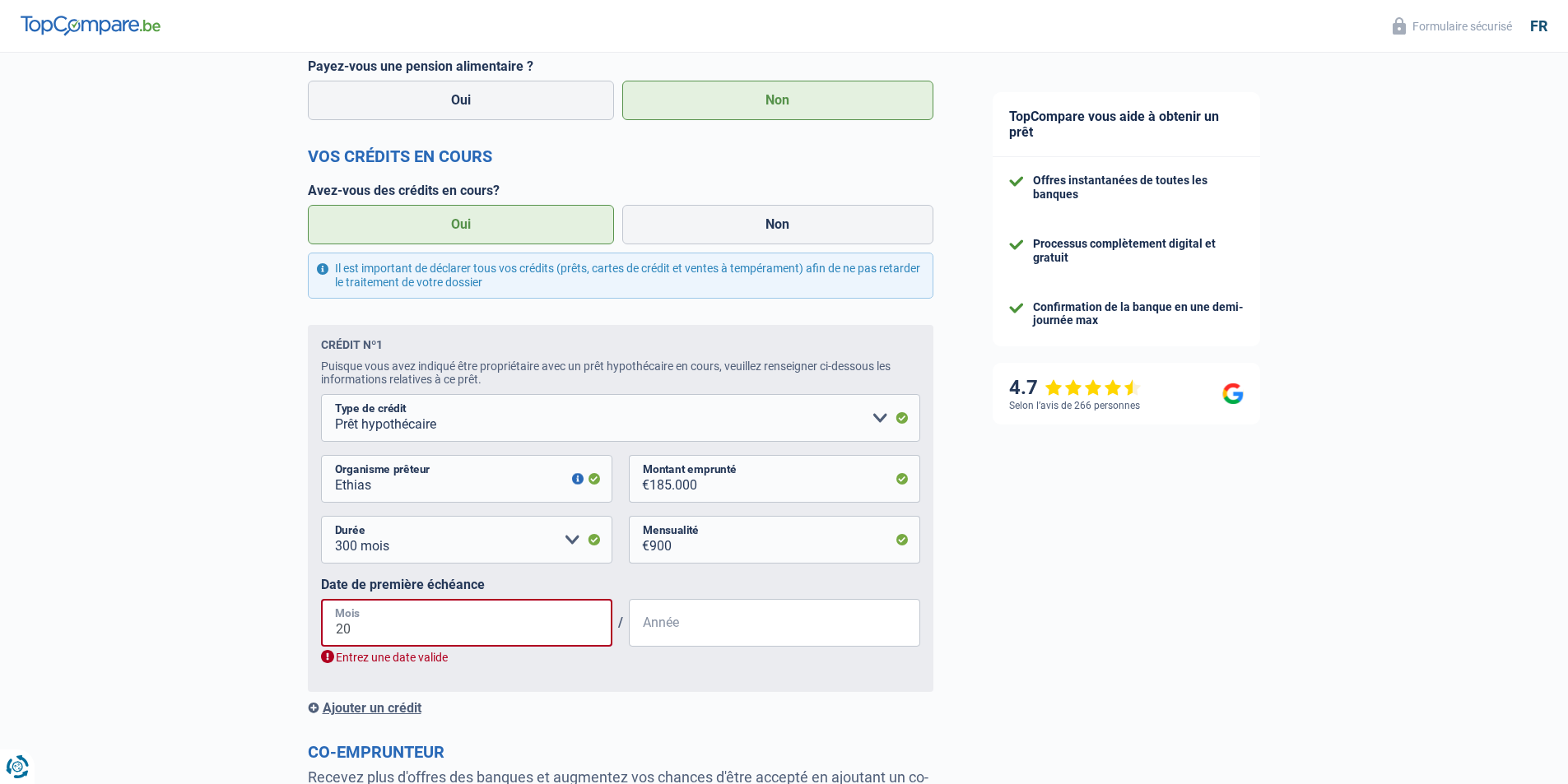
type input "2"
type input "01"
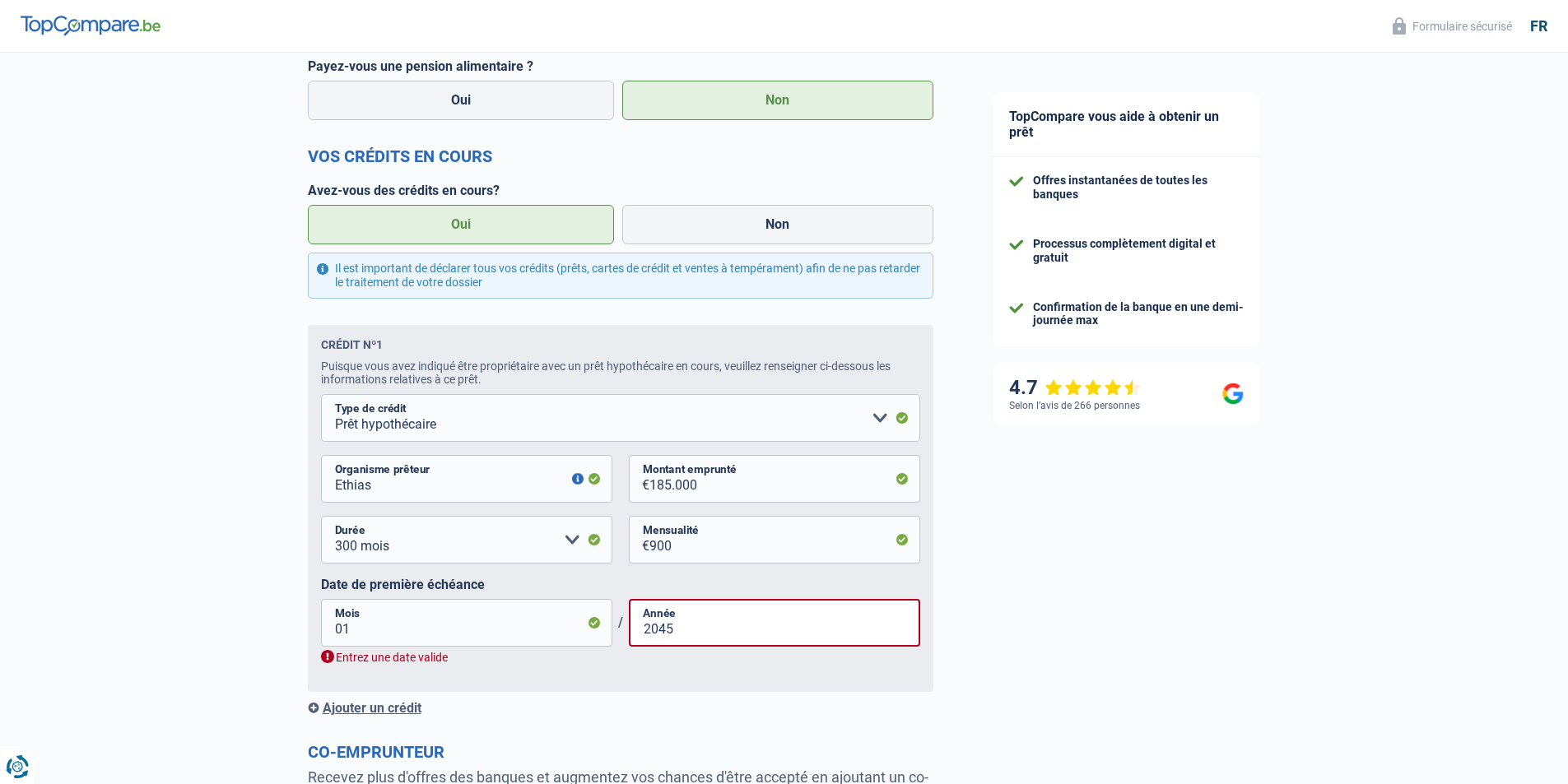
click at [1311, 603] on div "TopCompare vous aide à obtenir un prêt Offres instantanées de toutes les banque…" at bounding box center [1265, 229] width 606 height 1669
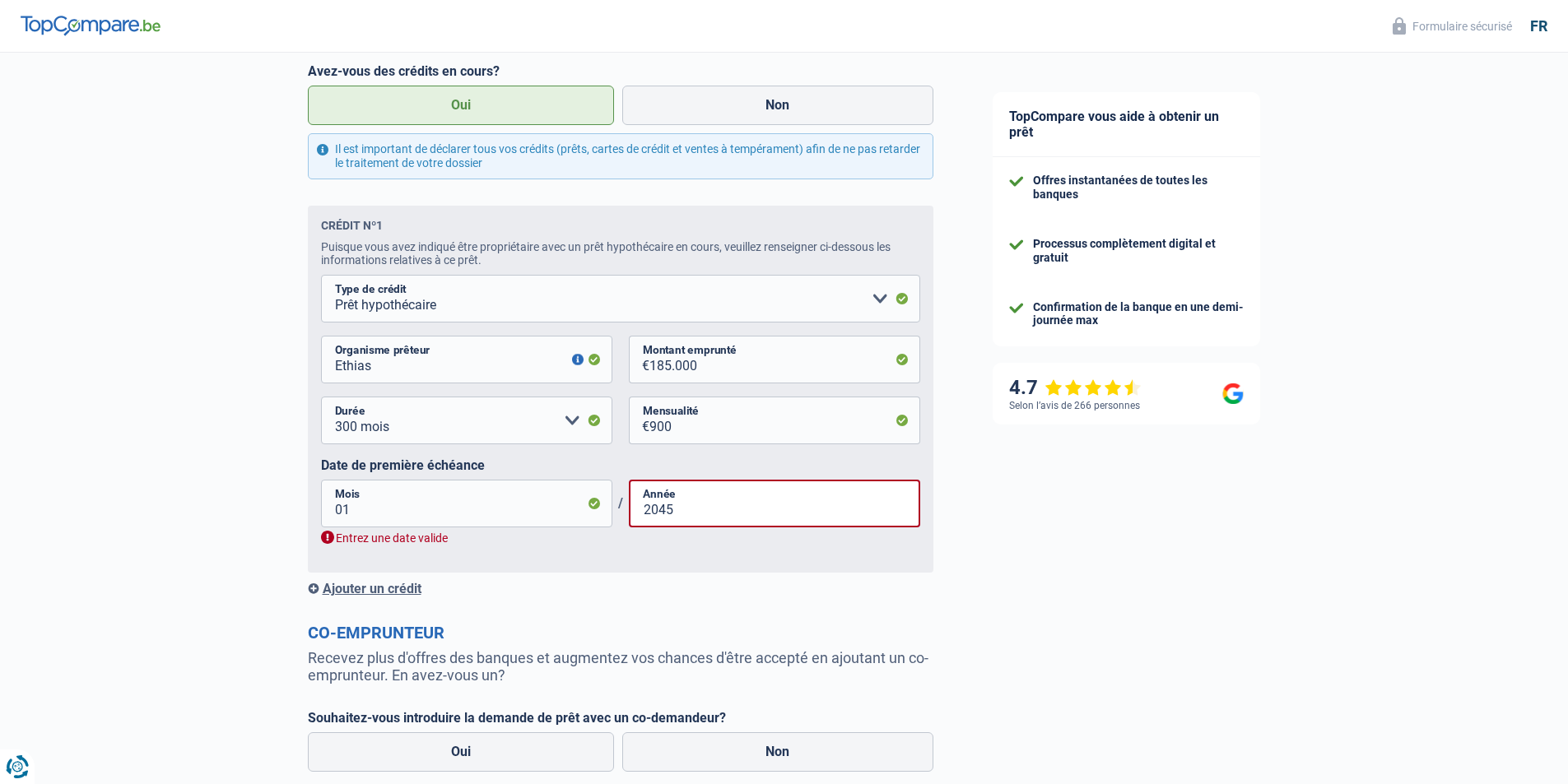
scroll to position [823, 0]
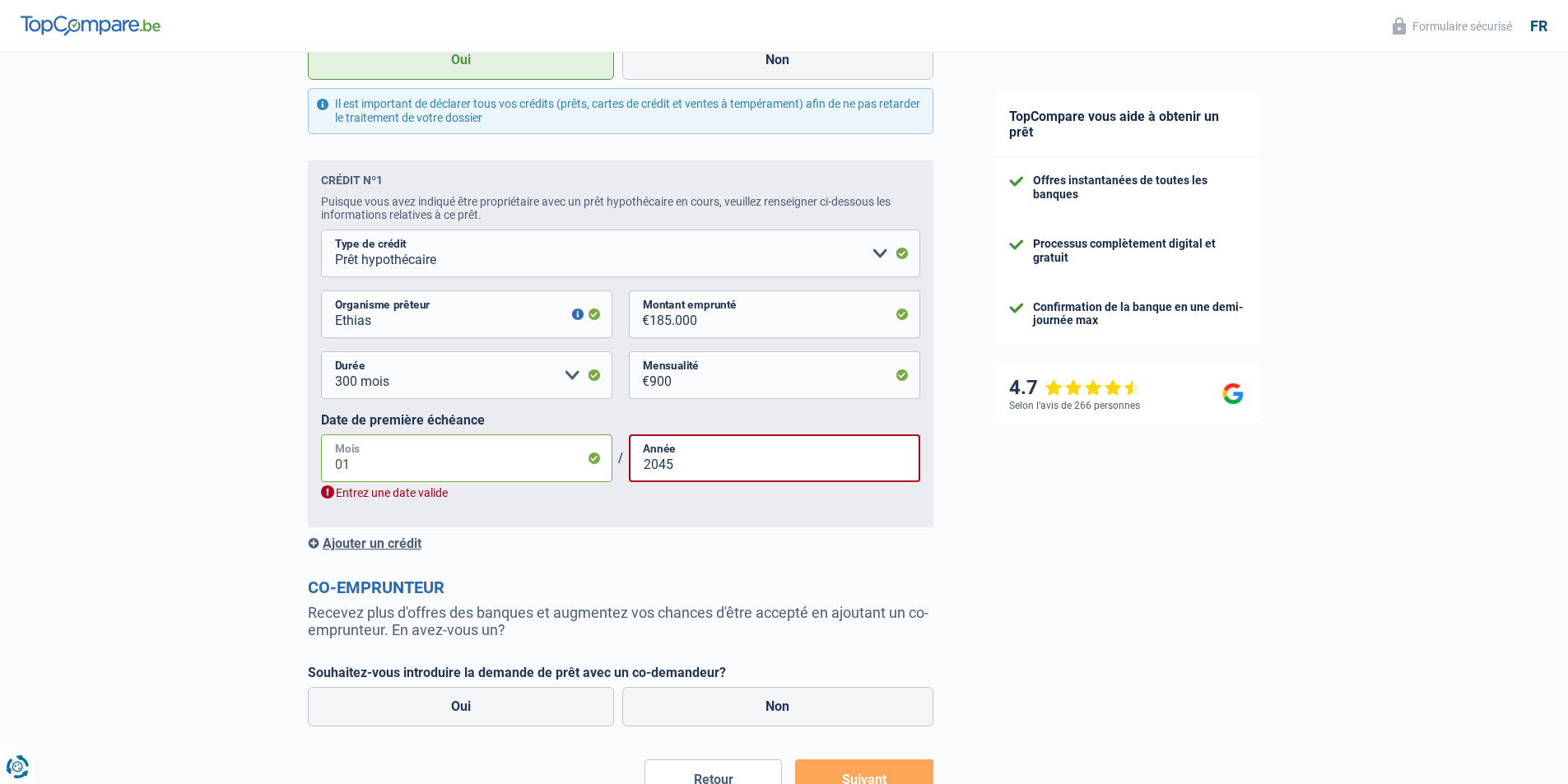
click at [549, 472] on input "01" at bounding box center [466, 458] width 291 height 48
click at [708, 469] on input "2045" at bounding box center [774, 458] width 291 height 48
drag, startPoint x: 704, startPoint y: 466, endPoint x: 582, endPoint y: 467, distance: 122.0
click at [582, 467] on div "01 Mois / 2045 Année" at bounding box center [620, 458] width 599 height 48
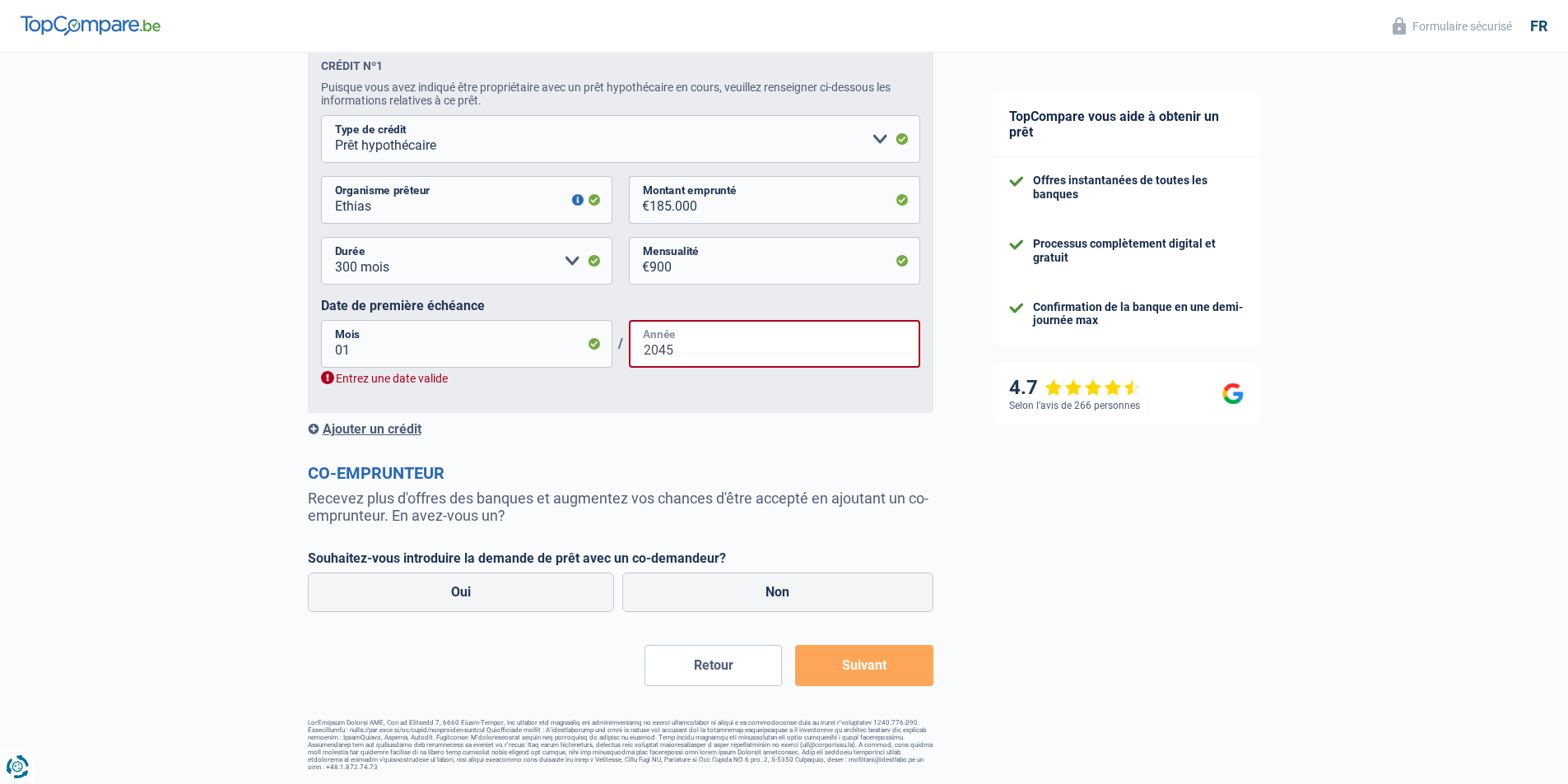
scroll to position [942, 0]
click at [680, 359] on input "2045" at bounding box center [774, 344] width 291 height 48
click at [383, 344] on input "01" at bounding box center [466, 344] width 291 height 48
drag, startPoint x: 675, startPoint y: 349, endPoint x: 660, endPoint y: 350, distance: 15.0
click at [660, 350] on input "2045" at bounding box center [774, 344] width 291 height 48
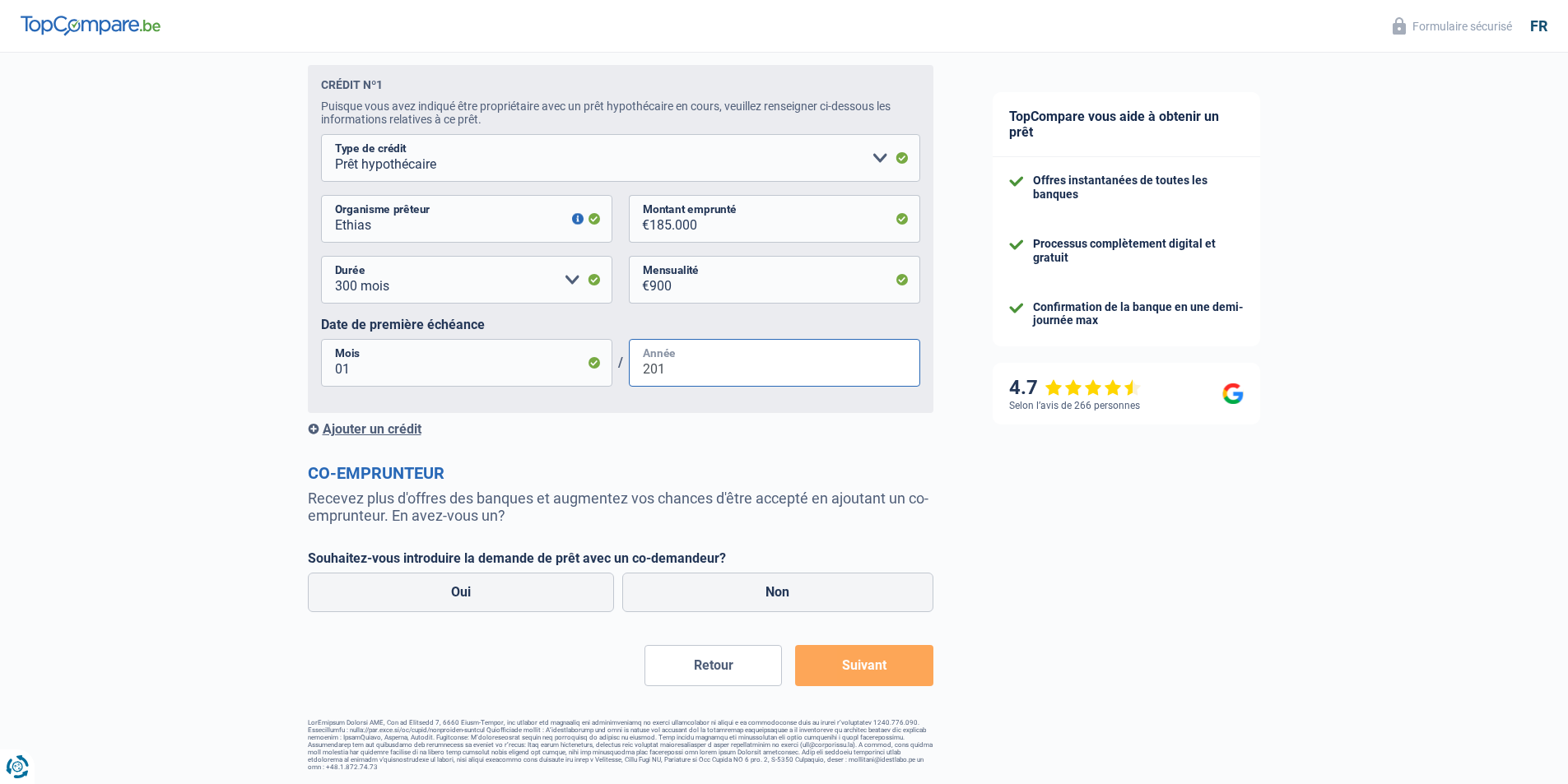
scroll to position [923, 0]
type input "2019"
click at [808, 599] on label "Non" at bounding box center [778, 592] width 311 height 39
click at [808, 599] on input "Non" at bounding box center [778, 592] width 311 height 39
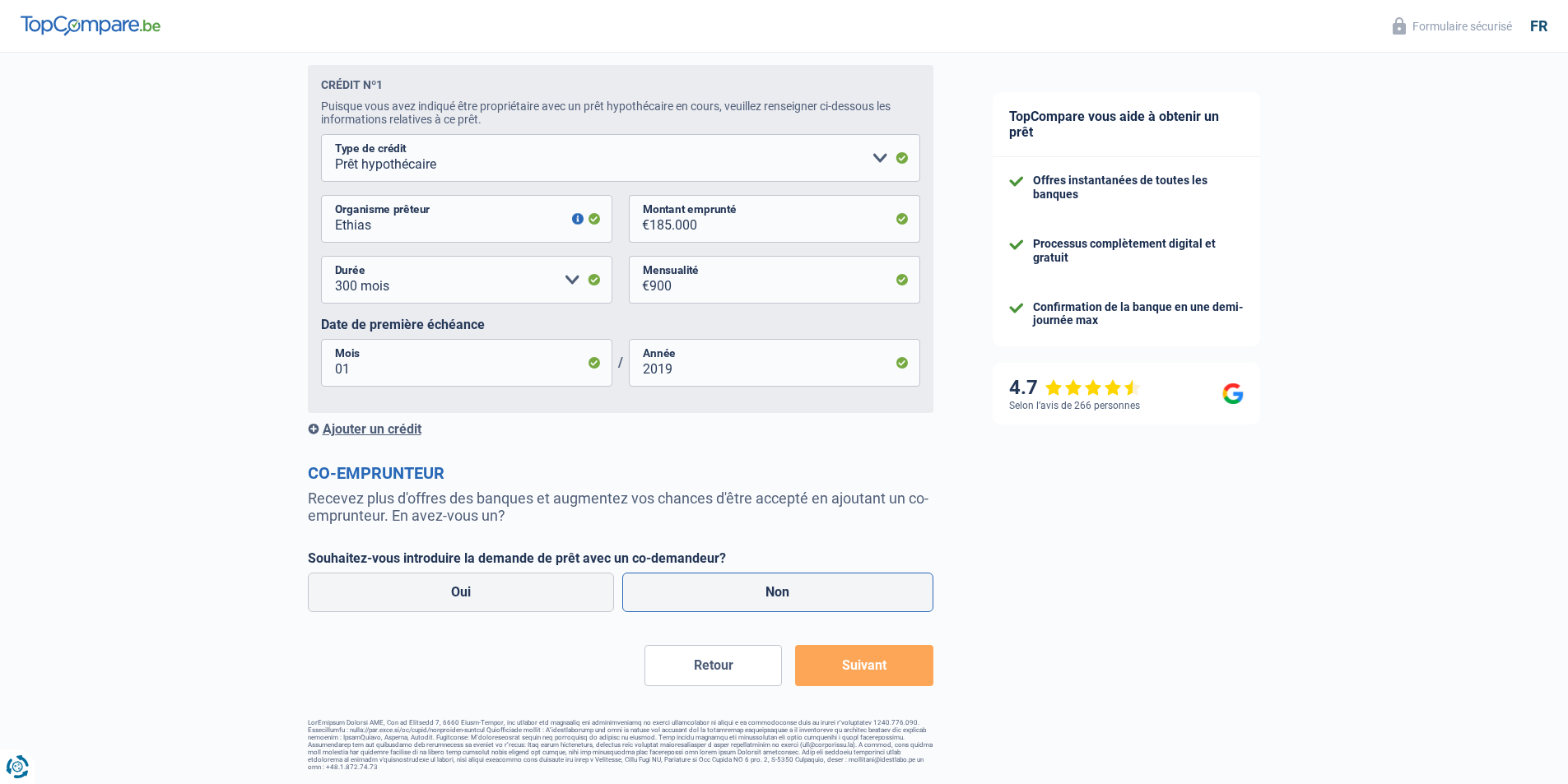
radio input "true"
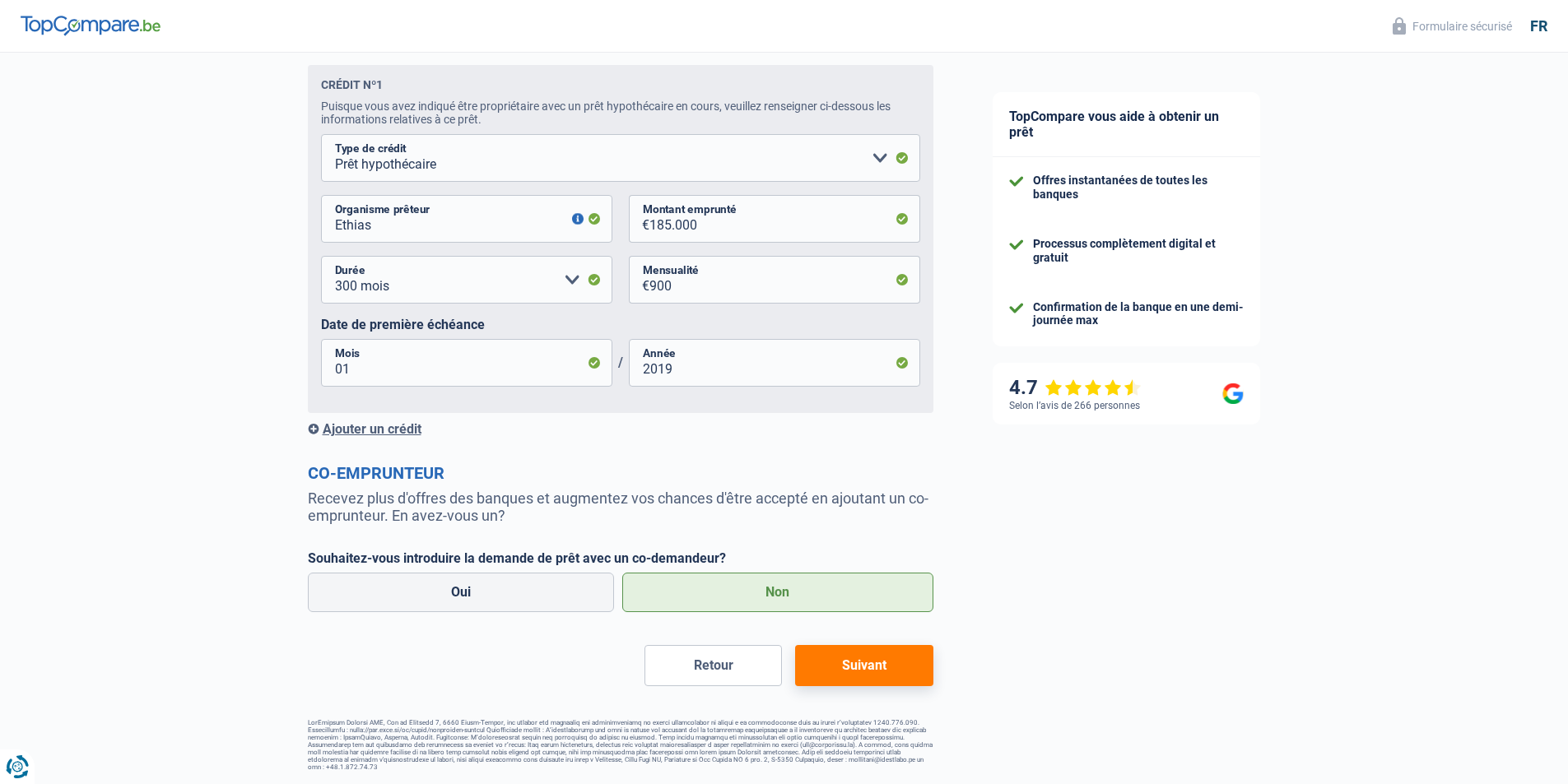
click at [841, 685] on button "Suivant" at bounding box center [863, 666] width 138 height 41
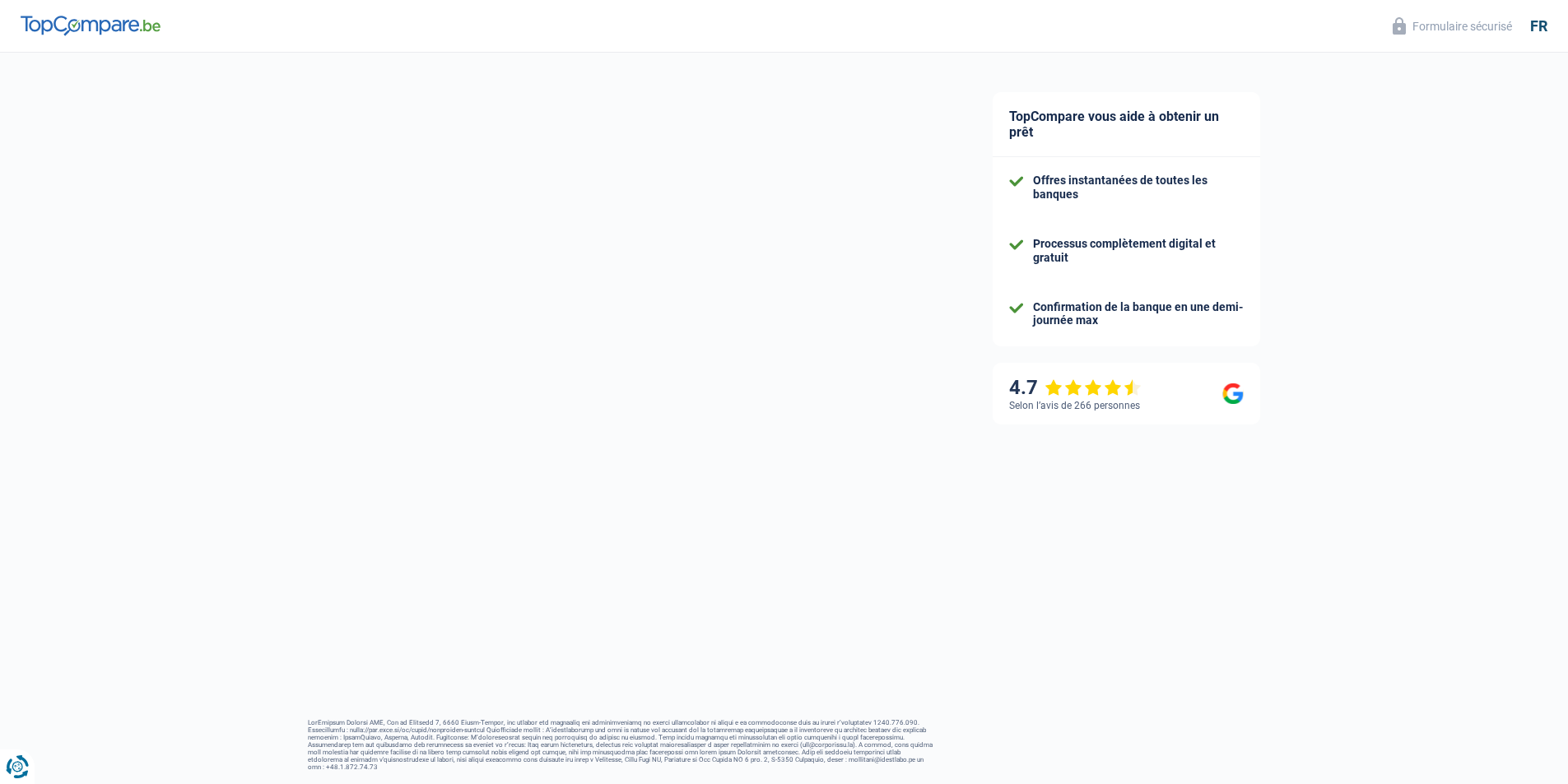
select select "car"
select select "60"
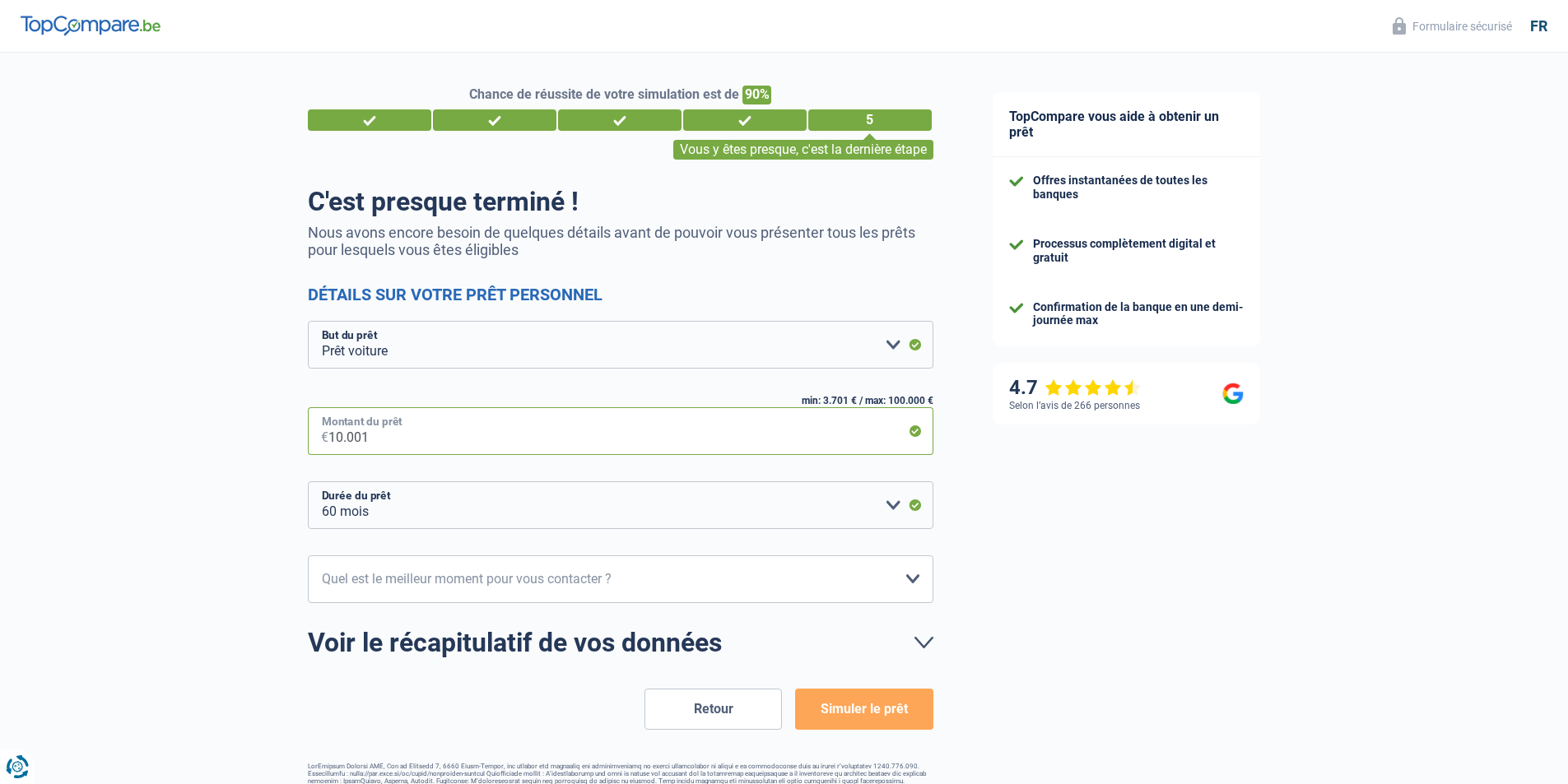
click at [386, 442] on input "10.001" at bounding box center [630, 432] width 605 height 48
drag, startPoint x: 392, startPoint y: 441, endPoint x: 331, endPoint y: 444, distance: 61.1
click at [327, 442] on div "10.001 € Montant du prêt" at bounding box center [621, 432] width 625 height 48
type input "2"
select select "24"
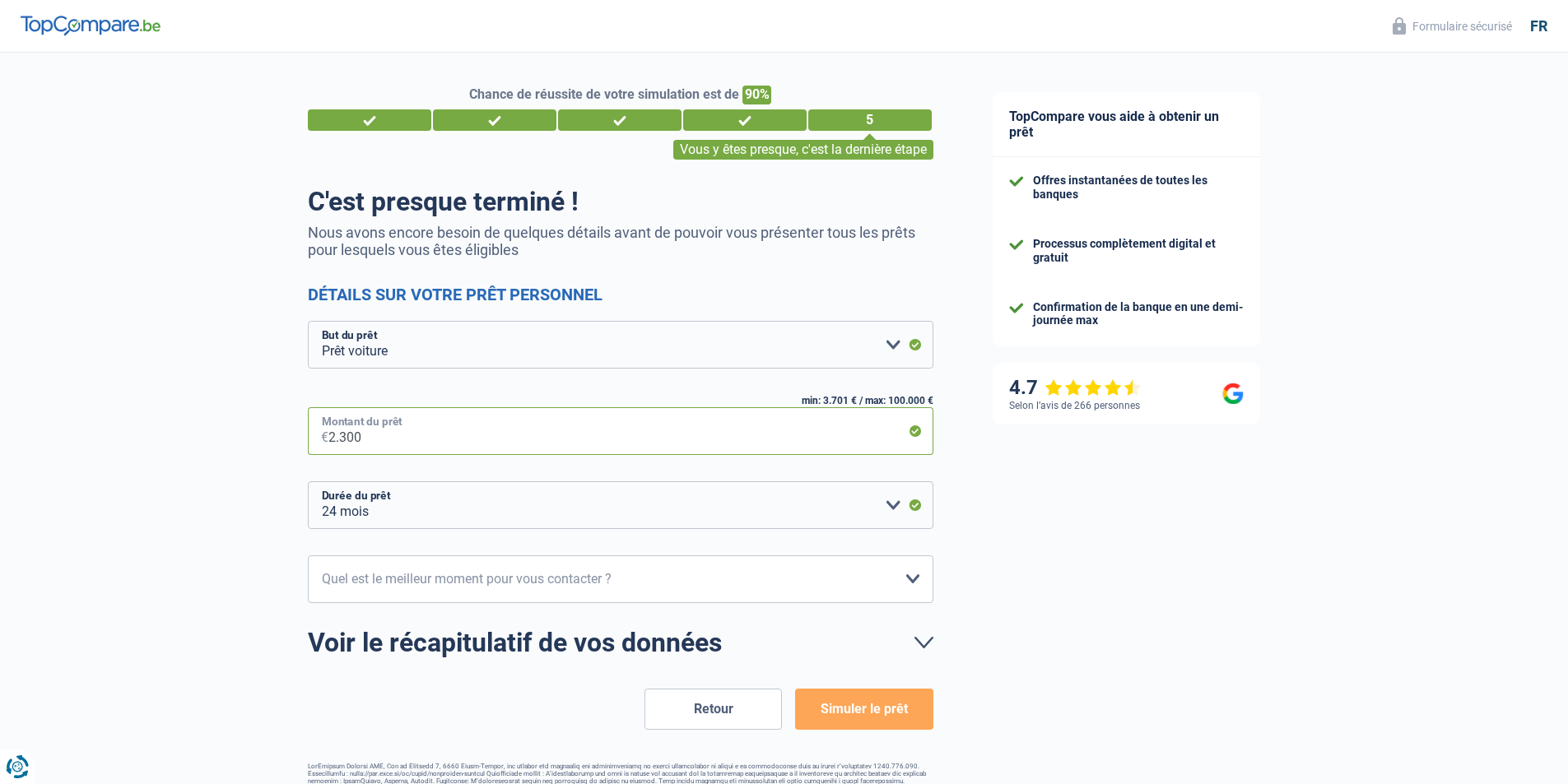
type input "23.000"
select select "120"
type input "23.000"
click at [201, 488] on div "Chance de réussite de votre simulation est de 90% 1 2 3 4 5 Vous y êtes presque…" at bounding box center [481, 433] width 962 height 775
click at [574, 511] on select "12 mois 18 mois 24 mois 30 mois 36 mois 42 mois 48 mois 60 mois 72 mois 84 mois…" at bounding box center [621, 505] width 625 height 48
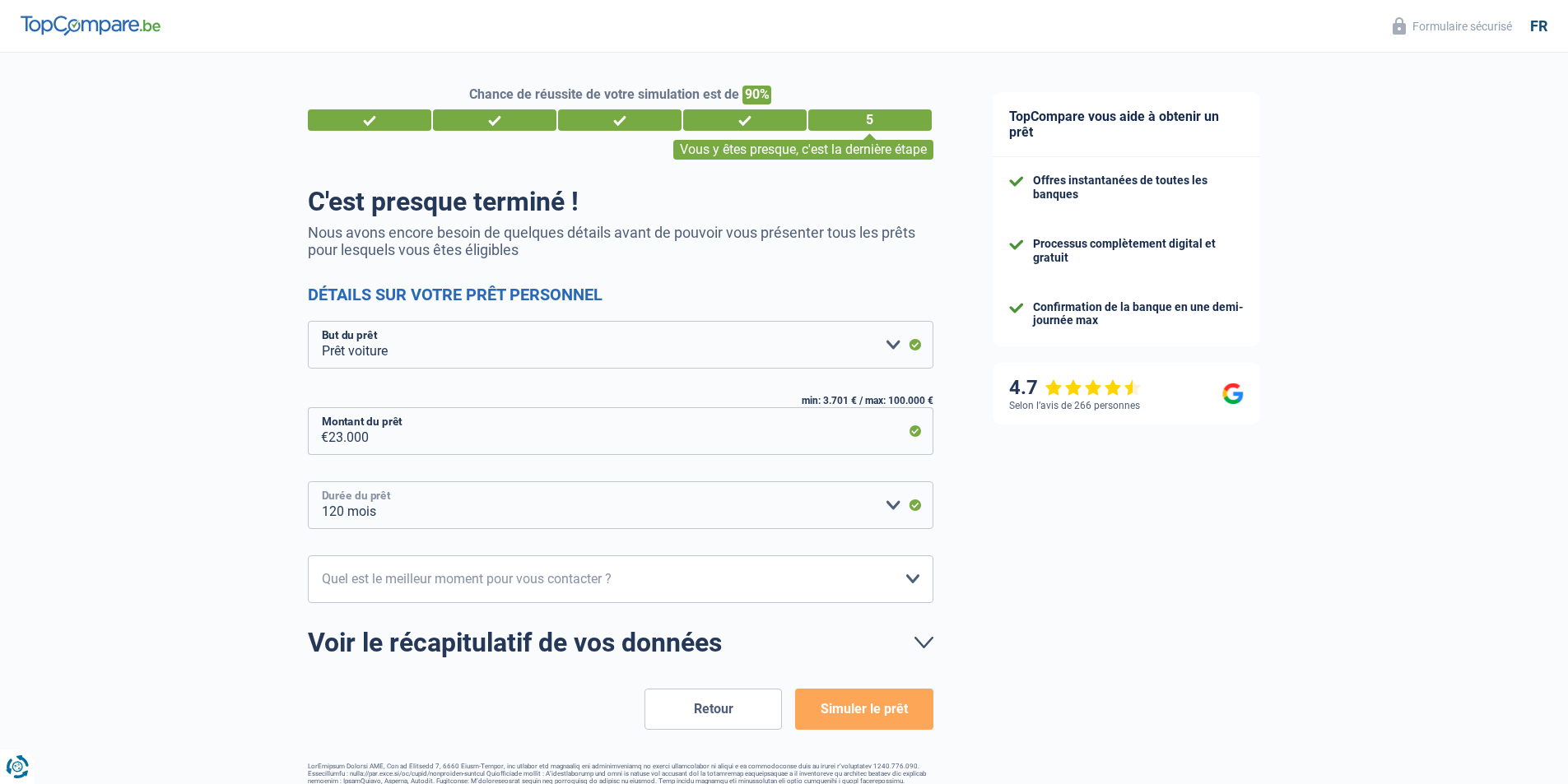
select select "60"
click at [308, 482] on select "12 mois 18 mois 24 mois 30 mois 36 mois 42 mois 48 mois 60 mois 72 mois 84 mois…" at bounding box center [621, 505] width 625 height 48
click at [554, 590] on select "10h-12h 12h-14h 14h-16h 16h-18h Veuillez sélectionner une option" at bounding box center [621, 580] width 625 height 48
select select "16-18"
click at [308, 557] on select "10h-12h 12h-14h 14h-16h 16h-18h Veuillez sélectionner une option" at bounding box center [621, 580] width 625 height 48
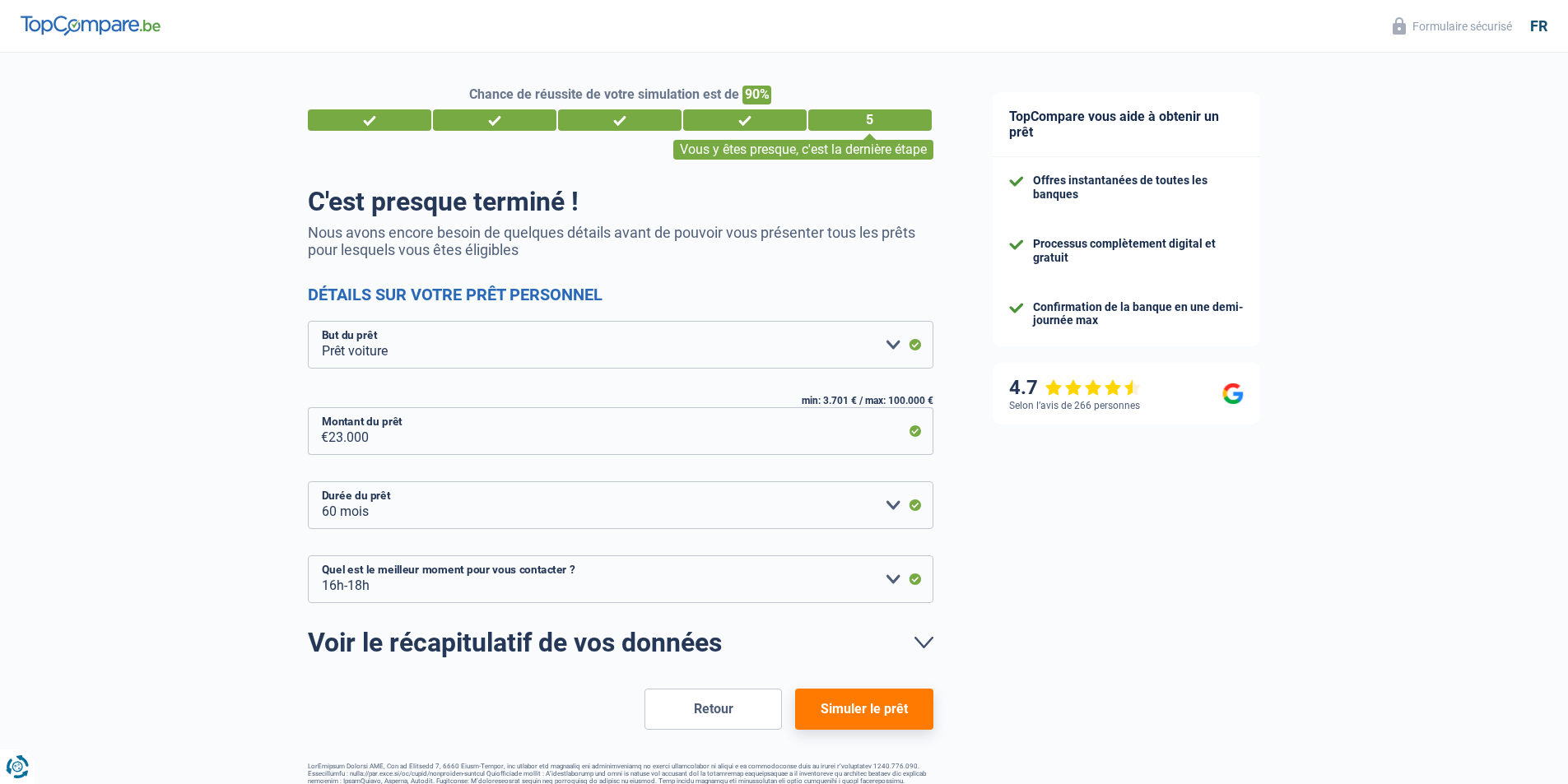
click at [896, 715] on button "Simuler le prêt" at bounding box center [863, 709] width 138 height 41
select select "car"
select select "120"
select select "16-18"
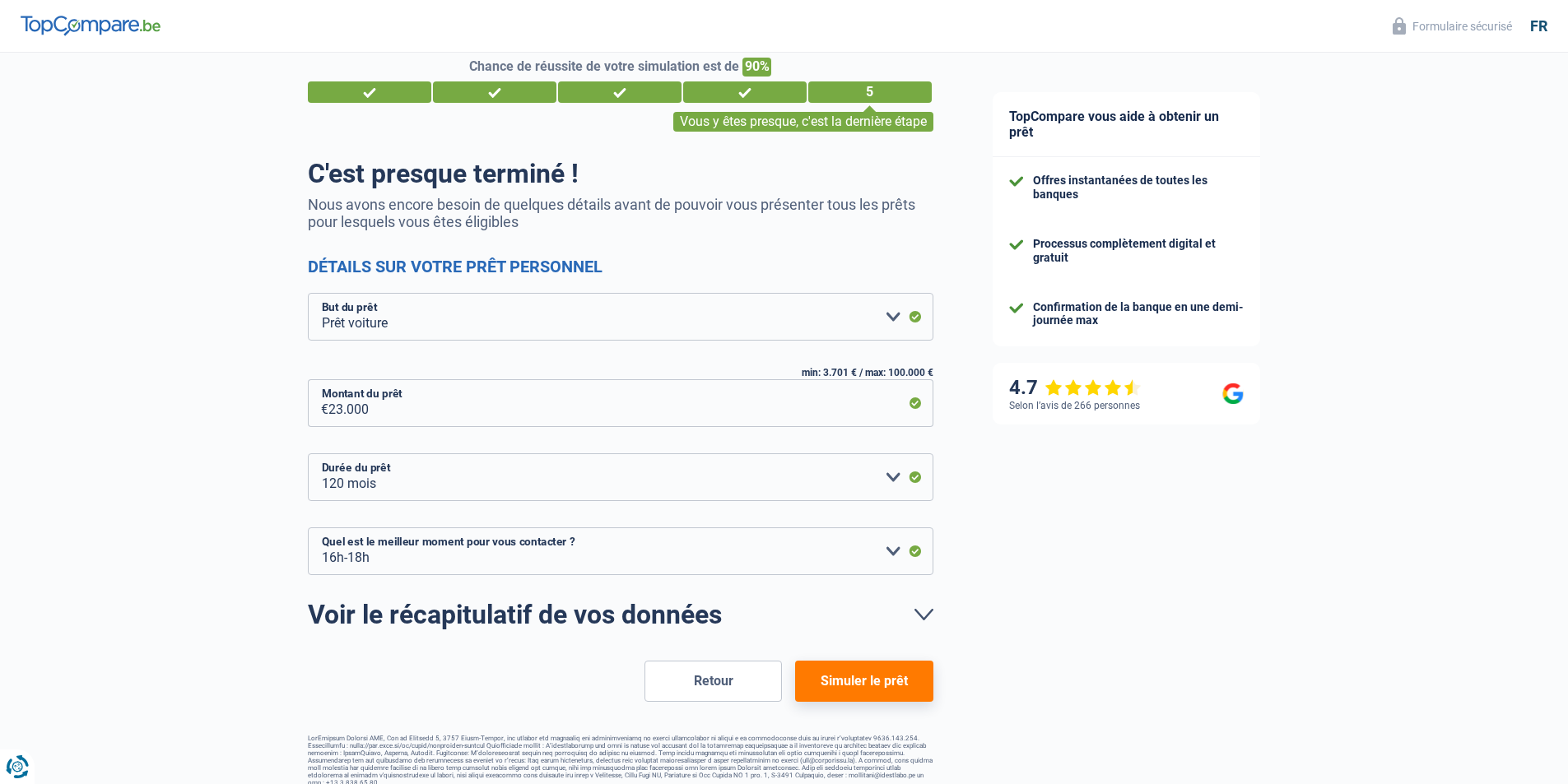
scroll to position [43, 0]
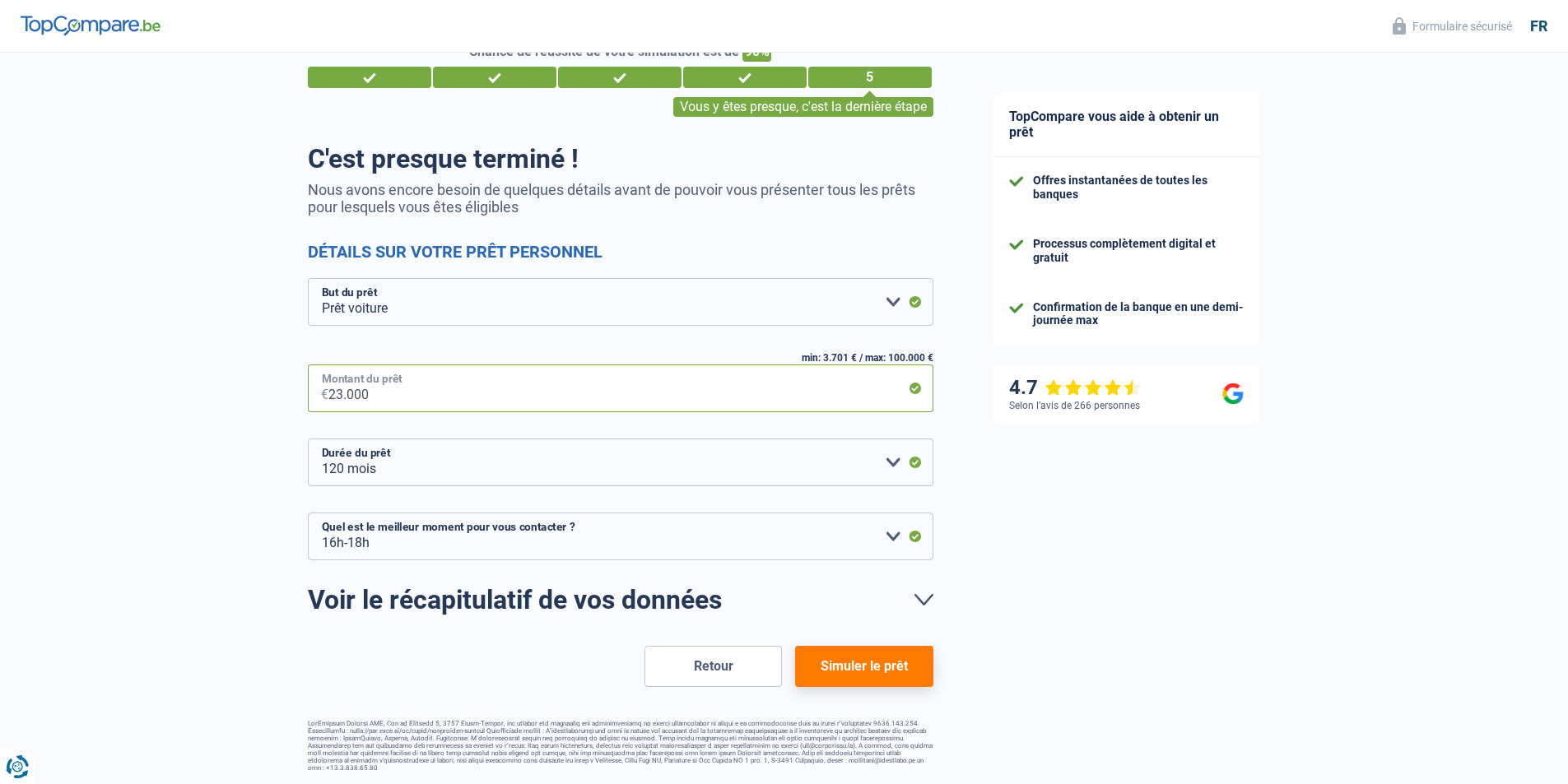
click at [433, 392] on input "23.000" at bounding box center [630, 389] width 605 height 48
click at [931, 606] on link "Voir le récapitulatif de vos données" at bounding box center [621, 600] width 625 height 27
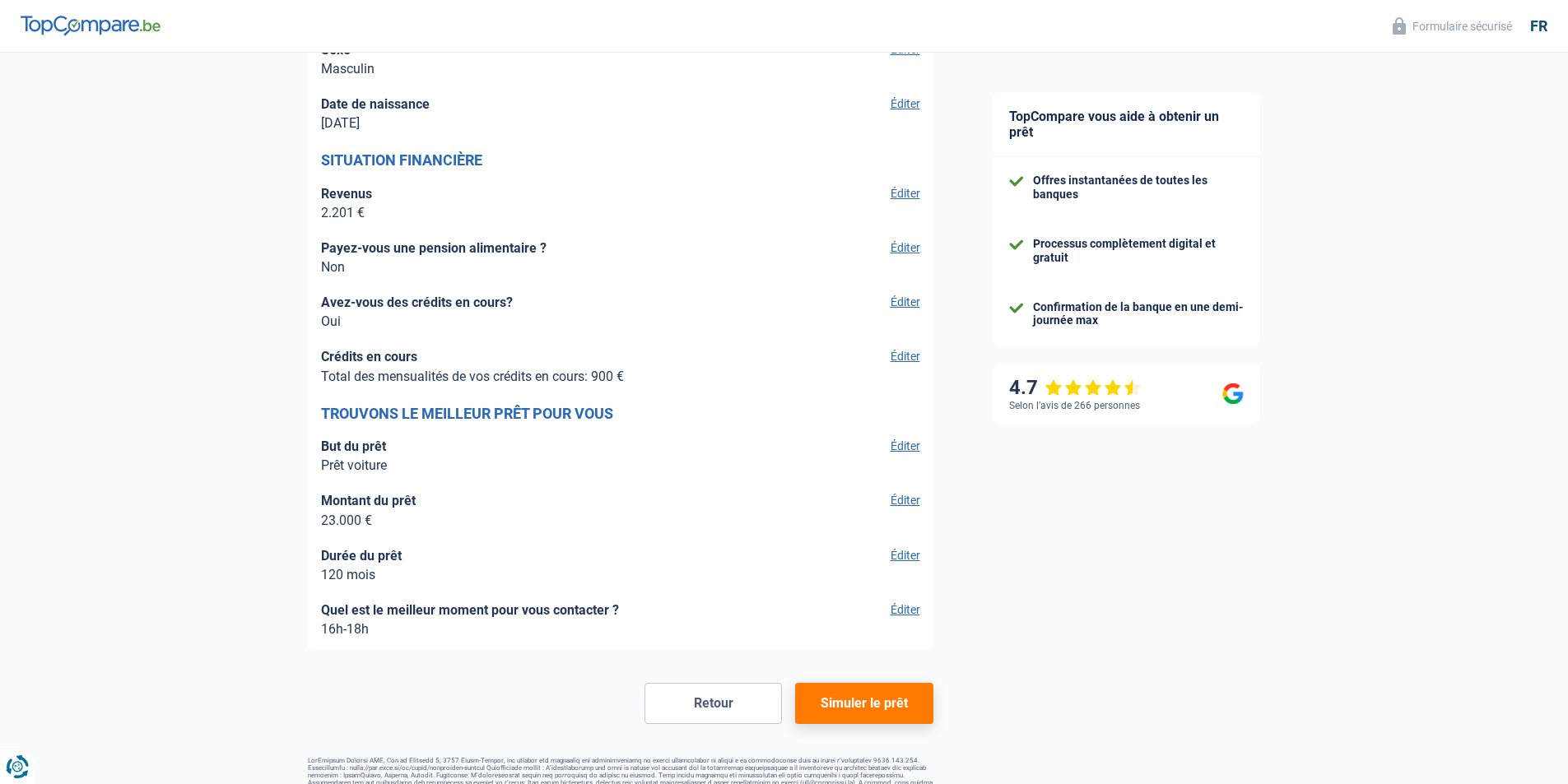
scroll to position [2387, 0]
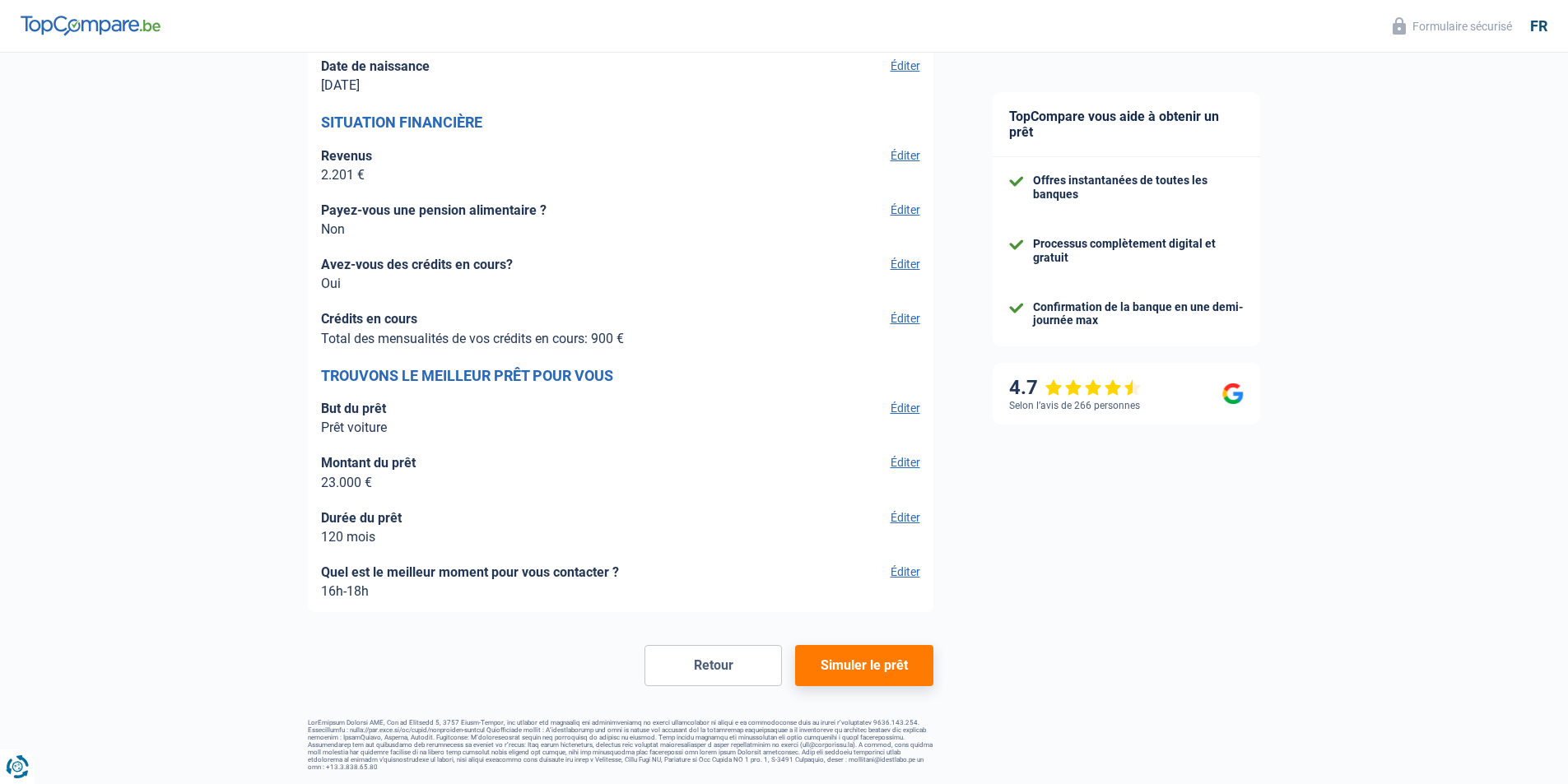
click at [857, 685] on button "Simuler le prêt" at bounding box center [863, 666] width 138 height 41
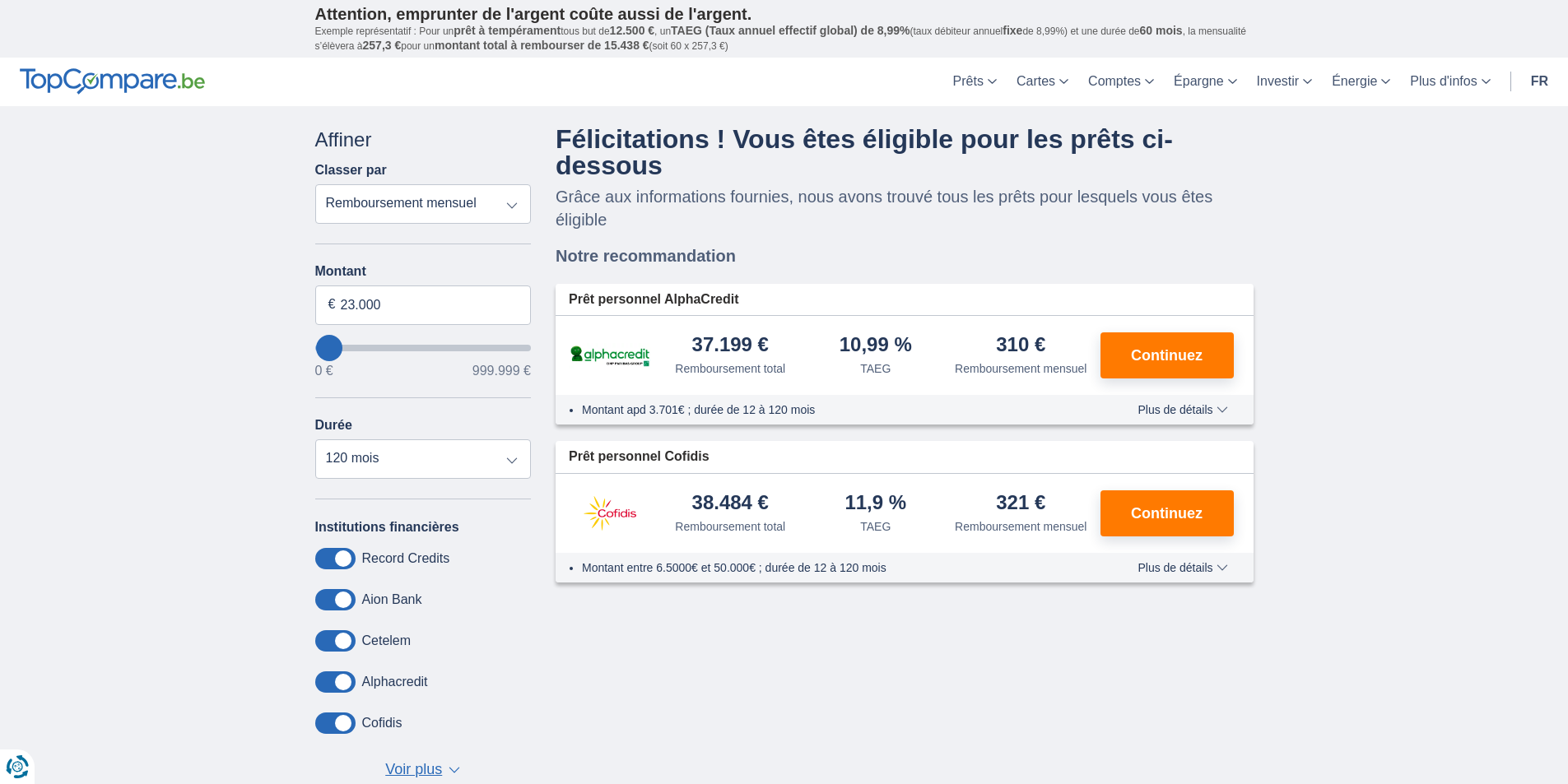
drag, startPoint x: 696, startPoint y: 343, endPoint x: 760, endPoint y: 340, distance: 64.1
click at [760, 340] on div "37.199 €" at bounding box center [730, 345] width 76 height 22
click at [773, 342] on div "37.199 € Remboursement total" at bounding box center [731, 355] width 146 height 42
